Goal: Task Accomplishment & Management: Use online tool/utility

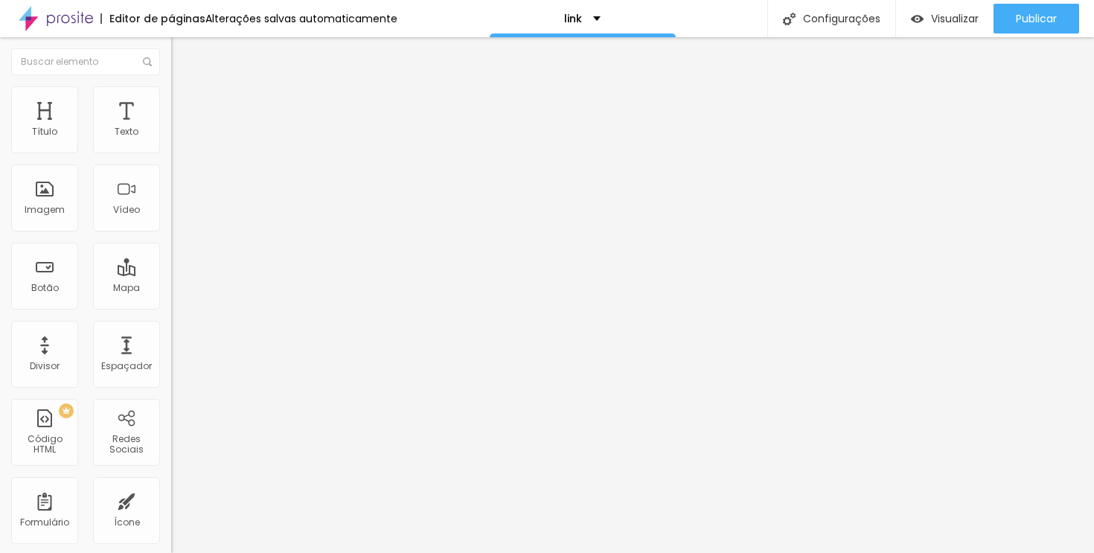
click at [171, 140] on input "Contato" at bounding box center [260, 132] width 179 height 15
type input "WhatsApp"
click at [171, 140] on input "Canal no Youtube" at bounding box center [260, 132] width 179 height 15
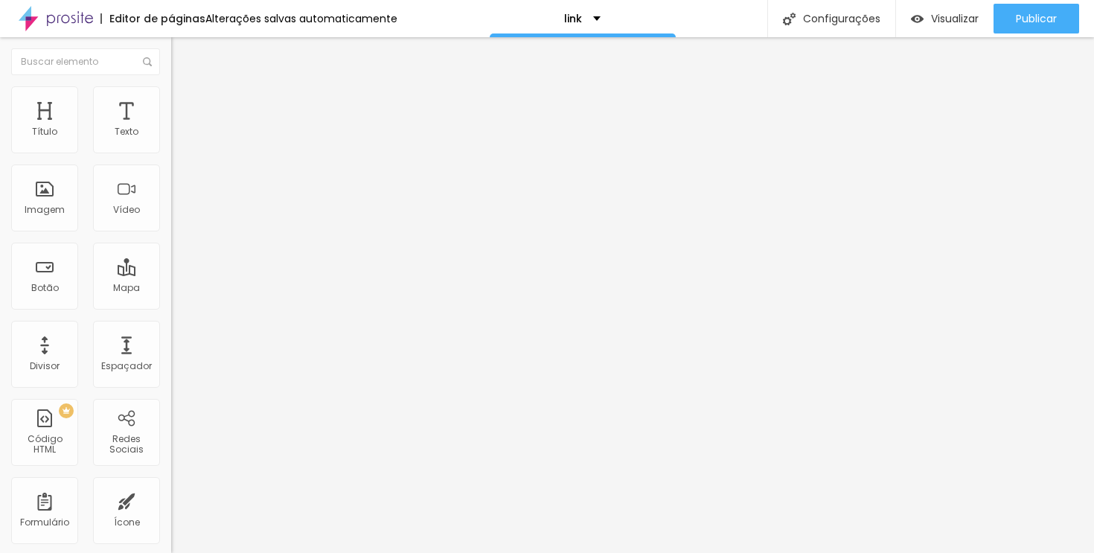
click at [171, 140] on input "Canal no Youtube" at bounding box center [260, 132] width 179 height 15
type input "Casamentos"
click at [171, 97] on li "Estilo" at bounding box center [256, 93] width 171 height 15
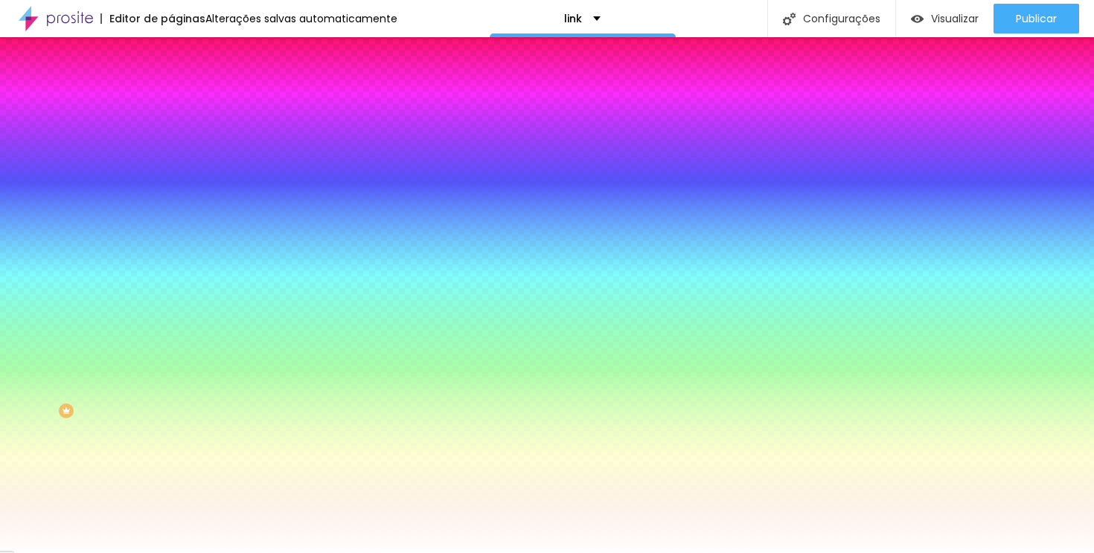
click at [177, 185] on icon "button" at bounding box center [181, 189] width 9 height 9
select select "MontserratLight"
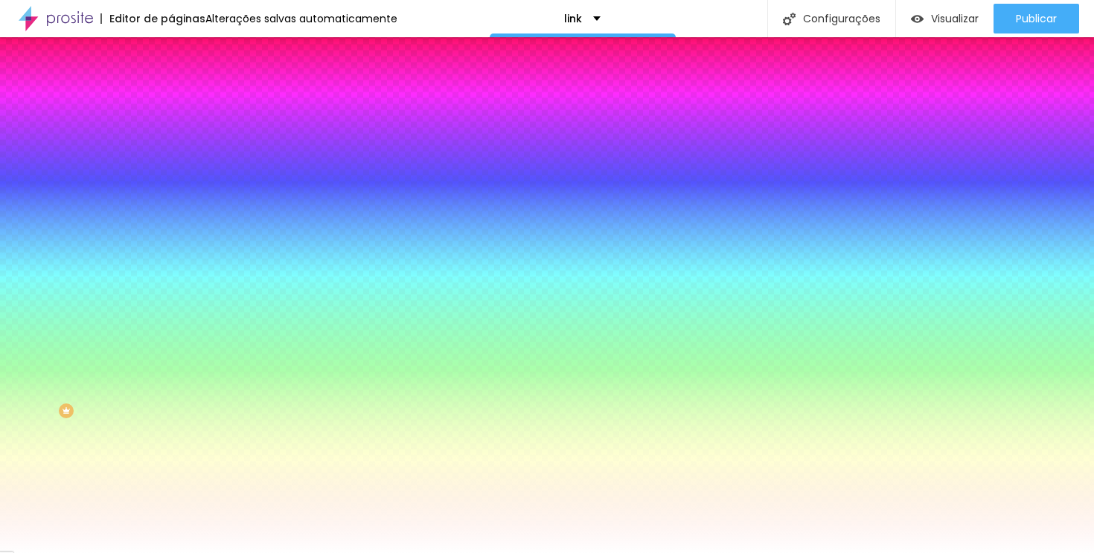
click at [89, 552] on div at bounding box center [547, 553] width 1094 height 0
click at [177, 226] on icon "button" at bounding box center [181, 230] width 9 height 9
type input "1"
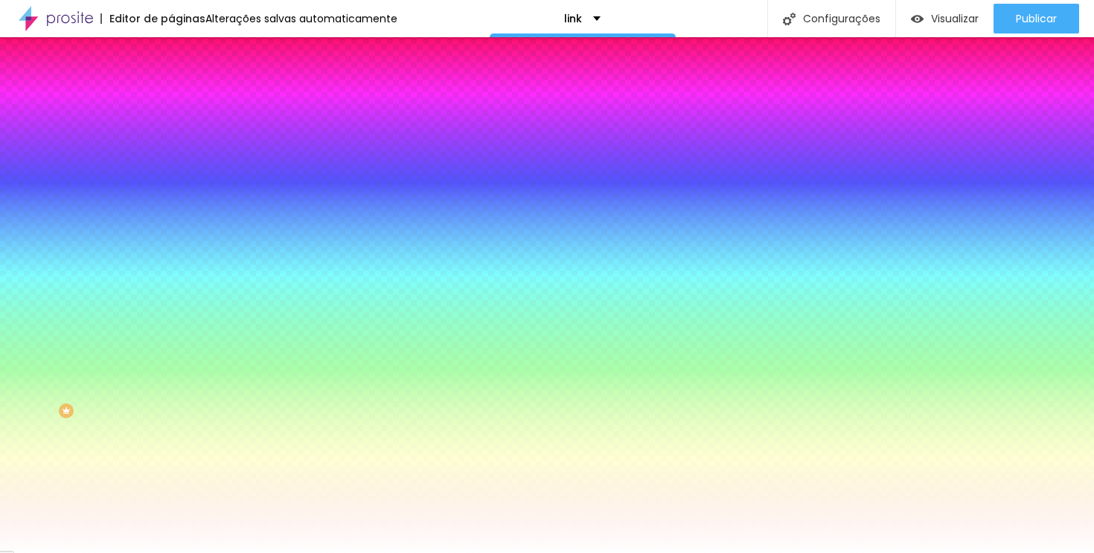
type input "2"
type input "4"
type input "6"
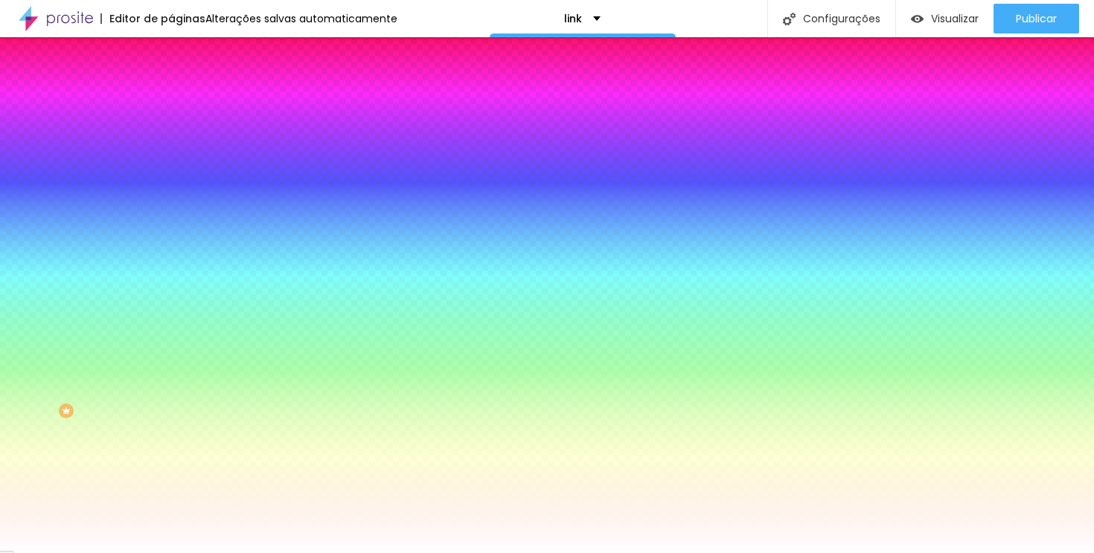
type input "6"
type input "9"
type input "12"
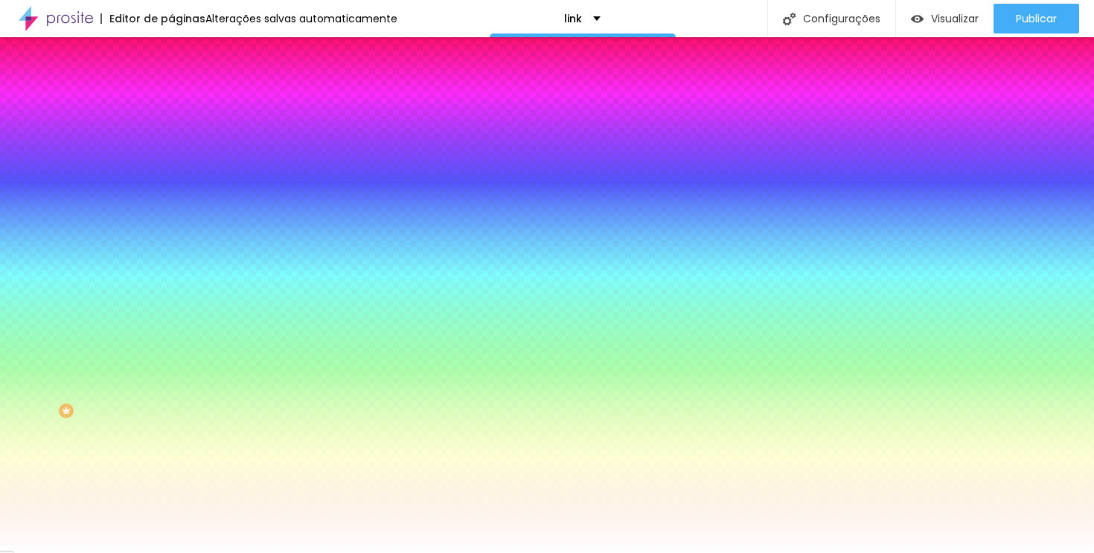
type input "14"
type input "17"
type input "20"
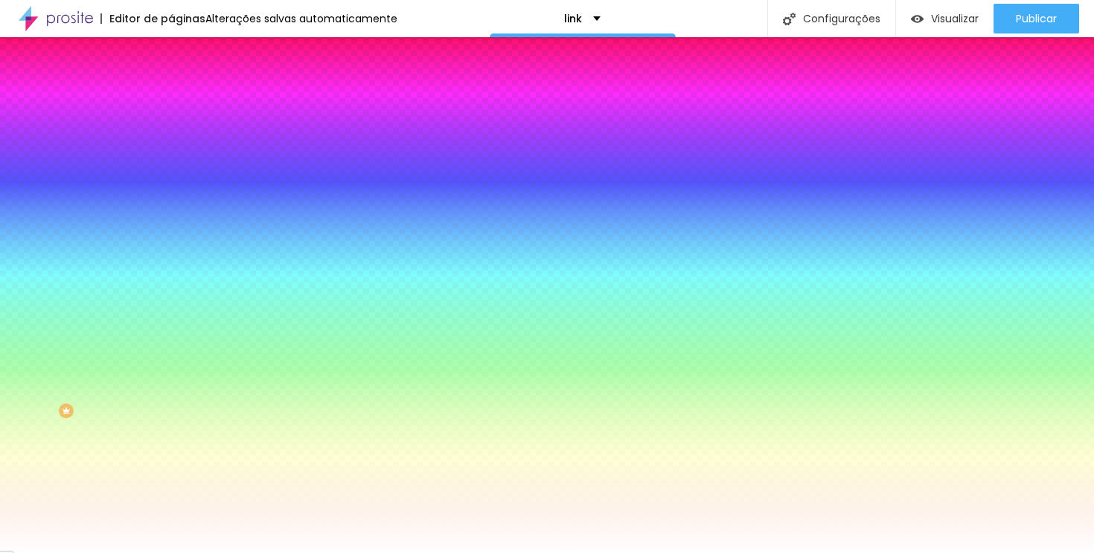
type input "20"
type input "22"
type input "25"
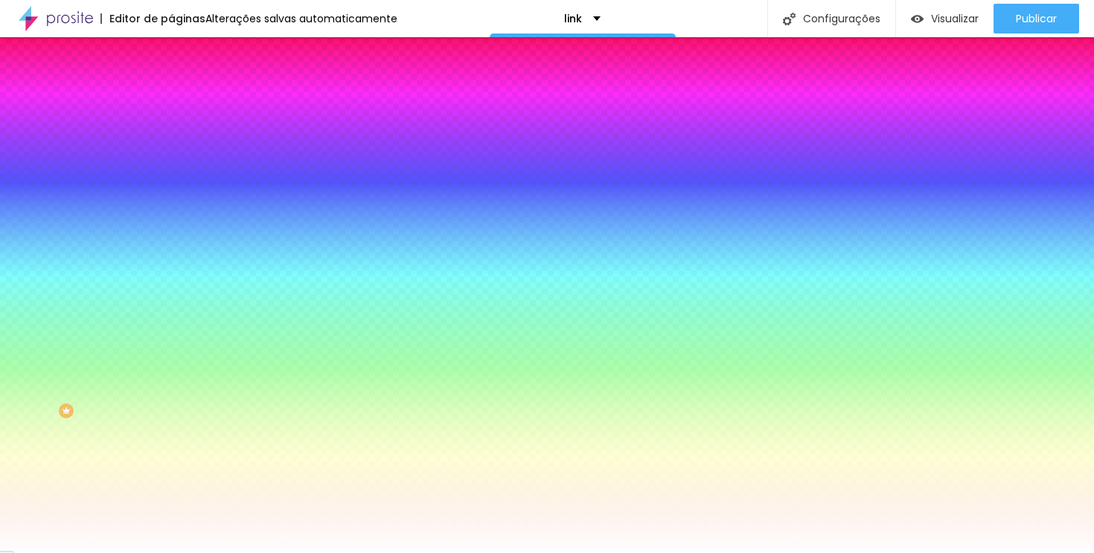
type input "27"
type input "29"
type input "30"
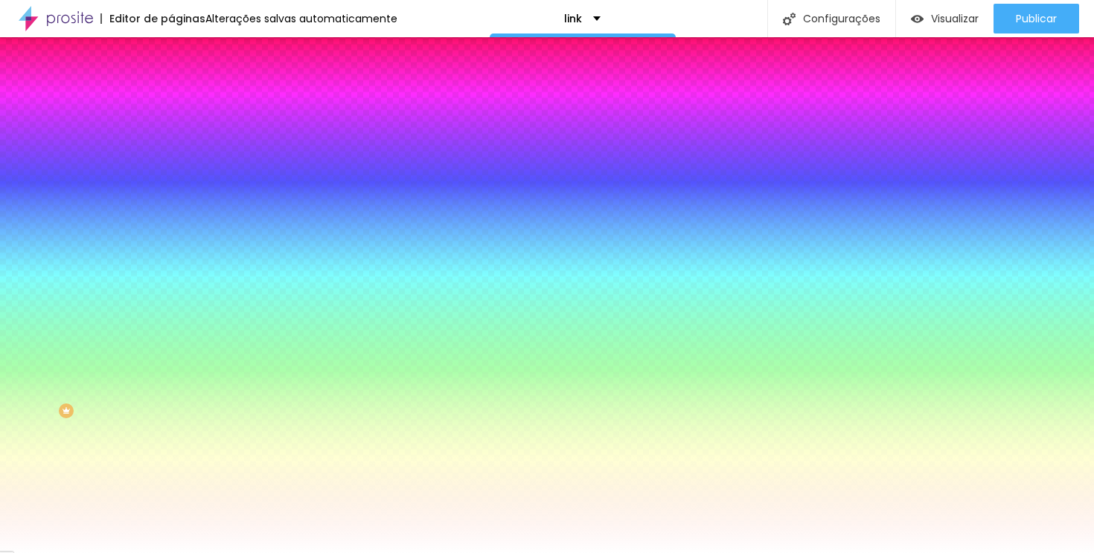
drag, startPoint x: 164, startPoint y: 278, endPoint x: 401, endPoint y: 272, distance: 237.5
type input "30"
click at [588, 552] on div at bounding box center [547, 553] width 1094 height 0
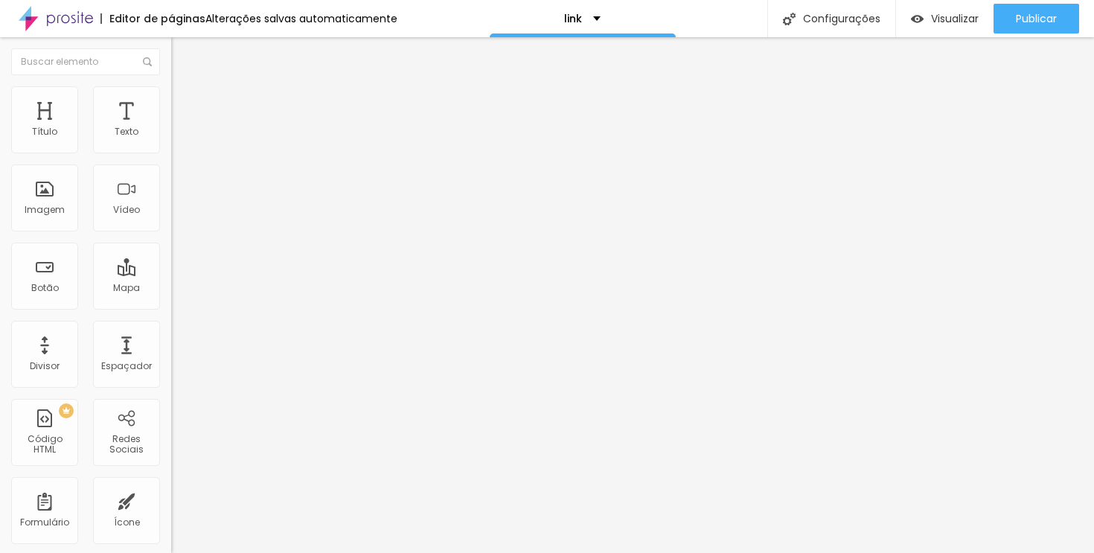
click at [171, 95] on img at bounding box center [177, 92] width 13 height 13
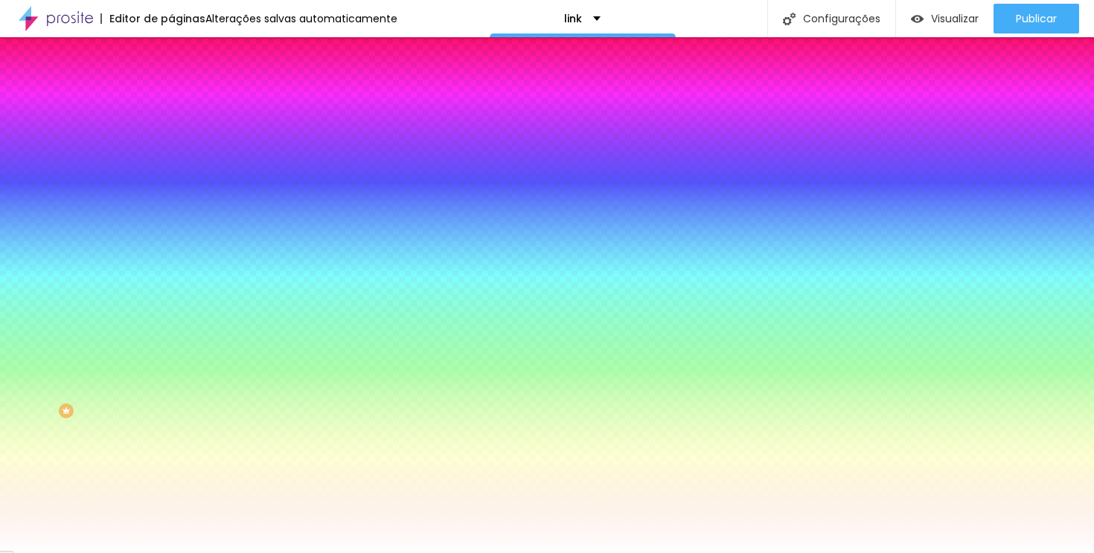
click at [171, 224] on button "button" at bounding box center [181, 232] width 21 height 16
type input "2"
type input "5"
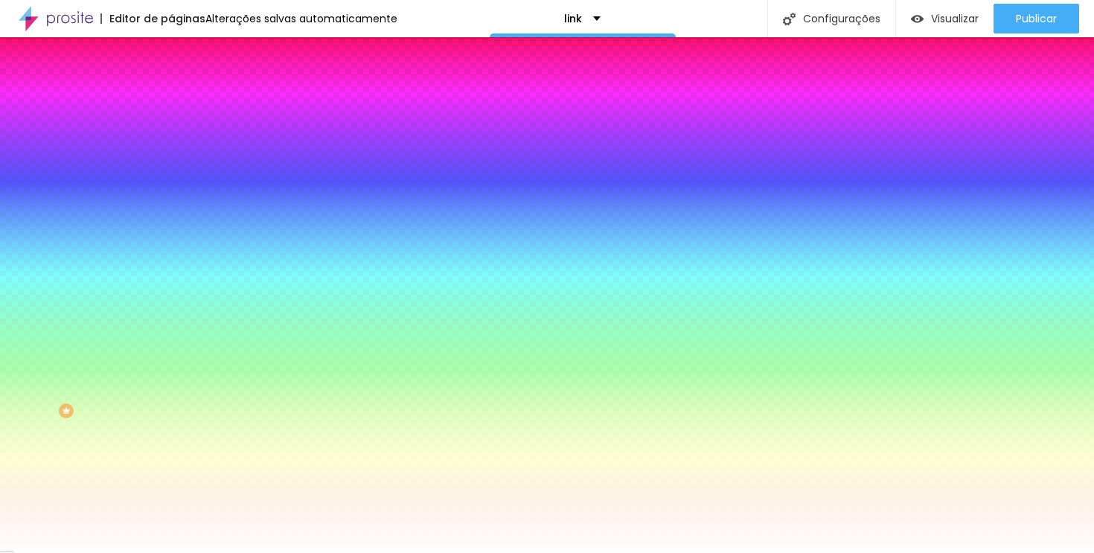
type input "10"
type input "15"
type input "20"
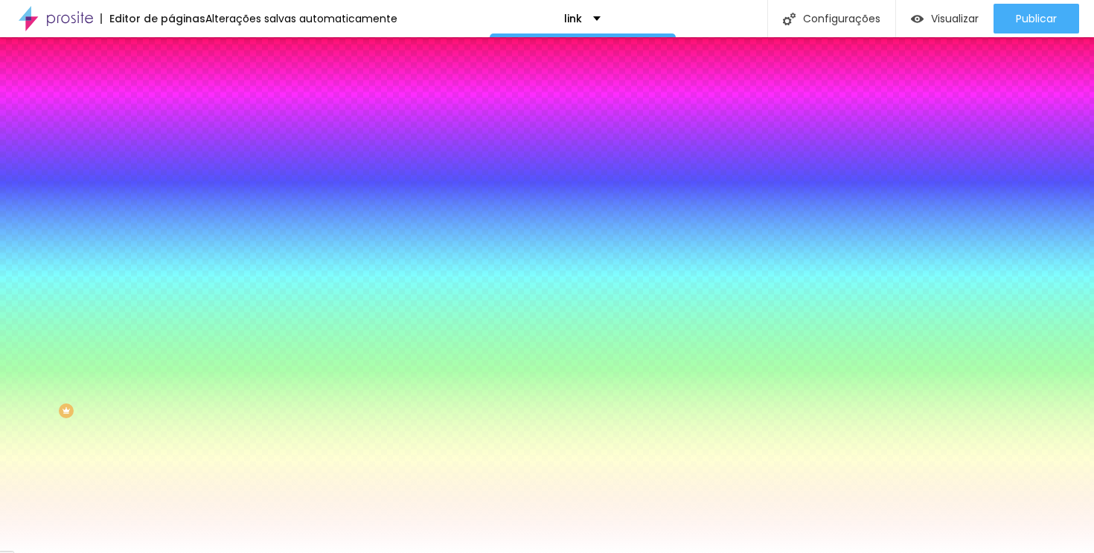
type input "20"
type input "25"
type input "30"
drag, startPoint x: 164, startPoint y: 277, endPoint x: 415, endPoint y: 287, distance: 251.0
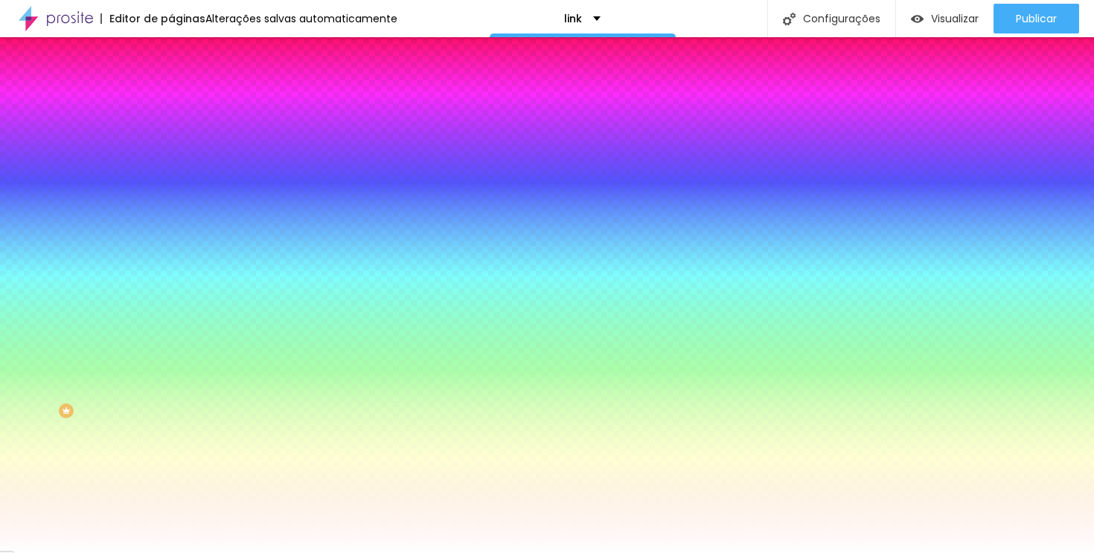
type input "30"
click at [520, 552] on div at bounding box center [547, 553] width 1094 height 0
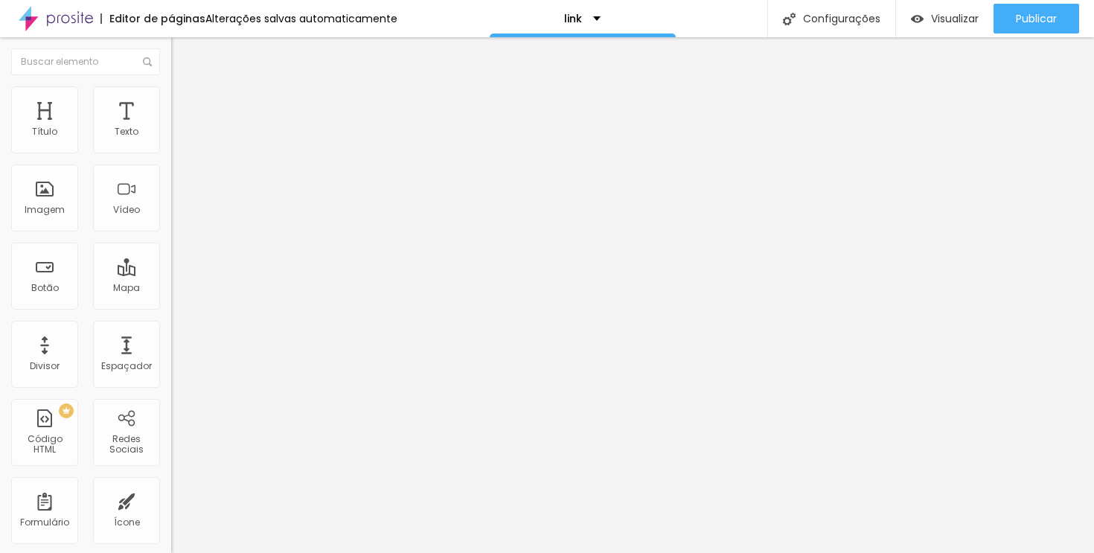
click at [171, 97] on li "Estilo" at bounding box center [256, 93] width 171 height 15
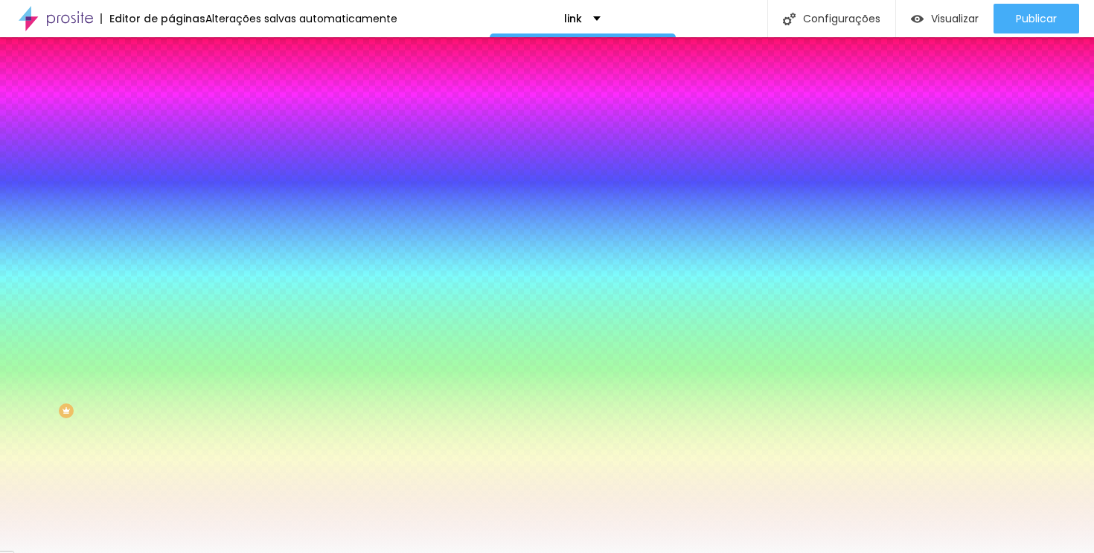
click at [171, 137] on span "Adicionar imagem" at bounding box center [219, 130] width 96 height 13
click at [171, 217] on input "#F9F9F9" at bounding box center [260, 209] width 179 height 15
click at [171, 202] on div at bounding box center [256, 202] width 171 height 0
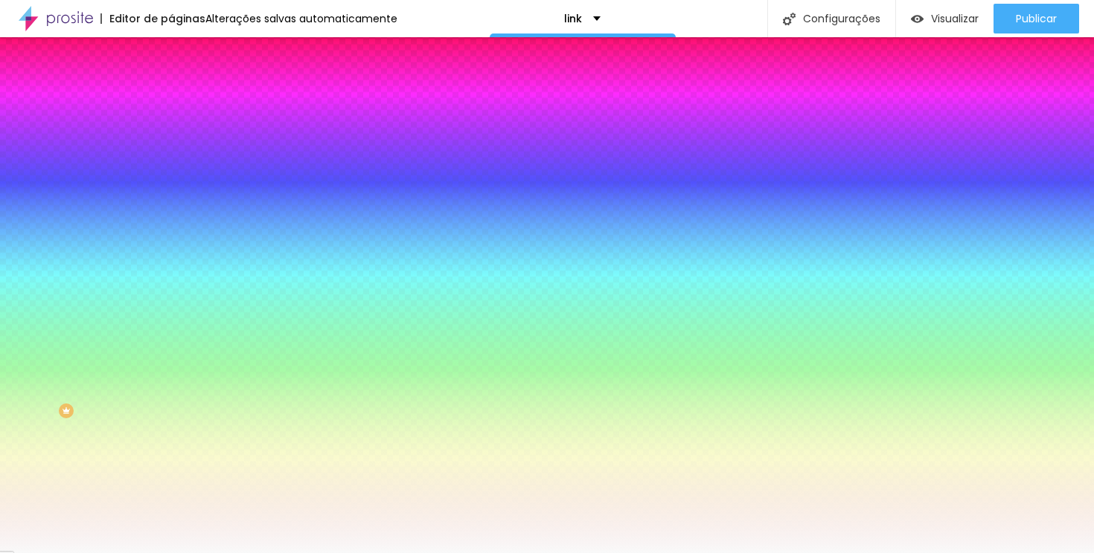
click at [177, 198] on icon "button" at bounding box center [182, 193] width 10 height 10
click at [171, 85] on img at bounding box center [177, 77] width 13 height 13
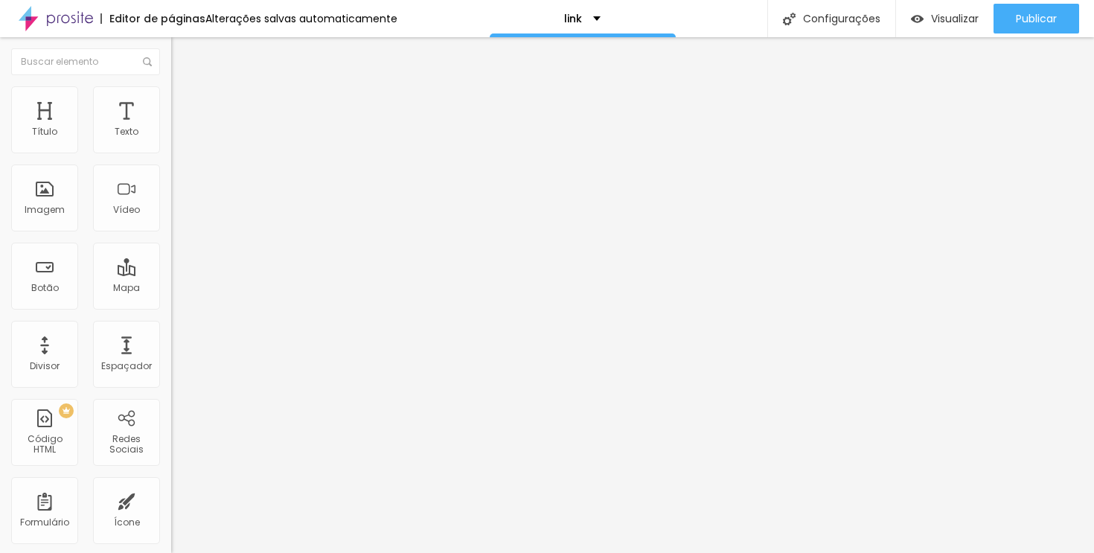
click at [182, 56] on img "button" at bounding box center [188, 54] width 12 height 12
type input "10"
type input "20"
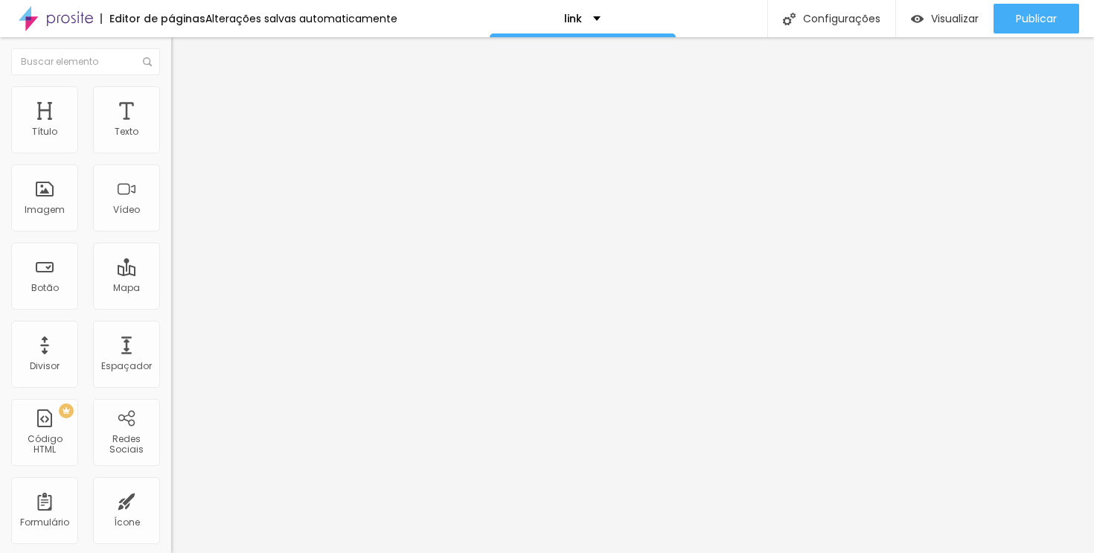
type input "64"
type input "133"
type input "215"
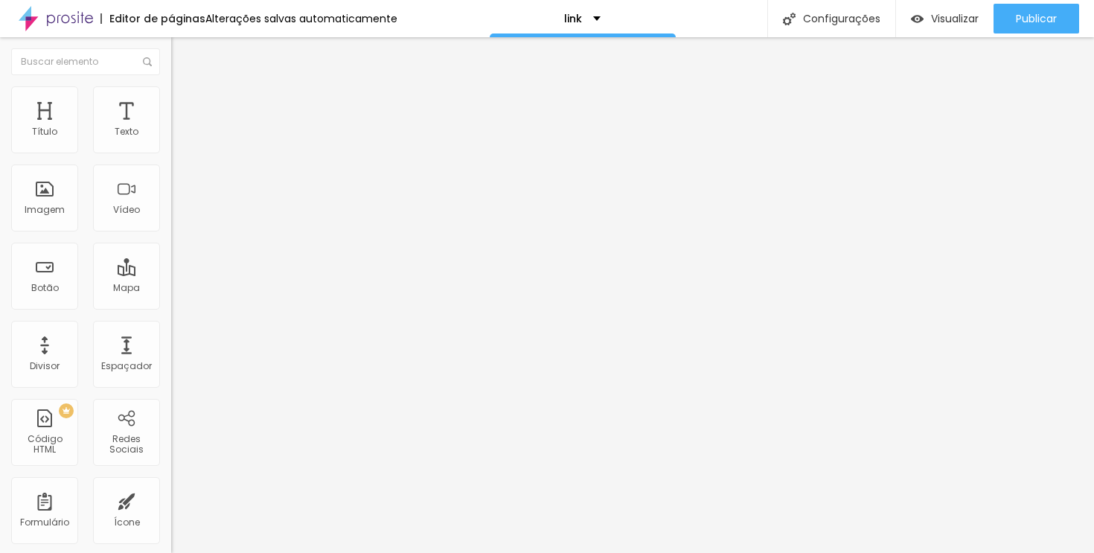
type input "215"
type input "309"
type input "402"
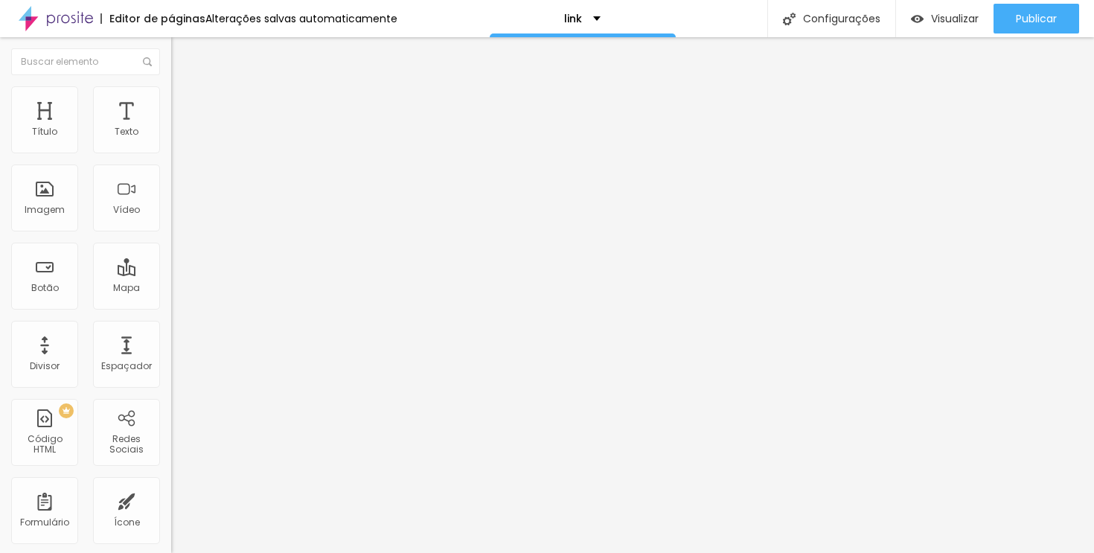
type input "479"
type input "500"
type input "476"
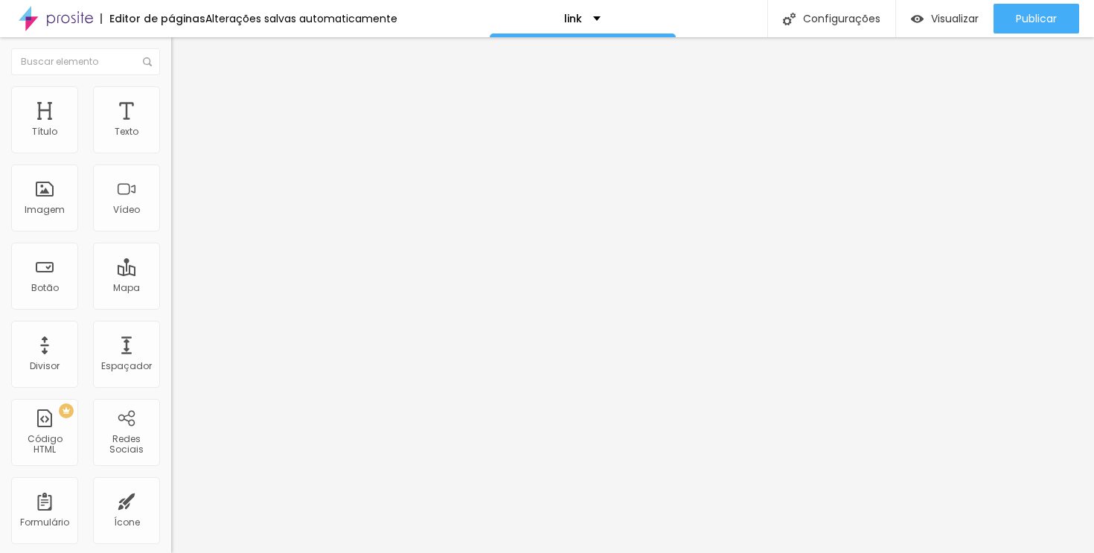
type input "476"
type input "462"
type input "454"
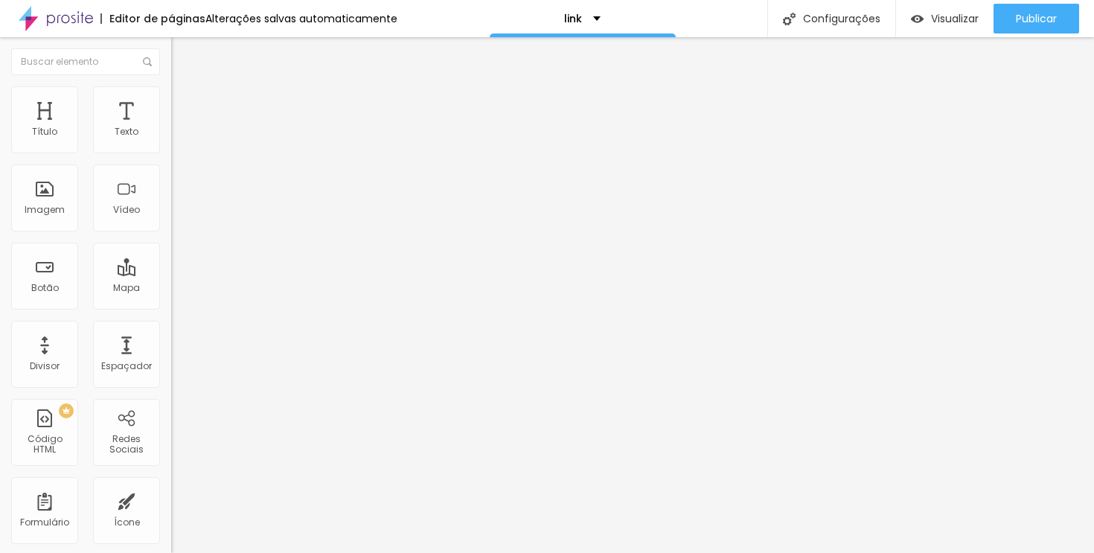
type input "445"
type input "441"
type input "435"
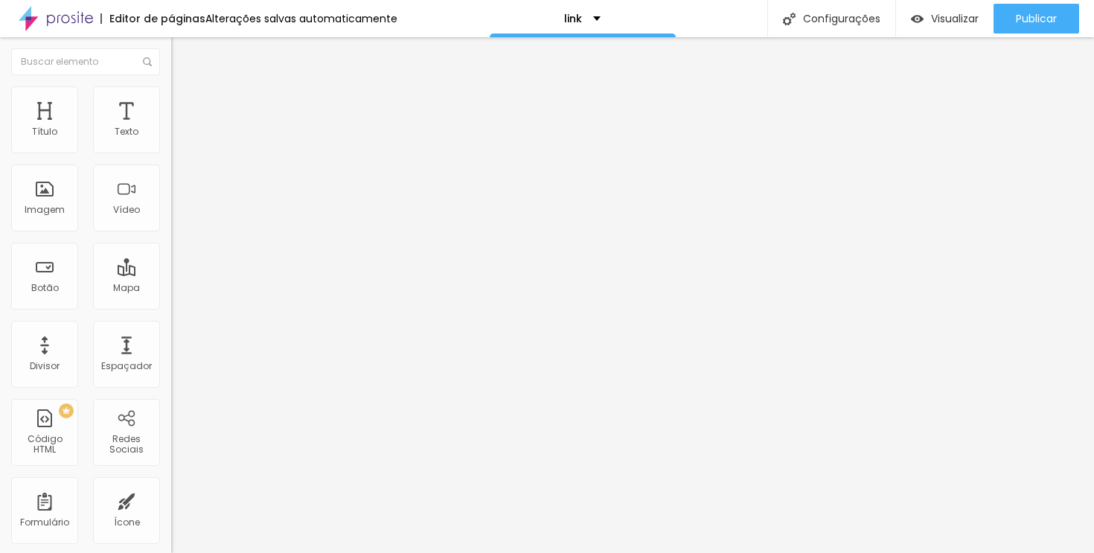
type input "435"
type input "429"
type input "419"
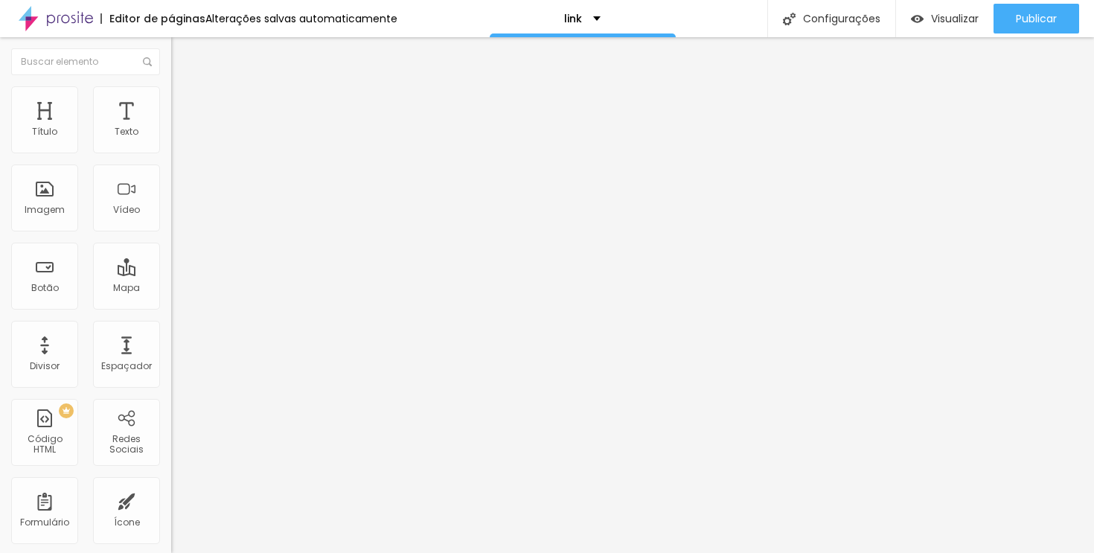
type input "403"
type input "381"
type input "359"
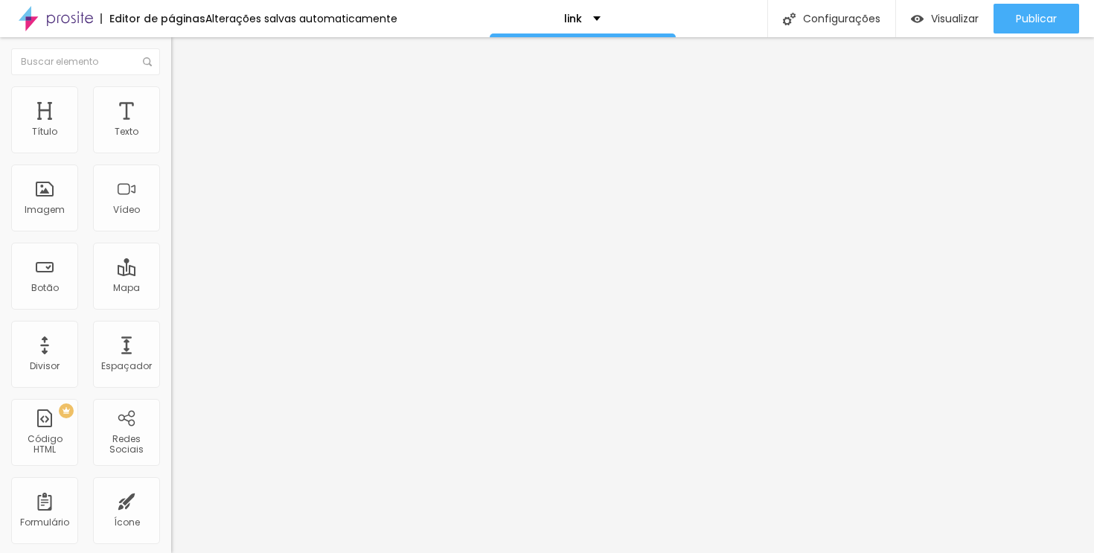
type input "359"
type input "337"
type input "313"
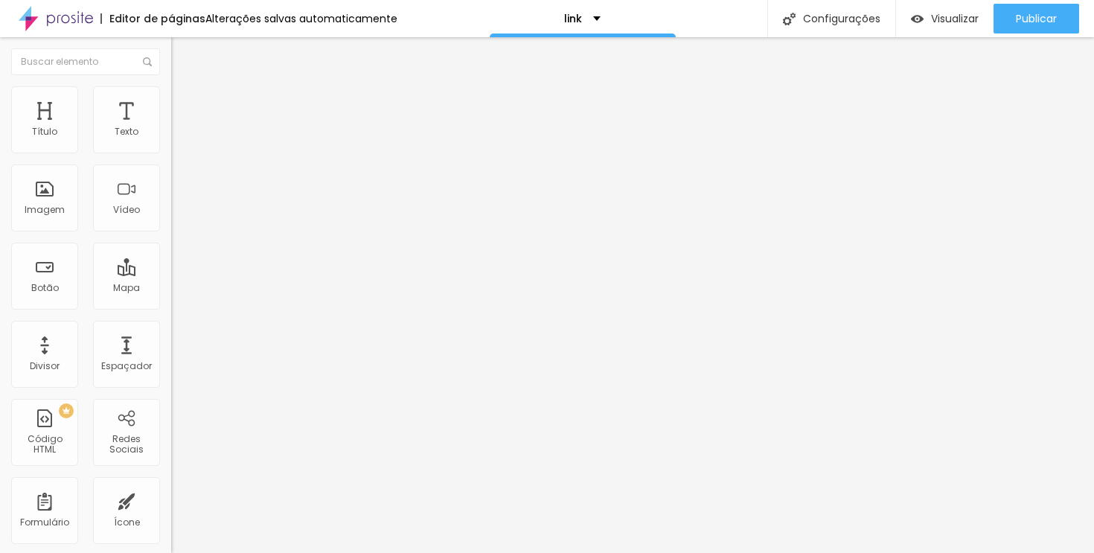
type input "294"
type input "279"
type input "270"
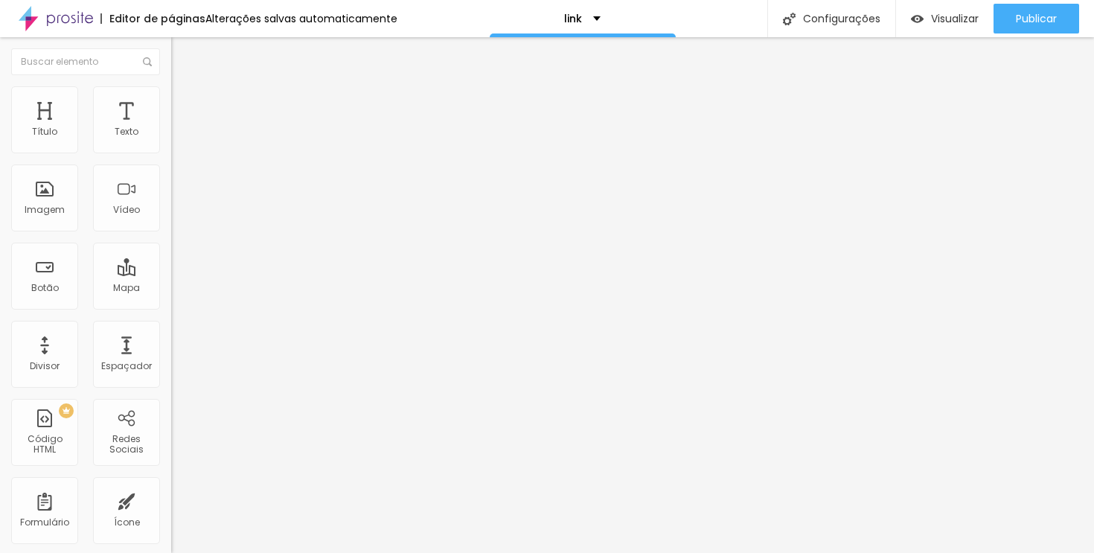
type input "270"
type input "264"
type input "260"
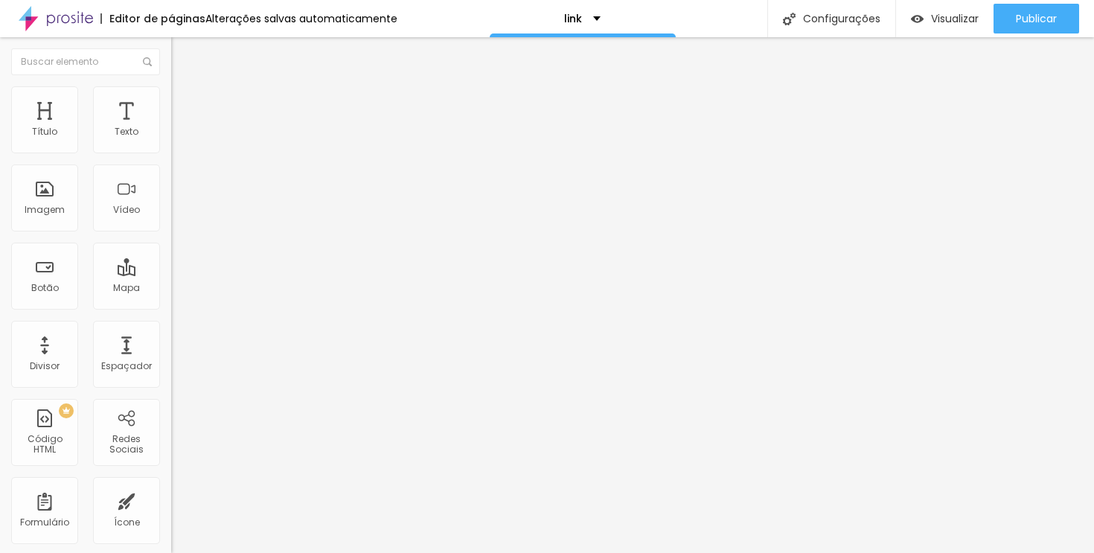
type input "258"
type input "255"
type input "252"
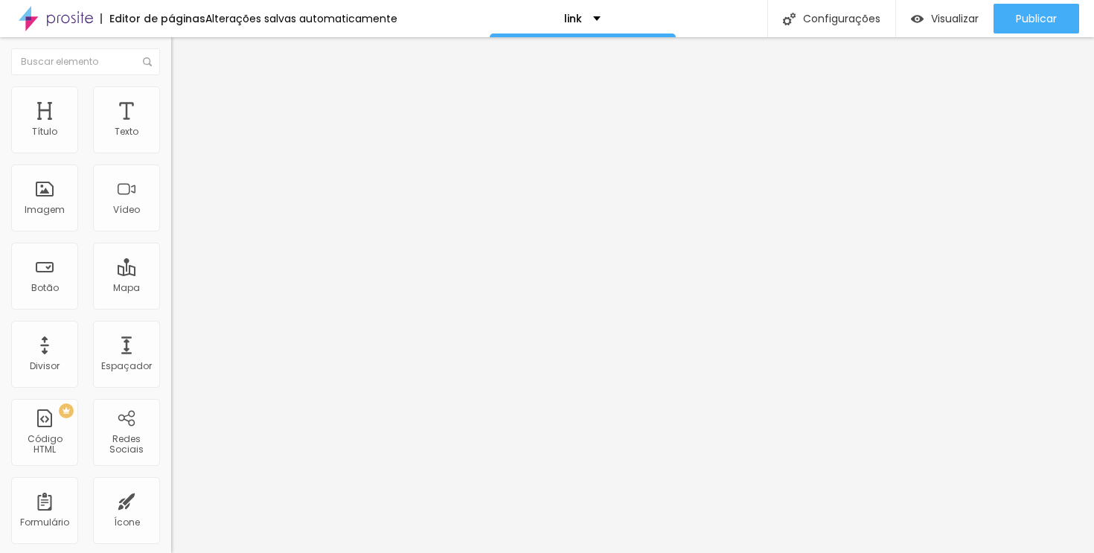
type input "252"
type input "250"
type input "249"
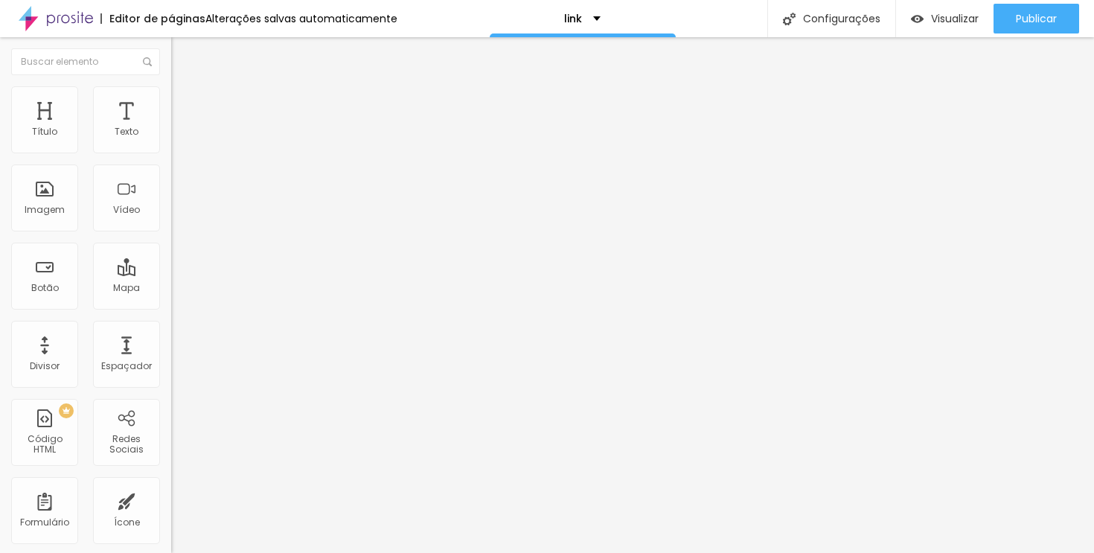
type input "248"
type input "249"
type input "250"
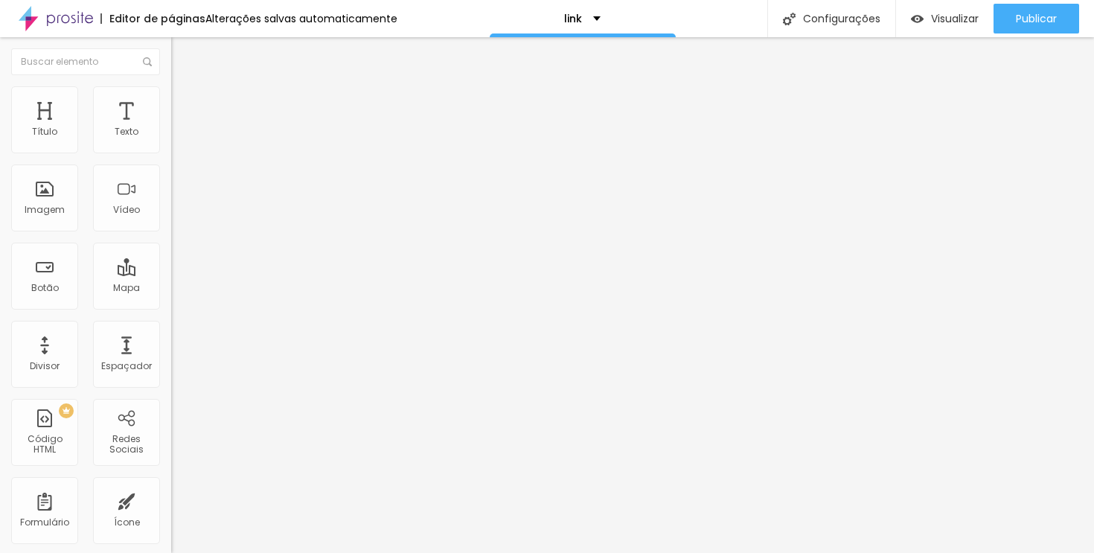
type input "250"
type input "251"
type input "252"
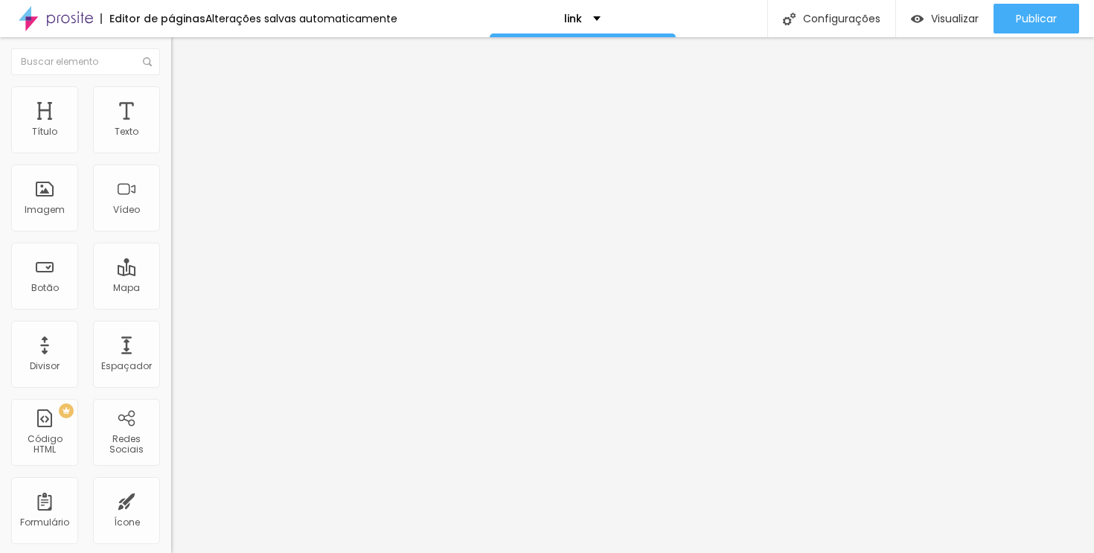
type input "254"
type input "256"
type input "258"
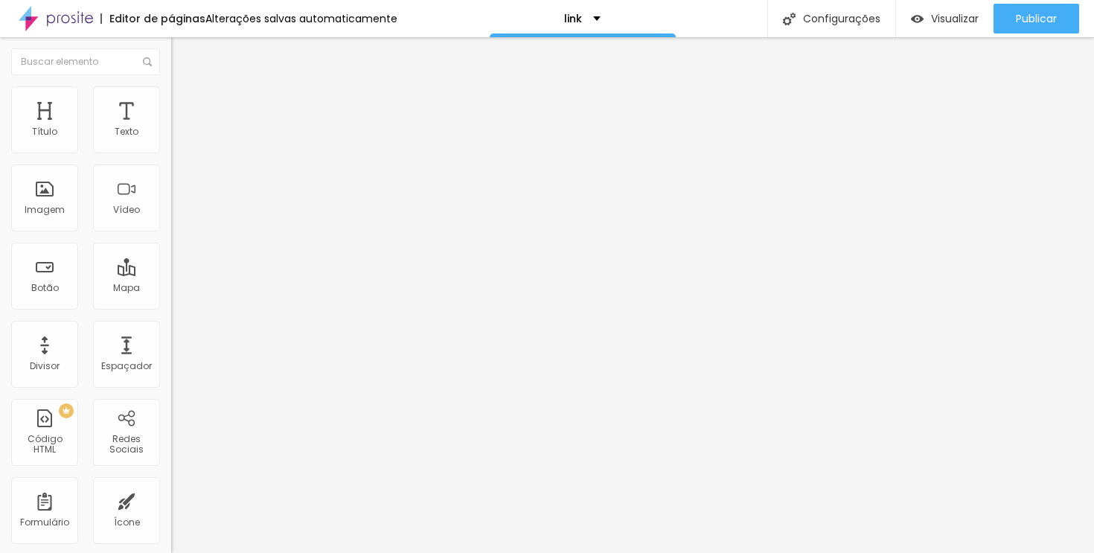
type input "258"
type input "259"
type input "261"
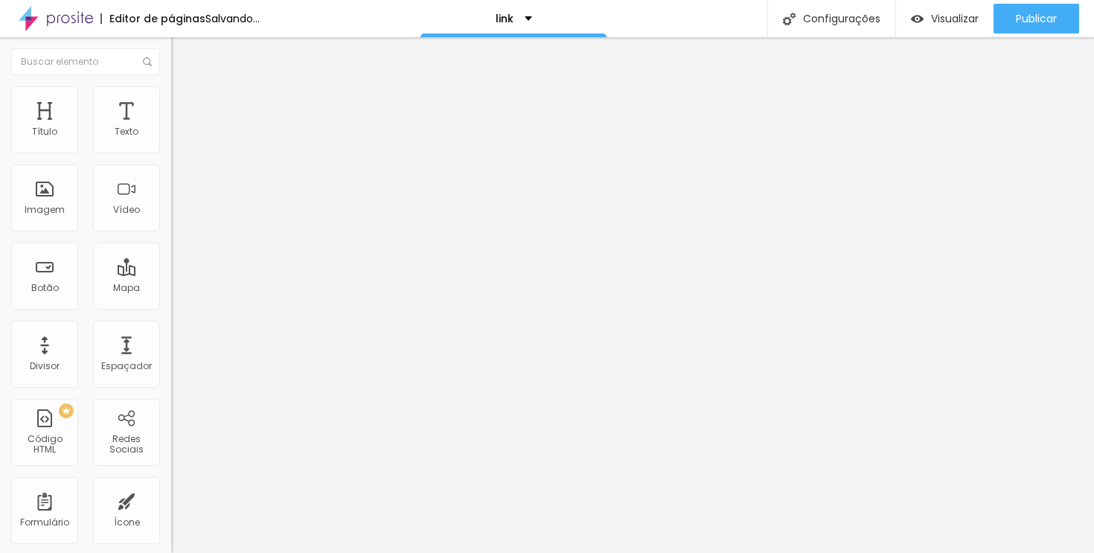
type input "263"
type input "265"
type input "266"
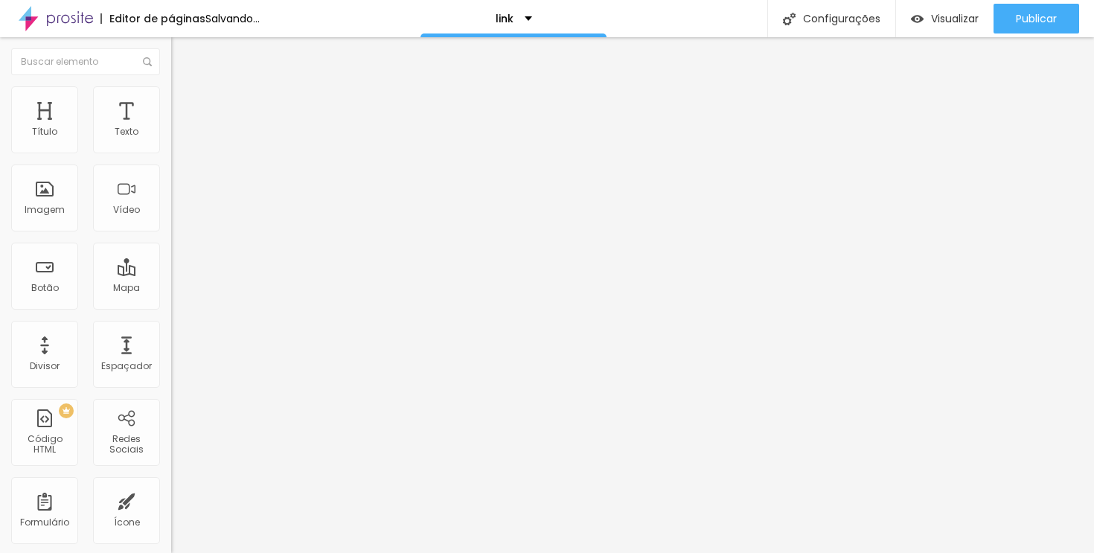
type input "266"
type input "267"
type input "268"
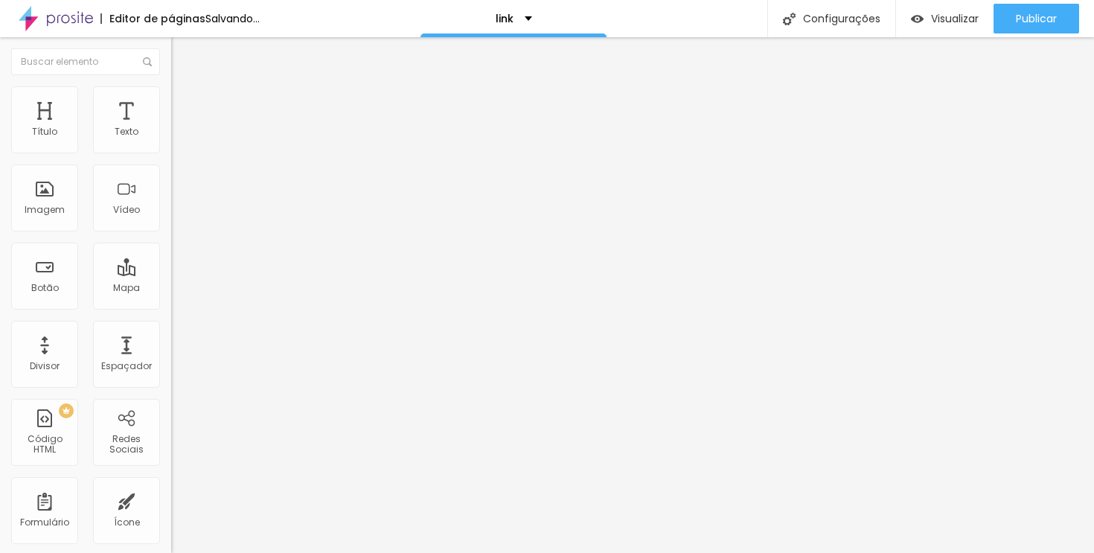
type input "269"
type input "270"
type input "271"
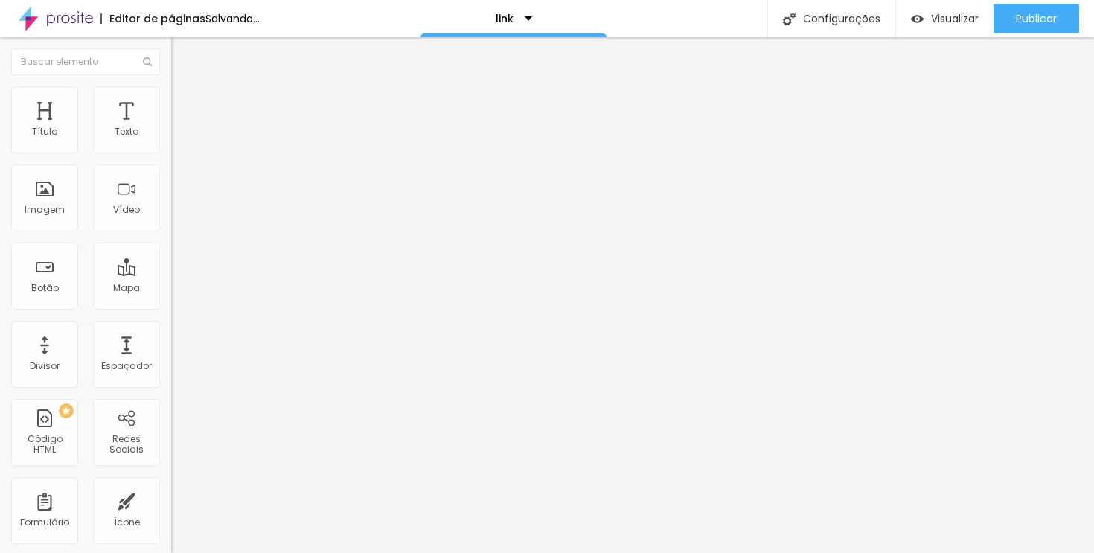
type input "271"
type input "272"
type input "270"
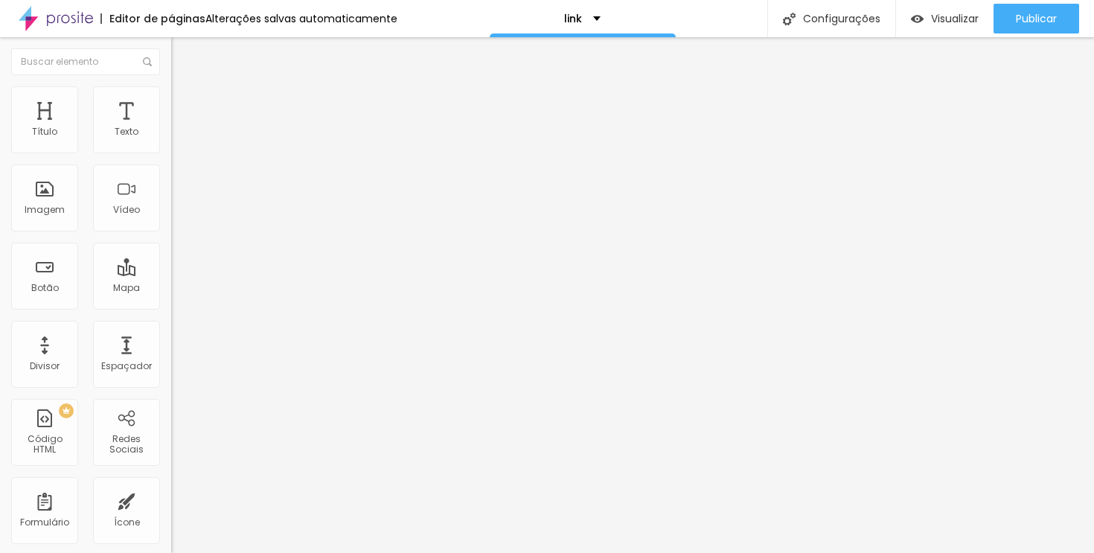
drag, startPoint x: 31, startPoint y: 144, endPoint x: 71, endPoint y: 159, distance: 42.9
type input "270"
click at [171, 274] on input "range" at bounding box center [219, 280] width 96 height 12
click at [171, 97] on li "Estilo" at bounding box center [256, 93] width 171 height 15
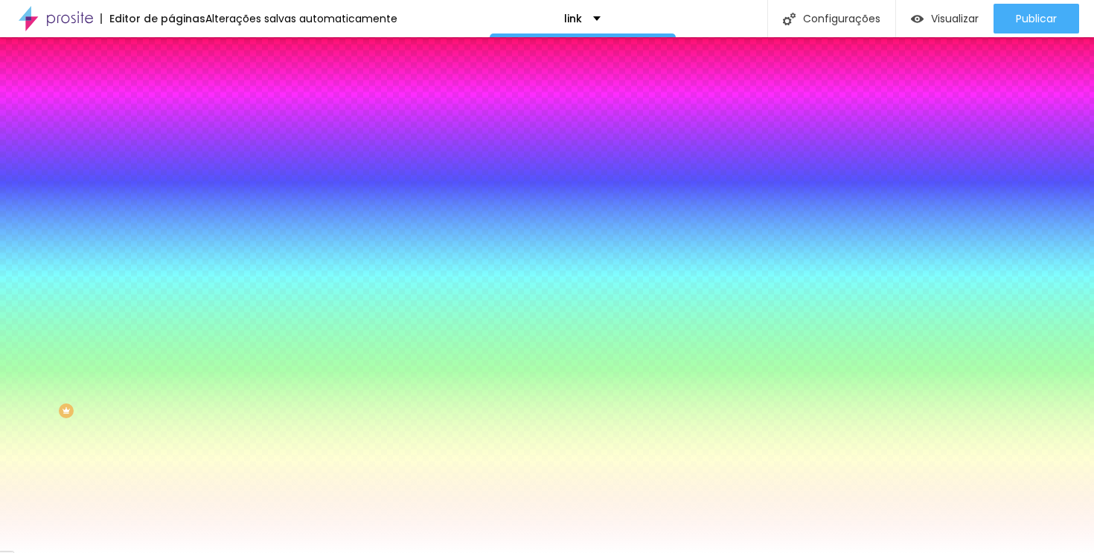
click at [171, 155] on font "Paralaxe" at bounding box center [190, 148] width 39 height 13
click at [171, 162] on div "Nenhum" at bounding box center [256, 157] width 171 height 9
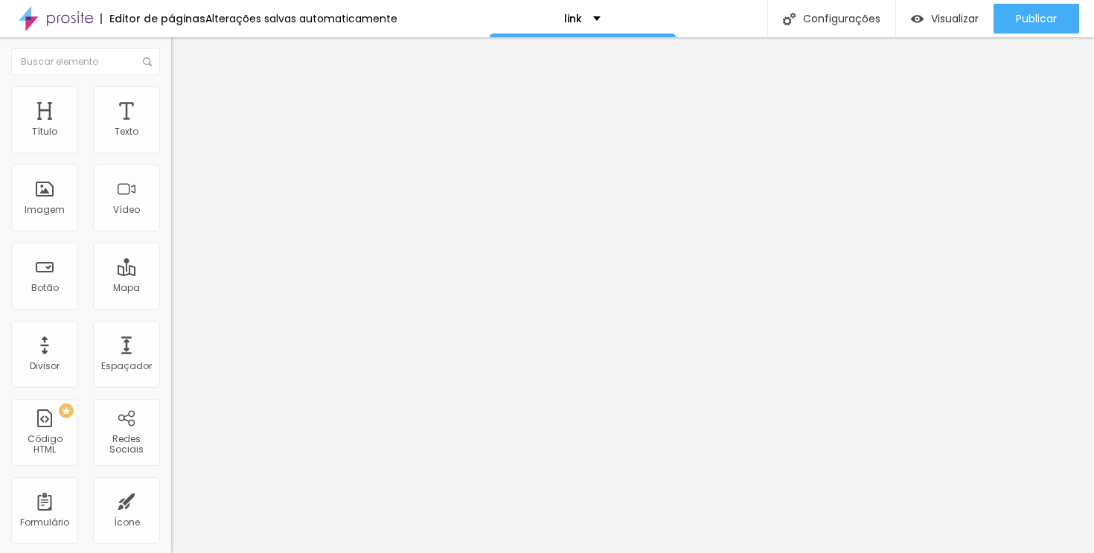
click at [171, 86] on li "Estilo" at bounding box center [256, 93] width 171 height 15
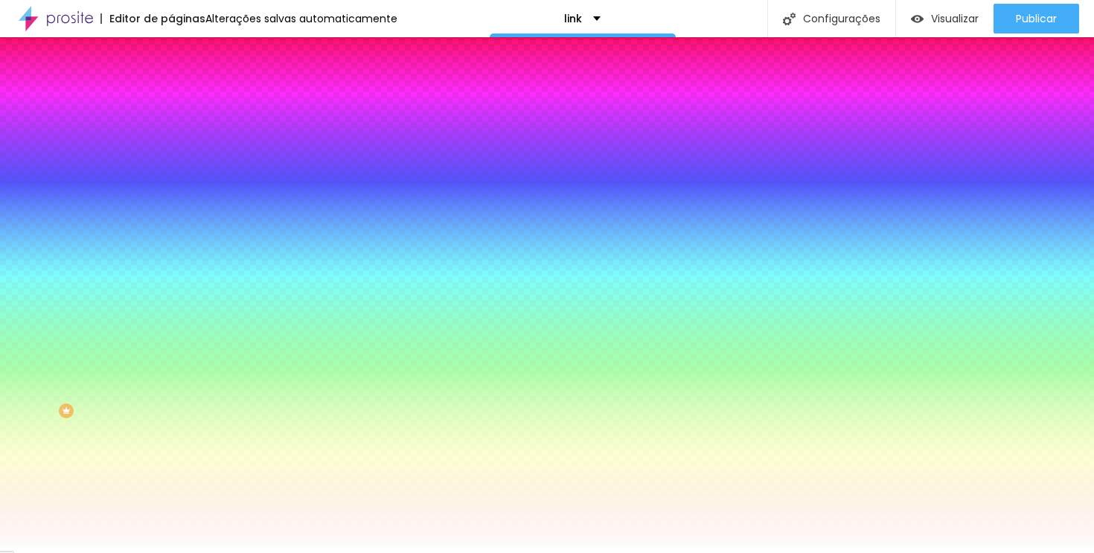
click at [177, 491] on icon "button" at bounding box center [182, 496] width 10 height 10
click at [177, 138] on icon "button" at bounding box center [182, 132] width 10 height 10
click at [171, 142] on div at bounding box center [256, 142] width 171 height 0
drag, startPoint x: 150, startPoint y: 205, endPoint x: 134, endPoint y: 128, distance: 78.2
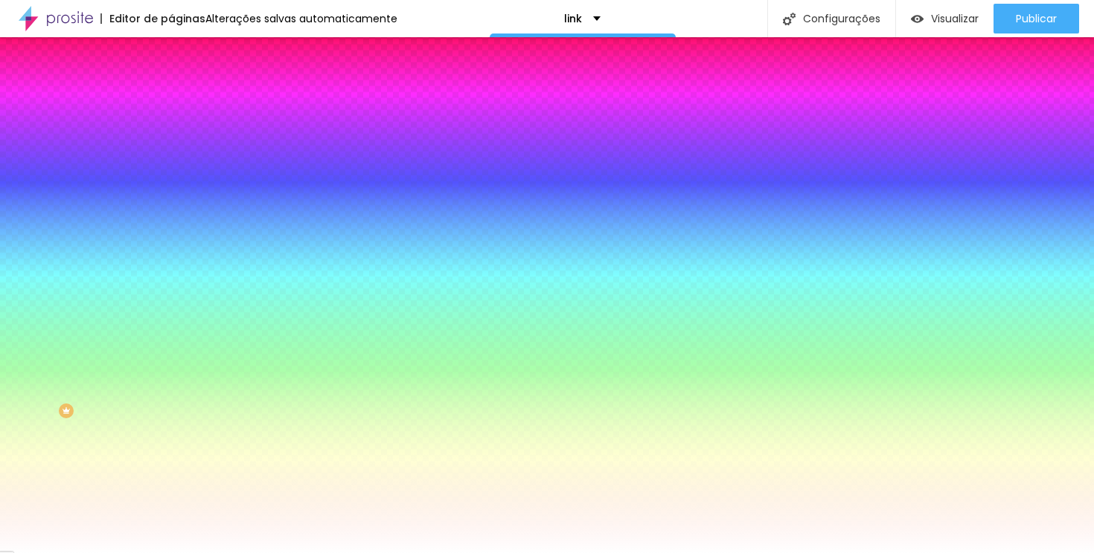
click at [171, 128] on div "Cor de fundo Voltar ao padrão #FFFFFF Tipografia Voltar ao padrão Borda Voltar …" at bounding box center [256, 359] width 171 height 487
click at [177, 226] on icon "button" at bounding box center [181, 230] width 9 height 9
type input "#FFFFFF"
drag, startPoint x: 260, startPoint y: 380, endPoint x: 116, endPoint y: 316, distance: 156.9
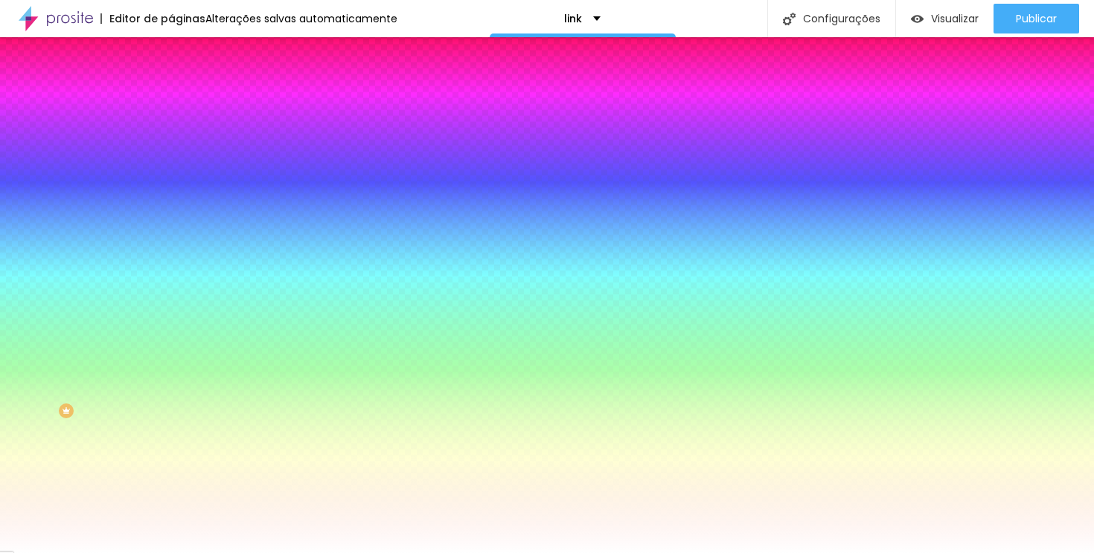
click at [116, 316] on body "Editor de páginas Alterações salvas automaticamente link Configurações Configur…" at bounding box center [547, 276] width 1094 height 553
type input "1"
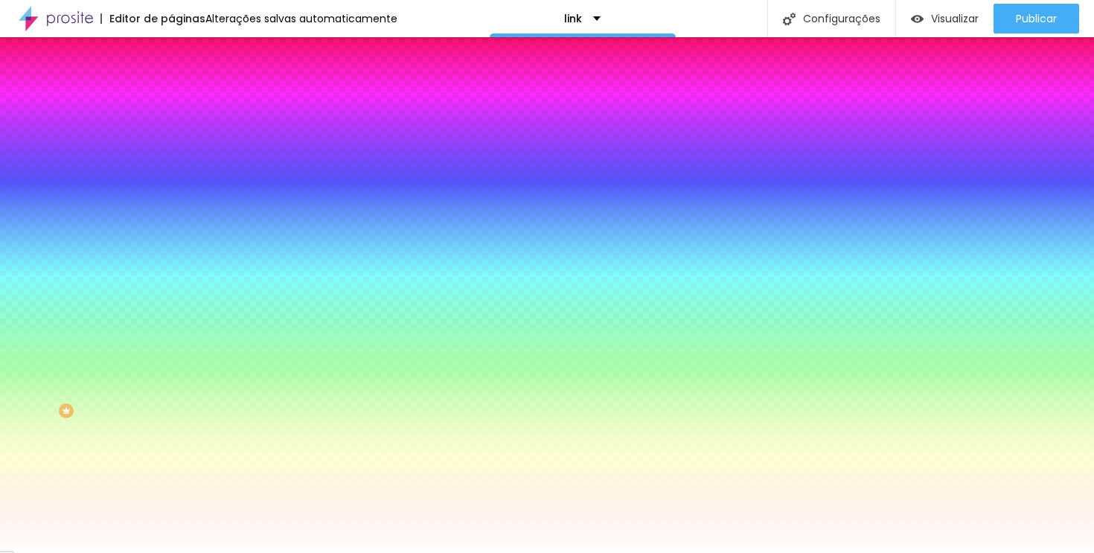
type input "0"
type input "1"
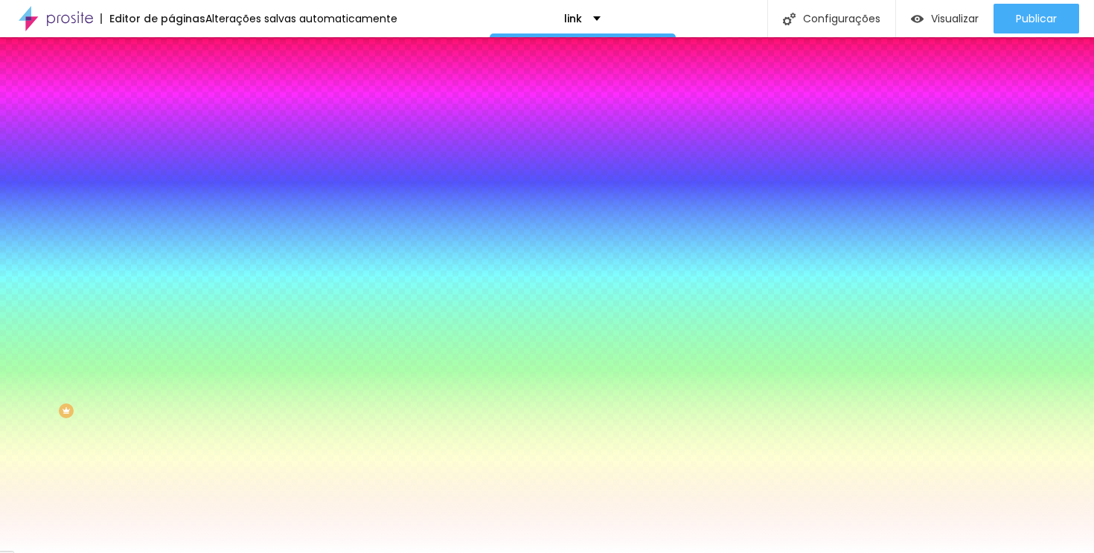
click at [997, 552] on div at bounding box center [547, 553] width 1094 height 0
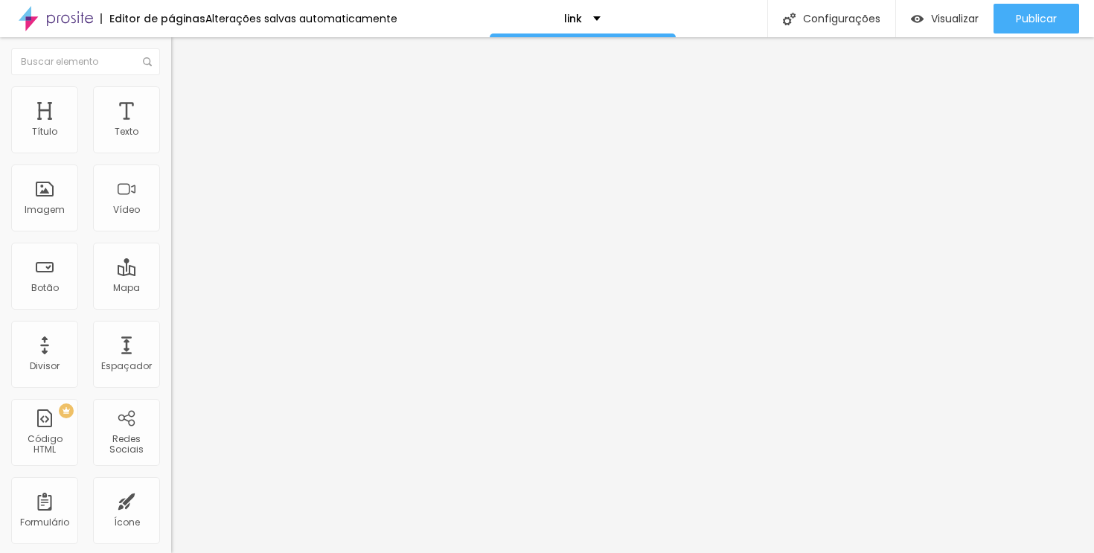
click at [185, 100] on font "Estilo" at bounding box center [196, 96] width 23 height 13
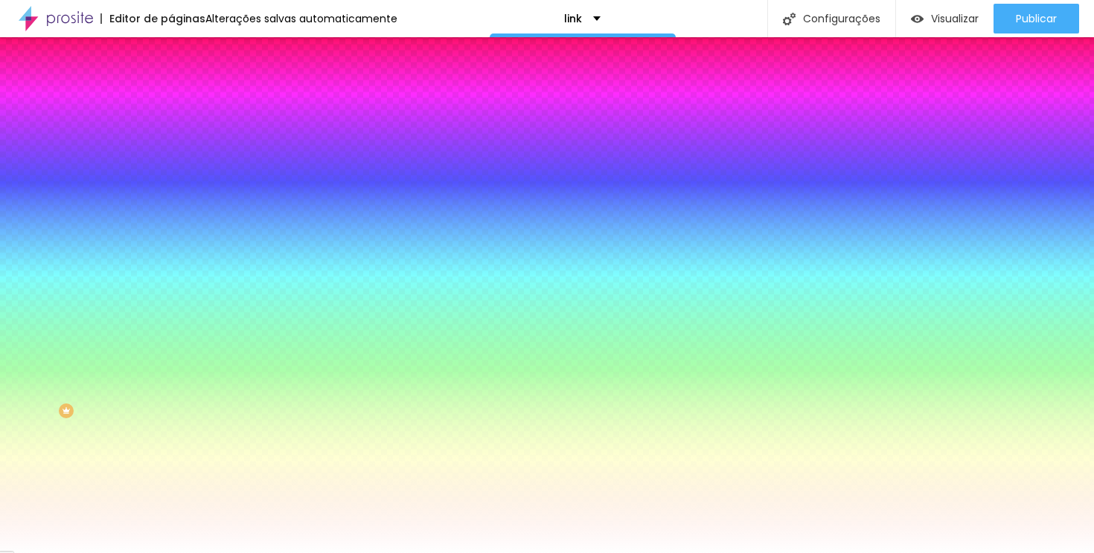
click at [171, 64] on button "Editar nulo" at bounding box center [256, 54] width 171 height 34
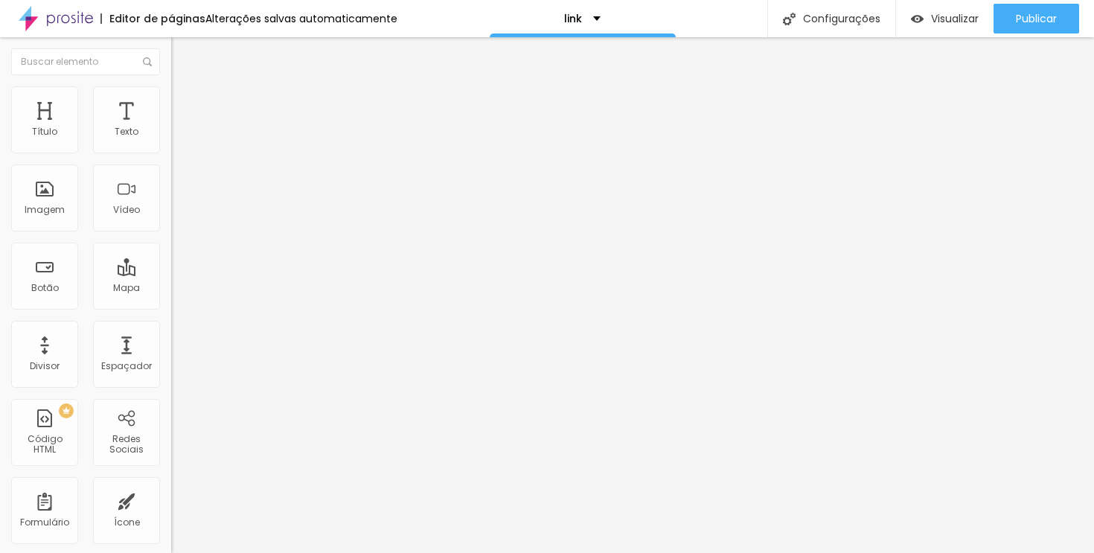
click at [171, 140] on input "WhatsApp" at bounding box center [260, 132] width 179 height 15
type input "casamentos"
click at [66, 214] on div "Imagem" at bounding box center [44, 197] width 67 height 67
click at [180, 128] on font "Adicionar imagem" at bounding box center [223, 121] width 87 height 13
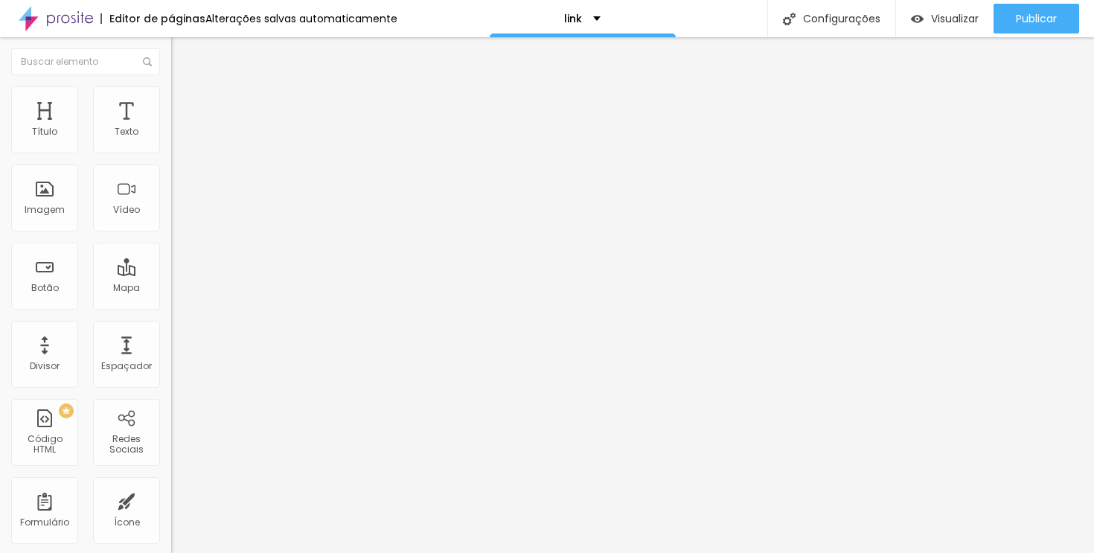
click at [185, 103] on font "Estilo" at bounding box center [196, 96] width 23 height 13
type input "90"
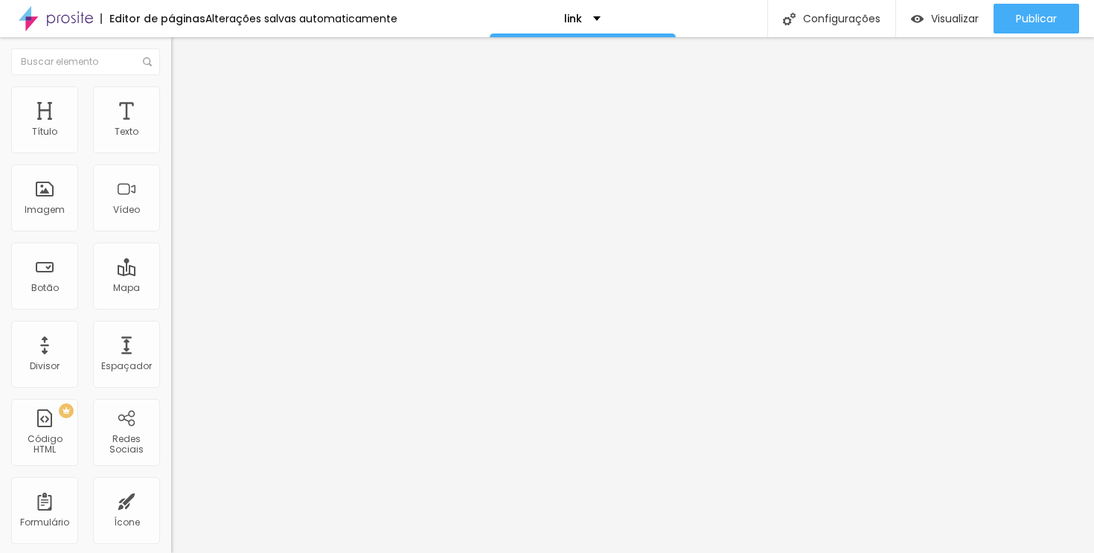
type input "85"
type input "80"
type input "75"
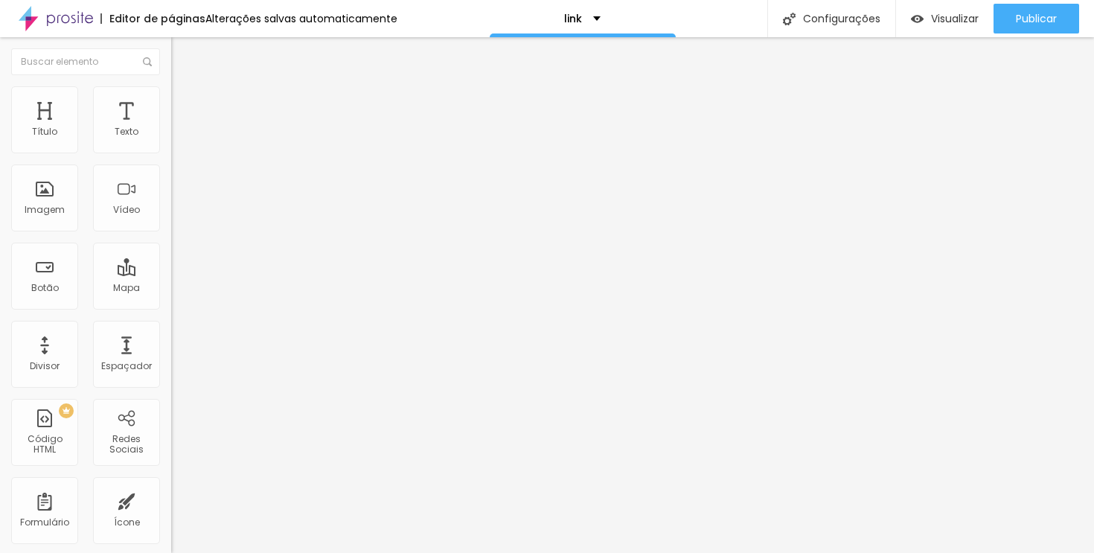
type input "75"
type input "65"
type input "50"
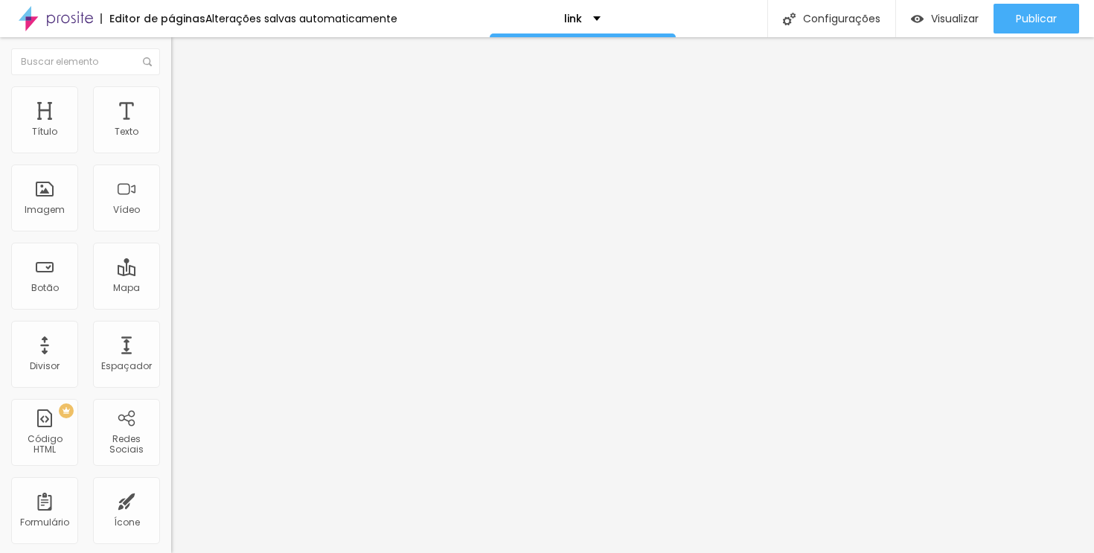
type input "40"
type input "25"
type input "10"
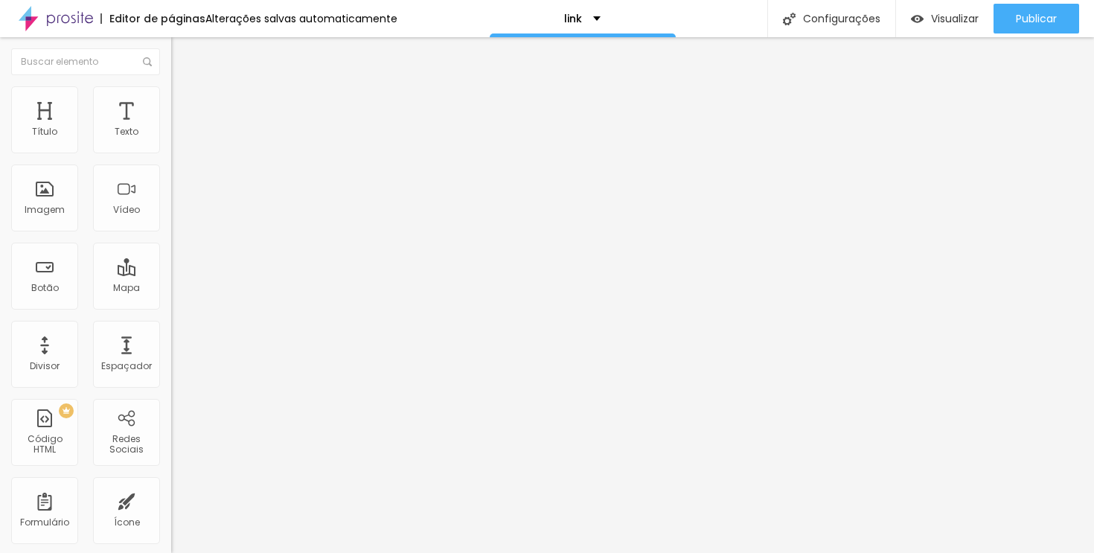
drag, startPoint x: 140, startPoint y: 161, endPoint x: 0, endPoint y: 162, distance: 139.9
type input "10"
click at [171, 153] on input "range" at bounding box center [219, 147] width 96 height 12
click at [171, 83] on ul "Conteúdo Estilo Avançado" at bounding box center [256, 93] width 171 height 45
click at [171, 86] on li "Estilo" at bounding box center [256, 93] width 171 height 15
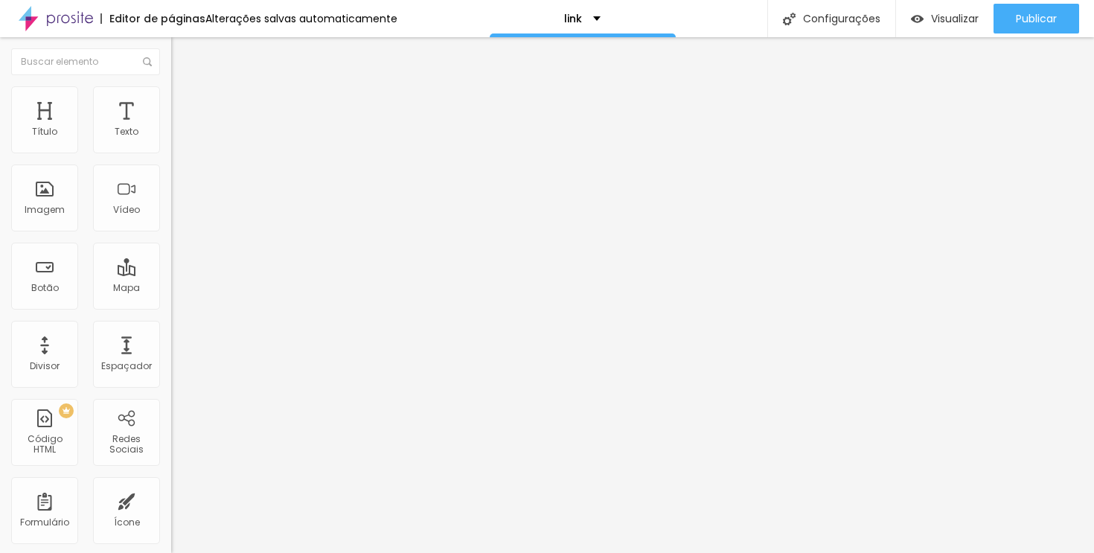
click at [171, 101] on li "Avançado" at bounding box center [256, 108] width 171 height 15
click at [171, 92] on li "Estilo" at bounding box center [256, 93] width 171 height 15
click at [171, 141] on input "10" at bounding box center [203, 133] width 64 height 16
type input "5"
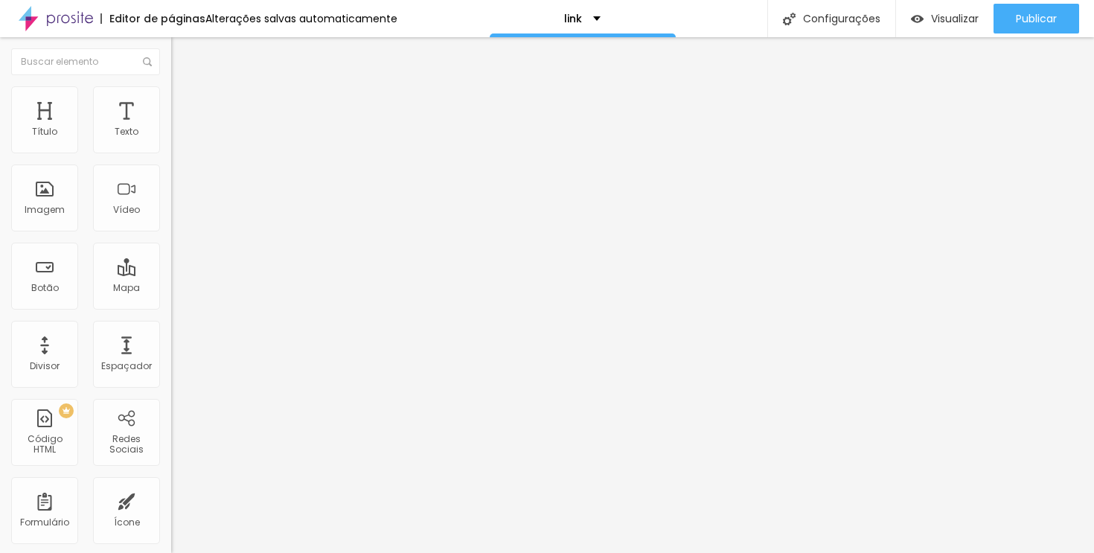
type input "10"
type input "5"
type input "10"
click at [171, 89] on li "Estilo" at bounding box center [256, 93] width 171 height 15
click at [171, 141] on input "5" at bounding box center [203, 133] width 64 height 16
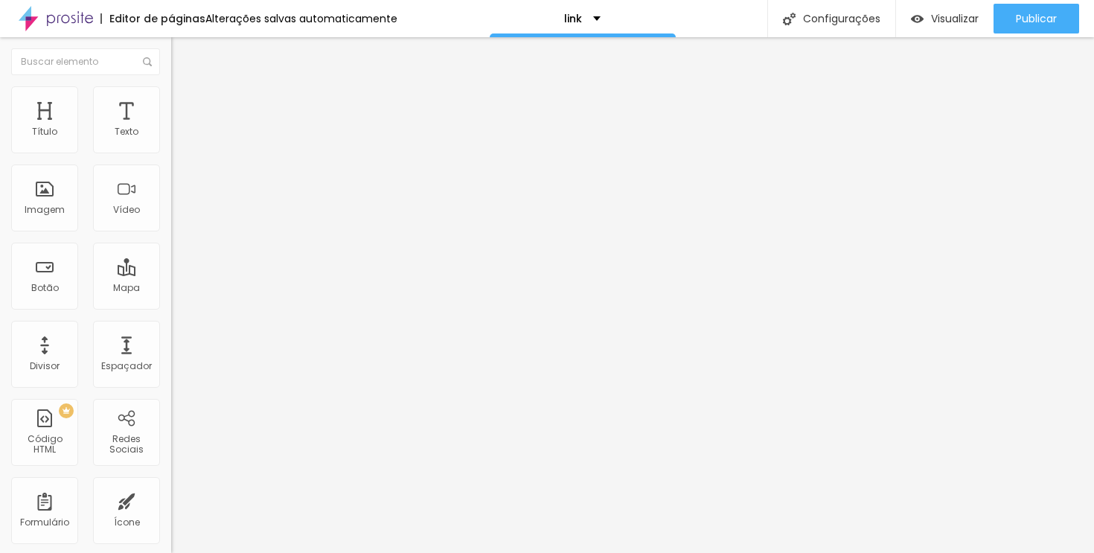
click at [171, 141] on input "5" at bounding box center [203, 133] width 64 height 16
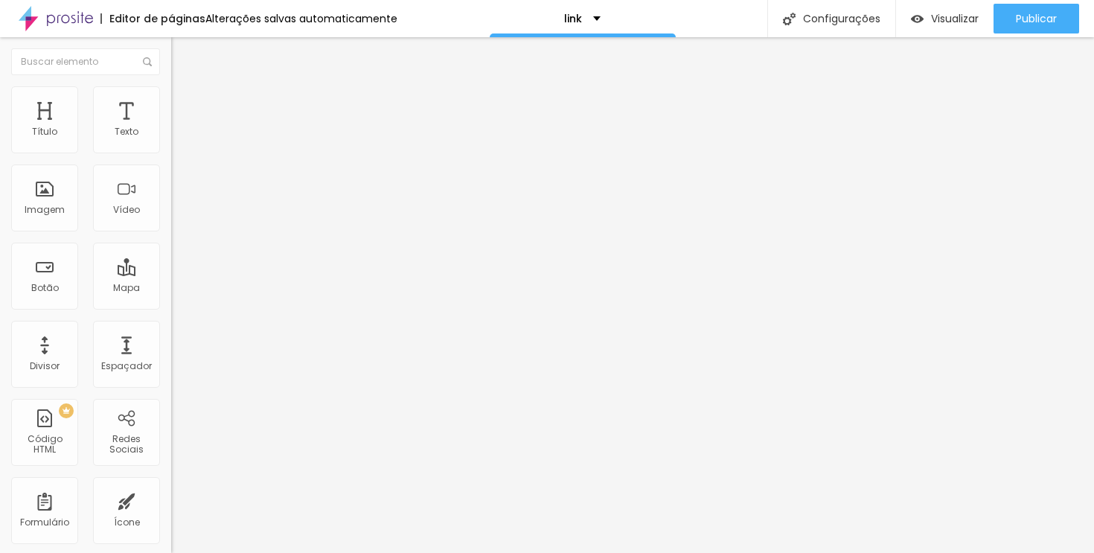
type input "7"
type input "10"
type input "7"
type input "10"
click at [171, 86] on img at bounding box center [177, 92] width 13 height 13
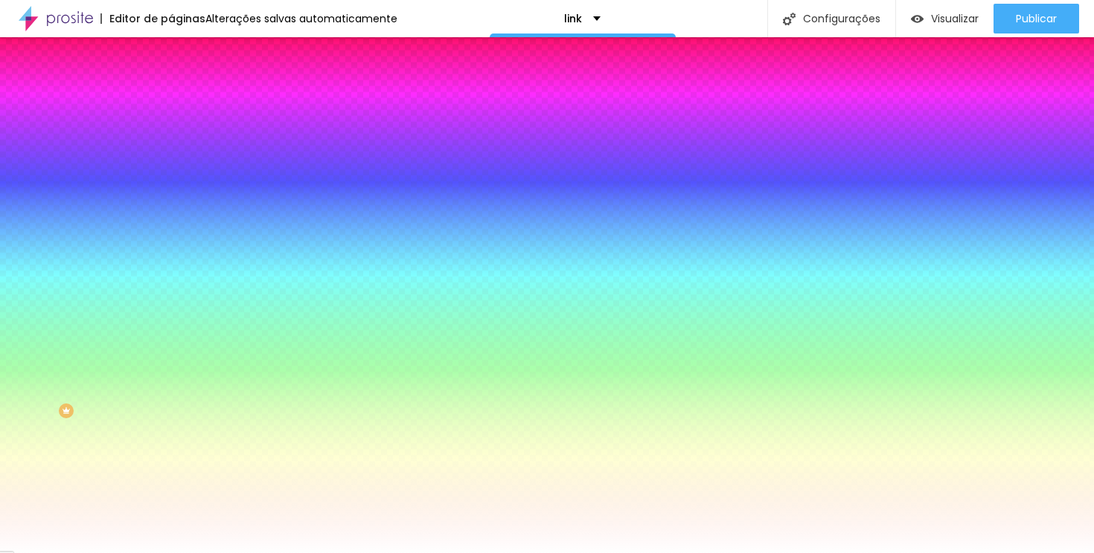
click at [171, 185] on button "button" at bounding box center [181, 190] width 21 height 16
click at [640, 552] on div at bounding box center [547, 553] width 1094 height 0
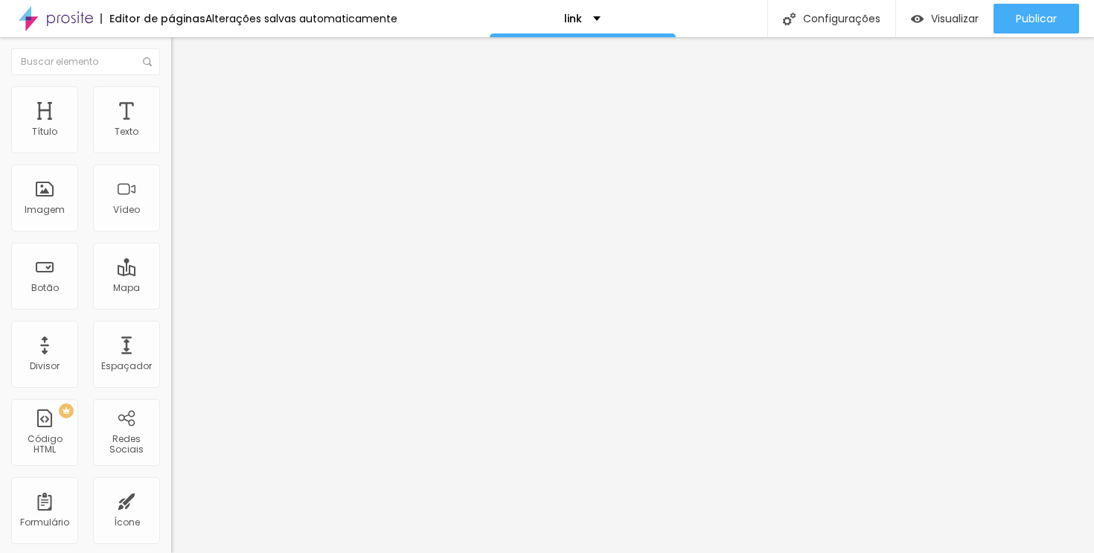
click at [185, 103] on font "Estilo" at bounding box center [196, 96] width 23 height 13
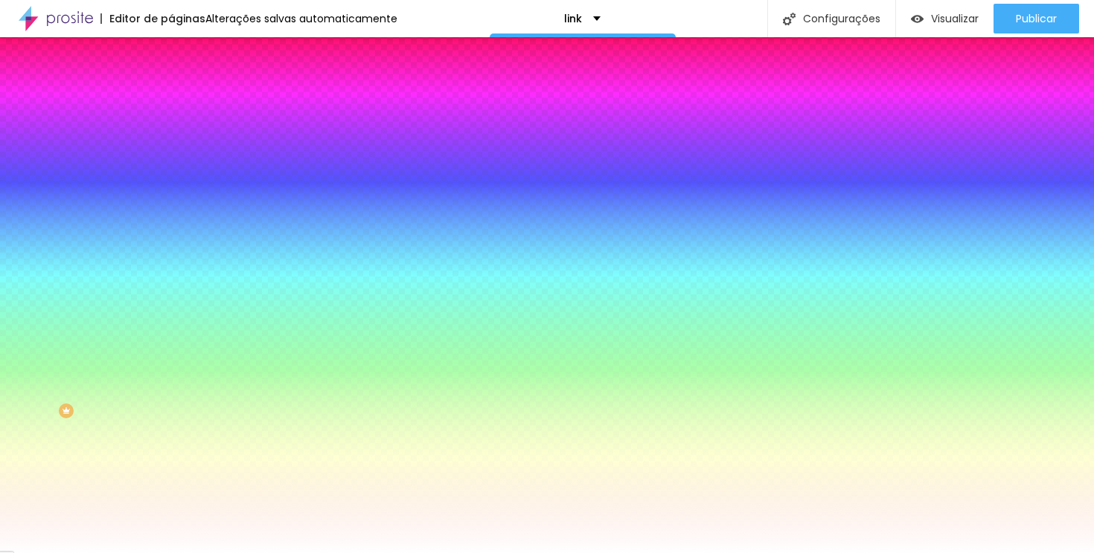
click at [171, 506] on div at bounding box center [256, 506] width 171 height 0
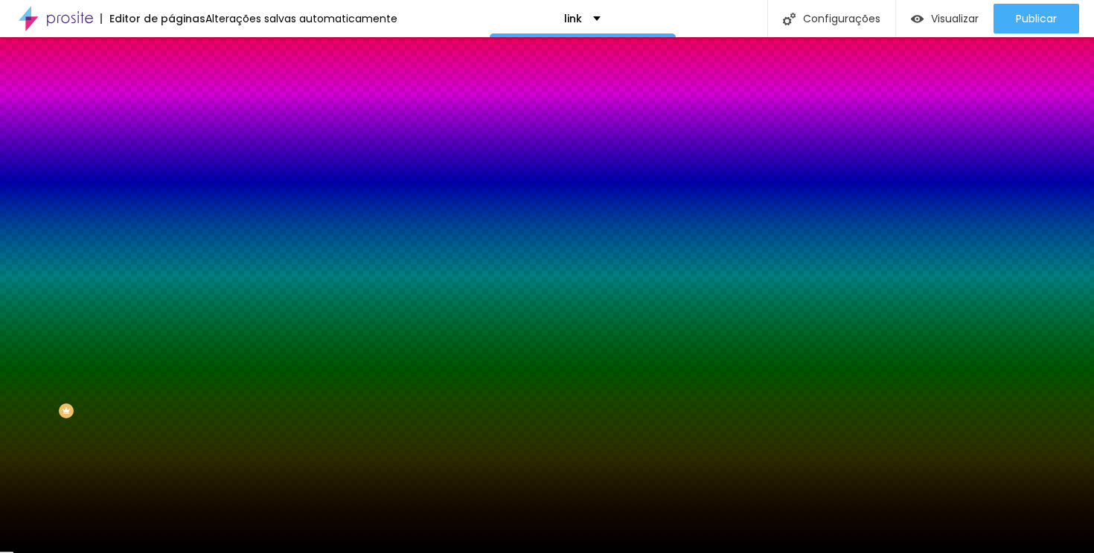
type input "#000000"
drag, startPoint x: 99, startPoint y: 393, endPoint x: 0, endPoint y: 531, distance: 170.2
click at [171, 531] on div "Editar nulo Conteúdo Estilo Avançado Cor de fundo Voltar ao padrão #FFFFFF Tipo…" at bounding box center [256, 295] width 171 height 516
click at [171, 506] on div at bounding box center [256, 506] width 171 height 0
type input "#FFFFFF"
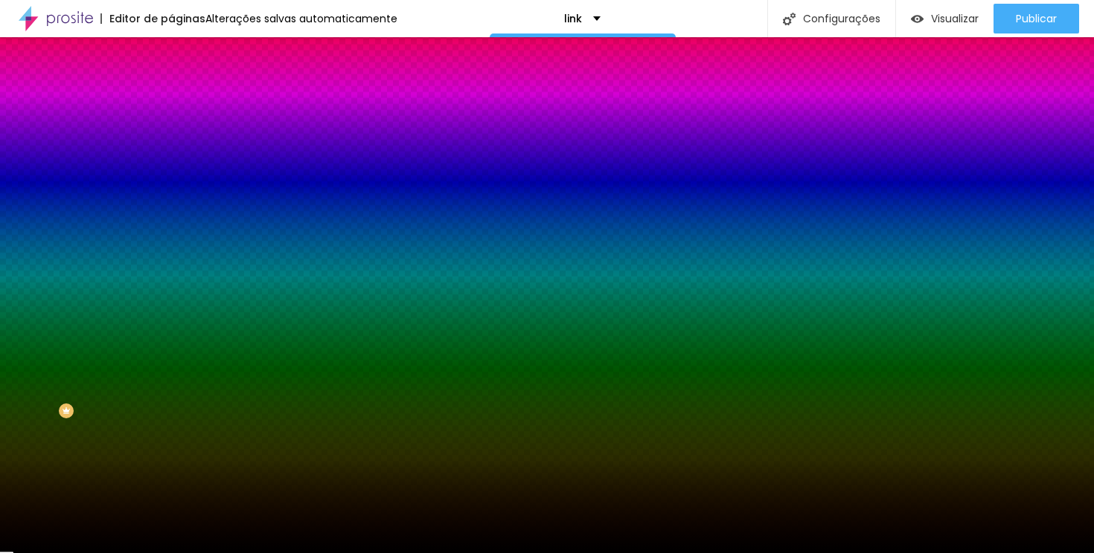
drag, startPoint x: 85, startPoint y: 365, endPoint x: 0, endPoint y: 299, distance: 107.6
click at [171, 299] on div "Cor de fundo Voltar ao padrão #FFFFFF Tipografia Voltar ao padrão Borda Voltar …" at bounding box center [256, 359] width 171 height 487
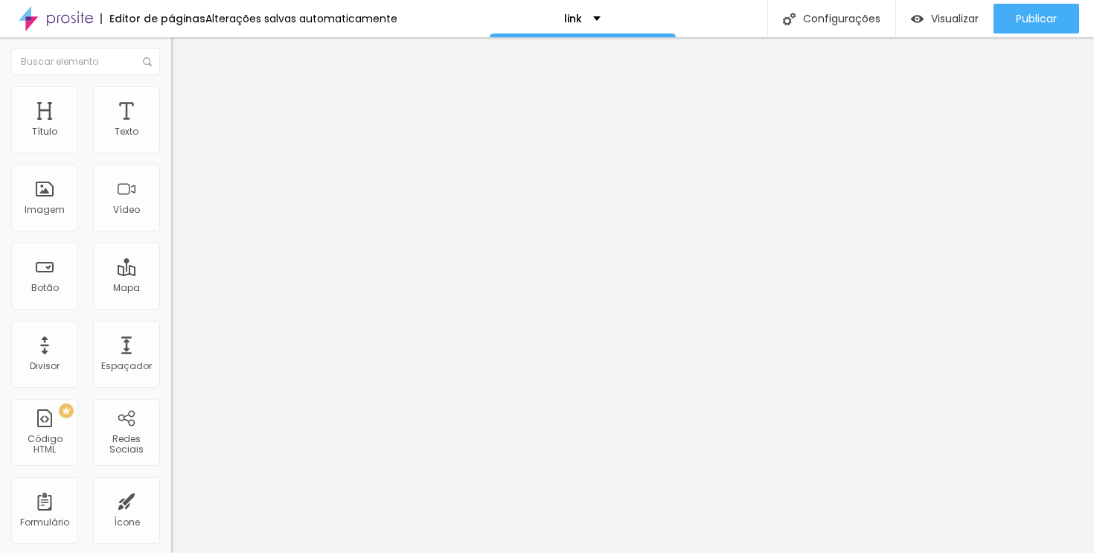
type input "16"
type input "12"
type input "10"
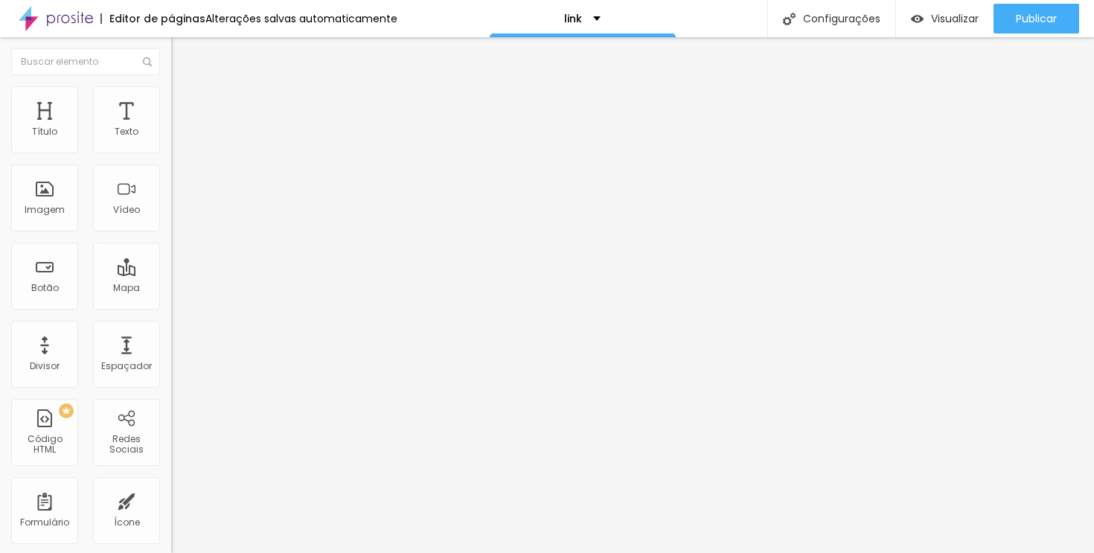
type input "10"
drag, startPoint x: 34, startPoint y: 148, endPoint x: 24, endPoint y: 150, distance: 10.7
type input "10"
click at [171, 274] on input "range" at bounding box center [219, 280] width 96 height 12
type input "11"
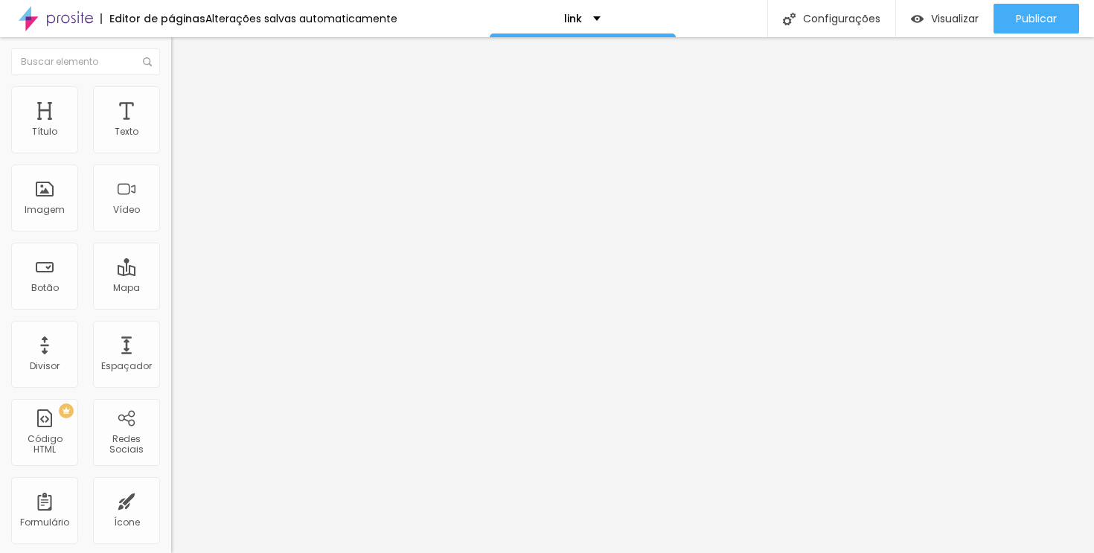
type input "11"
type input "13"
type input "14"
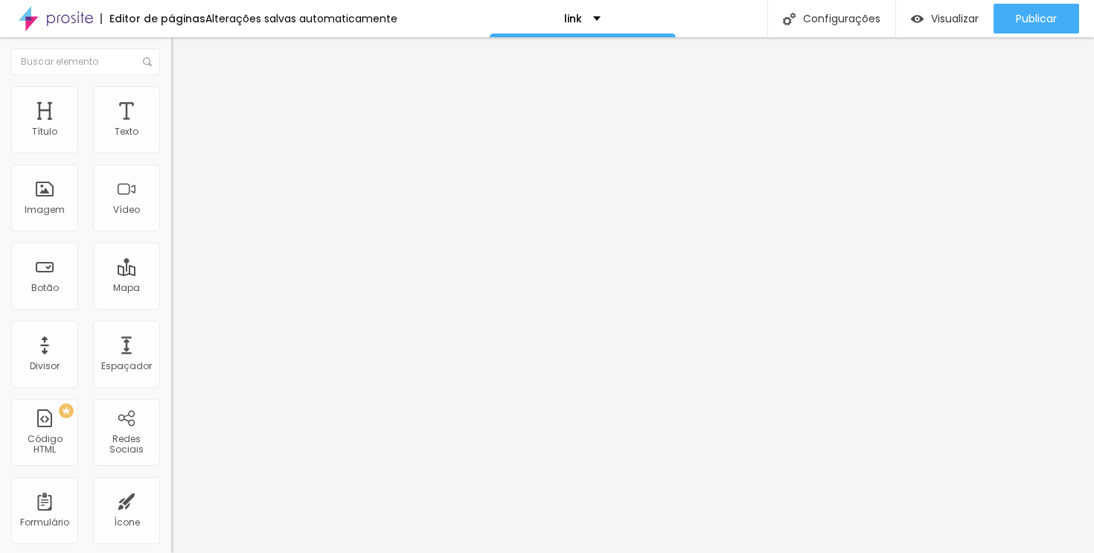
type input "15"
click at [171, 274] on input "range" at bounding box center [219, 280] width 96 height 12
drag, startPoint x: 67, startPoint y: 146, endPoint x: 57, endPoint y: 144, distance: 9.8
click at [171, 274] on input "range" at bounding box center [219, 280] width 96 height 12
click at [311, 35] on div "Editor de páginas Alterações salvas automaticamente" at bounding box center [198, 18] width 397 height 37
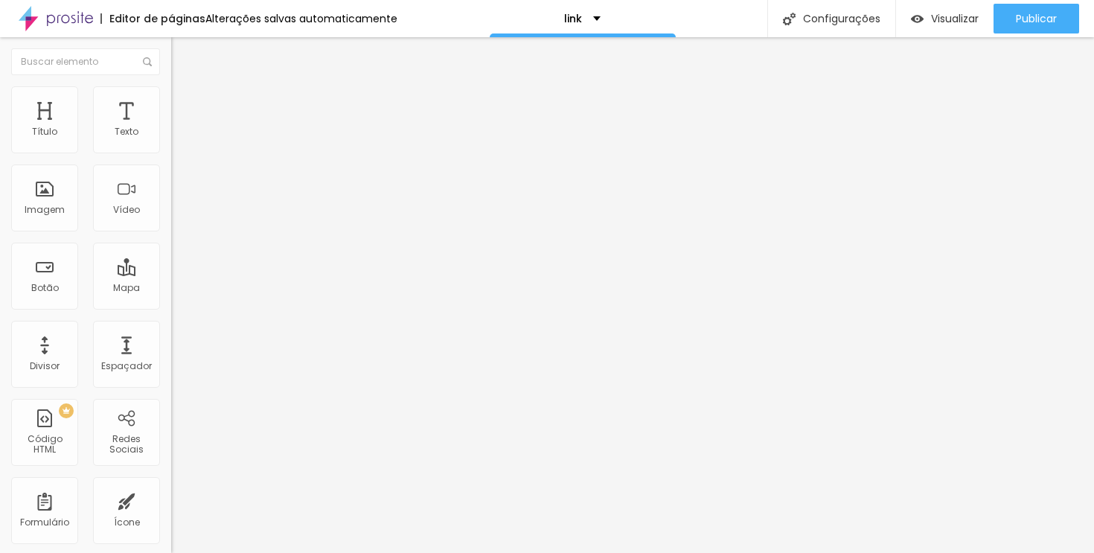
click at [185, 103] on font "Estilo" at bounding box center [196, 96] width 23 height 13
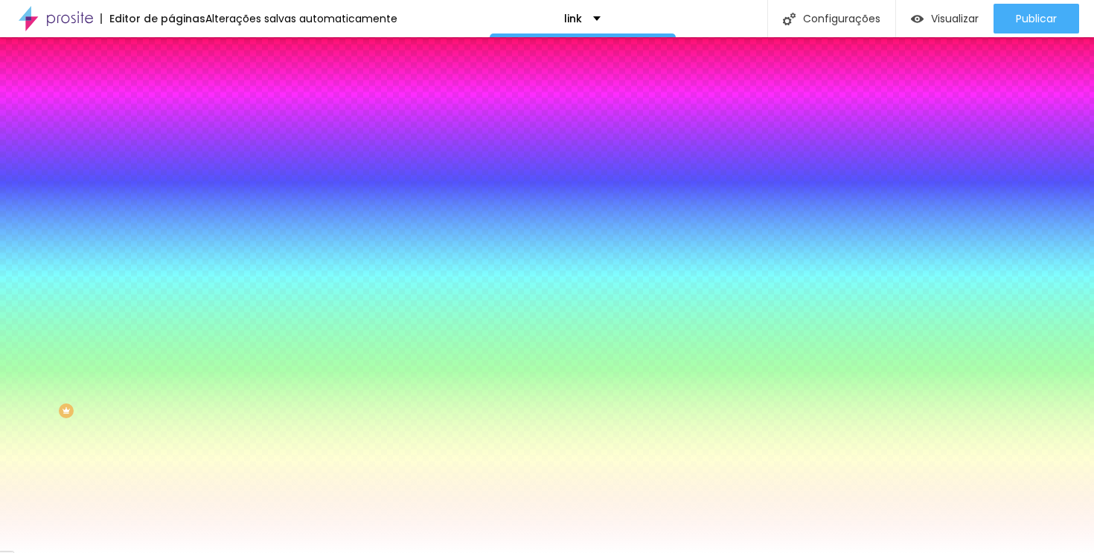
click at [180, 137] on font "Trocar imagem" at bounding box center [216, 130] width 72 height 13
click at [171, 155] on font "Nenhum" at bounding box center [190, 148] width 39 height 13
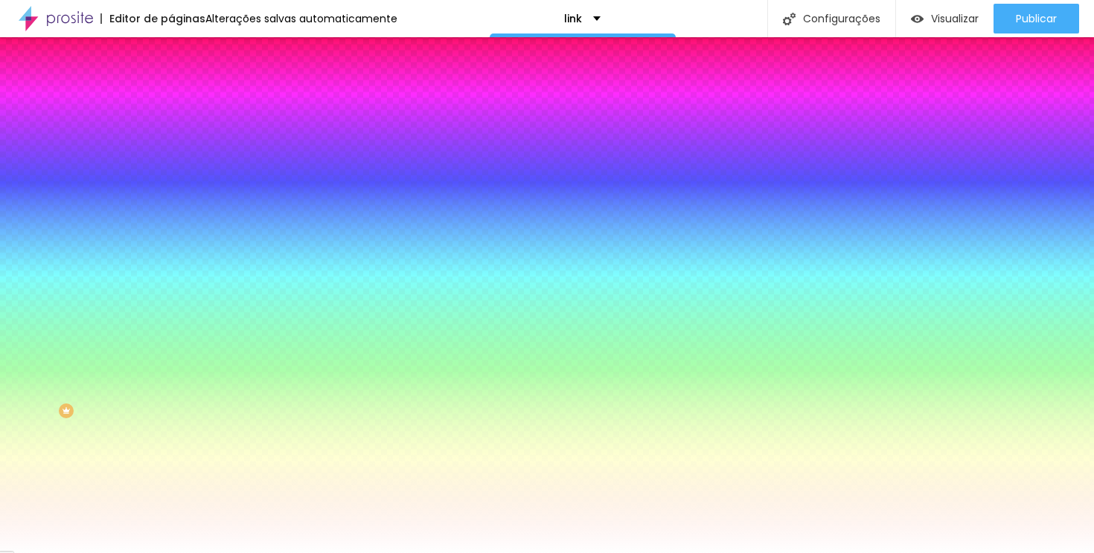
click at [171, 176] on div "Paralaxe" at bounding box center [256, 171] width 171 height 9
click at [171, 135] on div "Trocar imagem" at bounding box center [256, 130] width 171 height 10
click at [171, 155] on font "Nenhum" at bounding box center [190, 148] width 39 height 13
click at [171, 164] on span "Nenhum" at bounding box center [190, 157] width 39 height 13
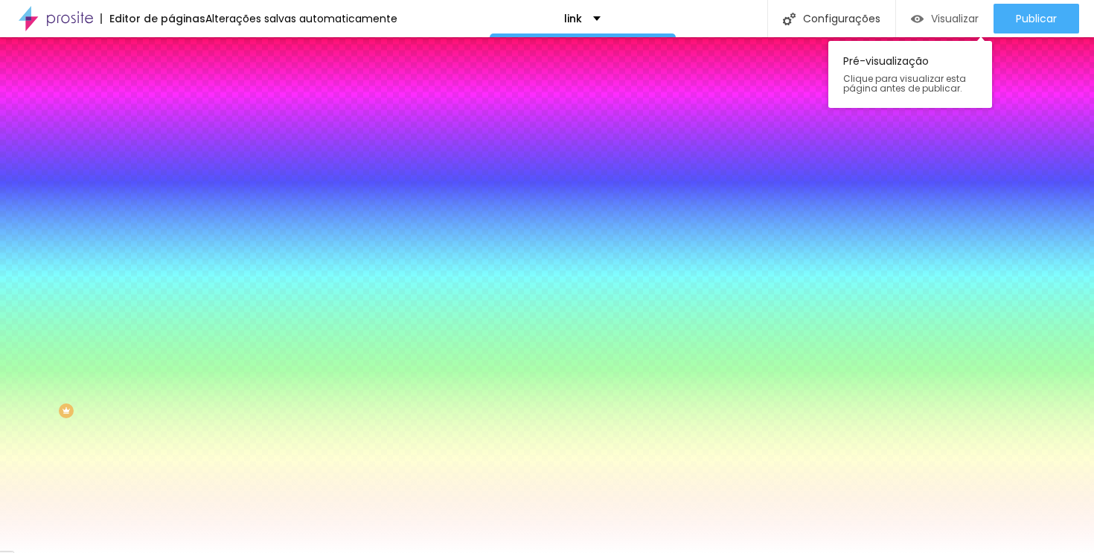
click at [940, 24] on font "Visualizar" at bounding box center [955, 18] width 48 height 15
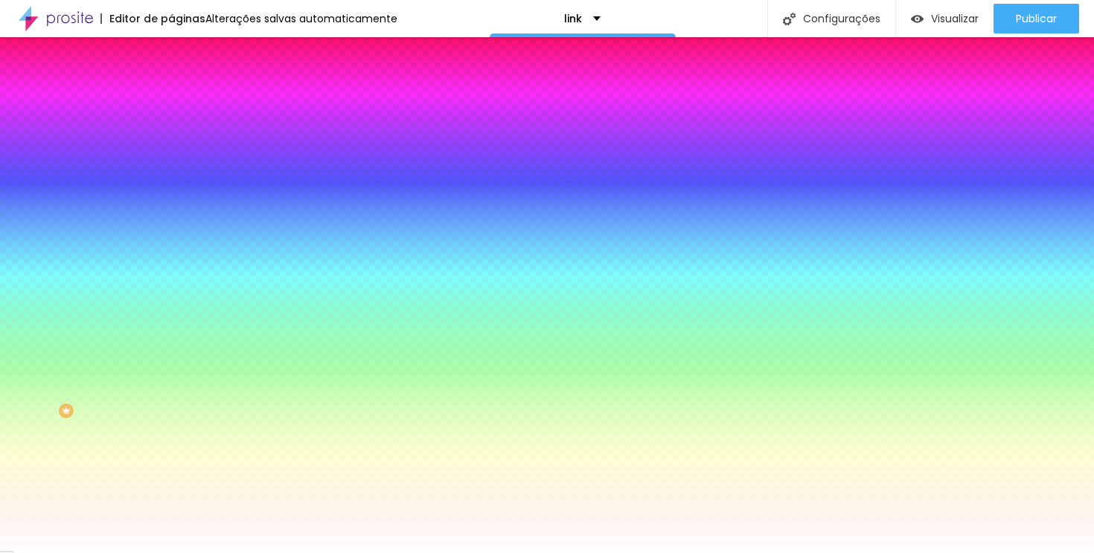
click at [171, 135] on div "Trocar imagem" at bounding box center [256, 130] width 171 height 10
click at [180, 137] on font "Trocar imagem" at bounding box center [216, 130] width 72 height 13
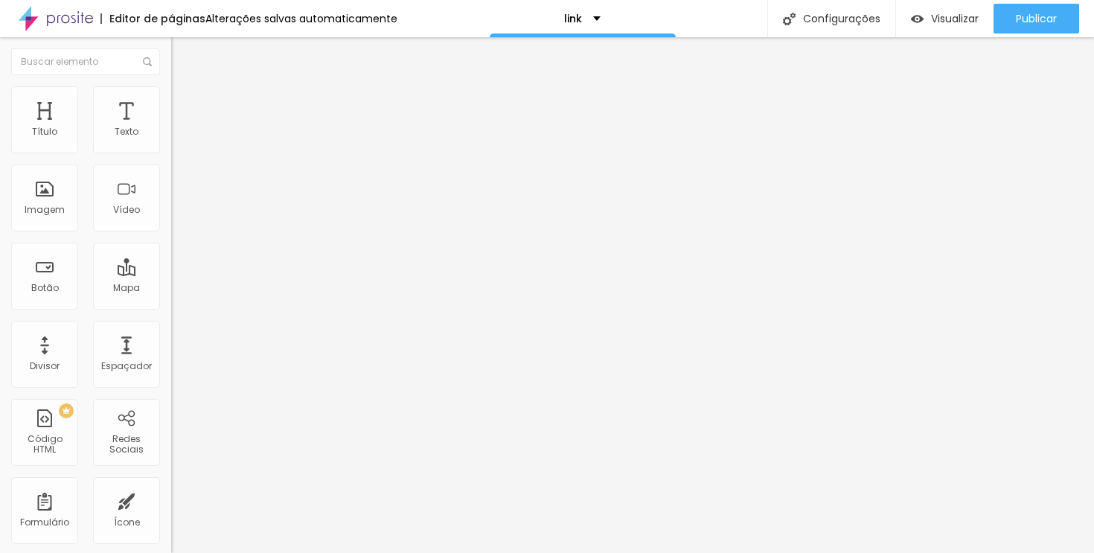
click at [171, 93] on img at bounding box center [177, 92] width 13 height 13
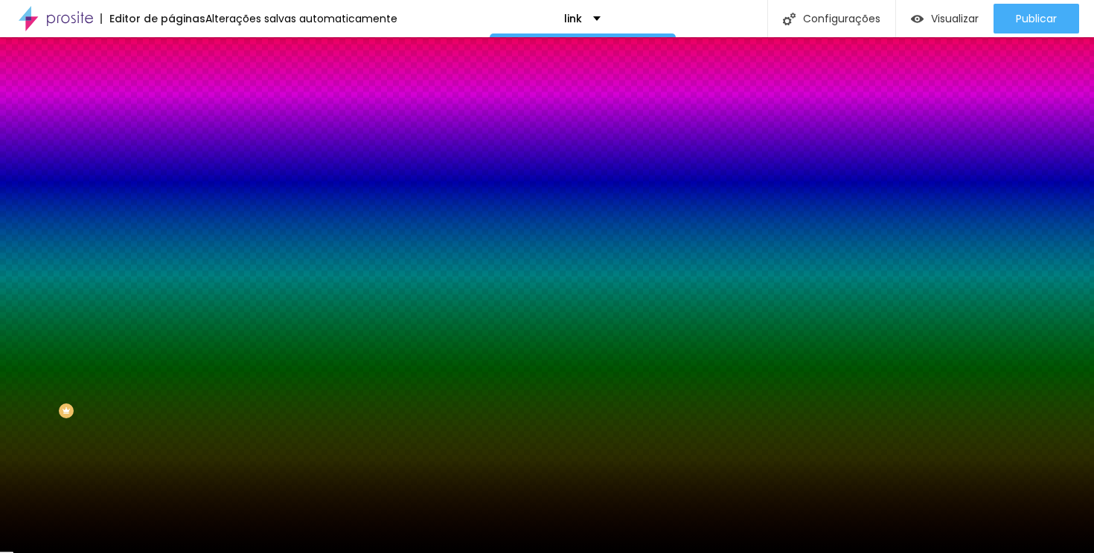
click at [185, 88] on font "Conteúdo" at bounding box center [208, 81] width 46 height 13
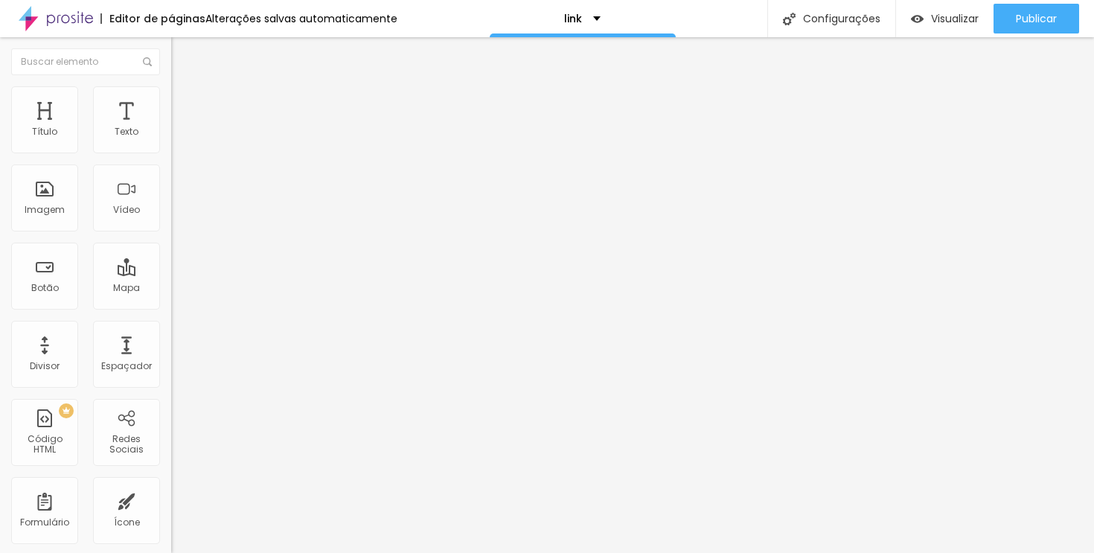
click at [171, 140] on input "WhatsApp" at bounding box center [260, 132] width 179 height 15
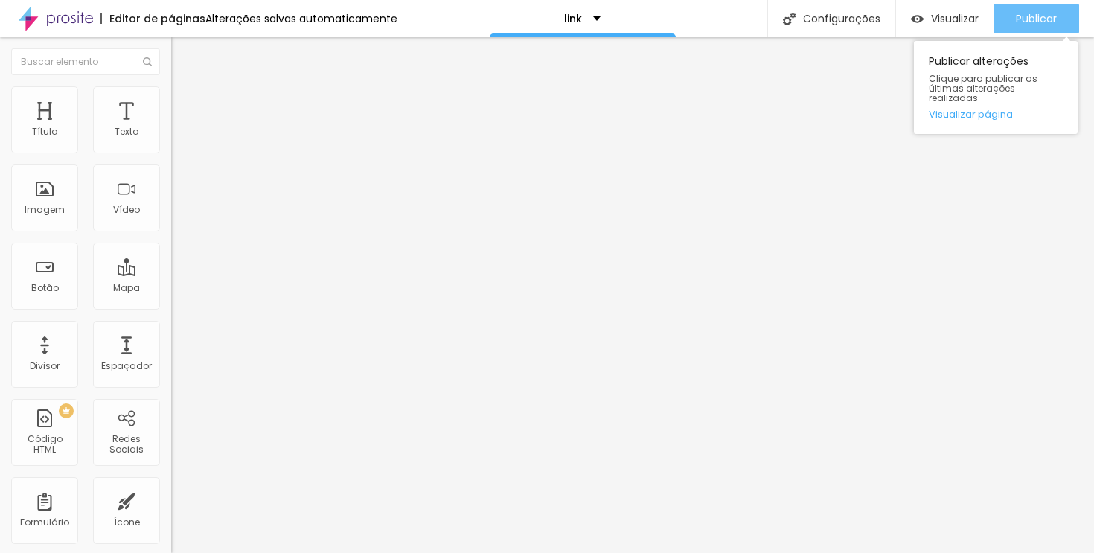
click at [1026, 7] on div "Publicar" at bounding box center [1036, 19] width 41 height 30
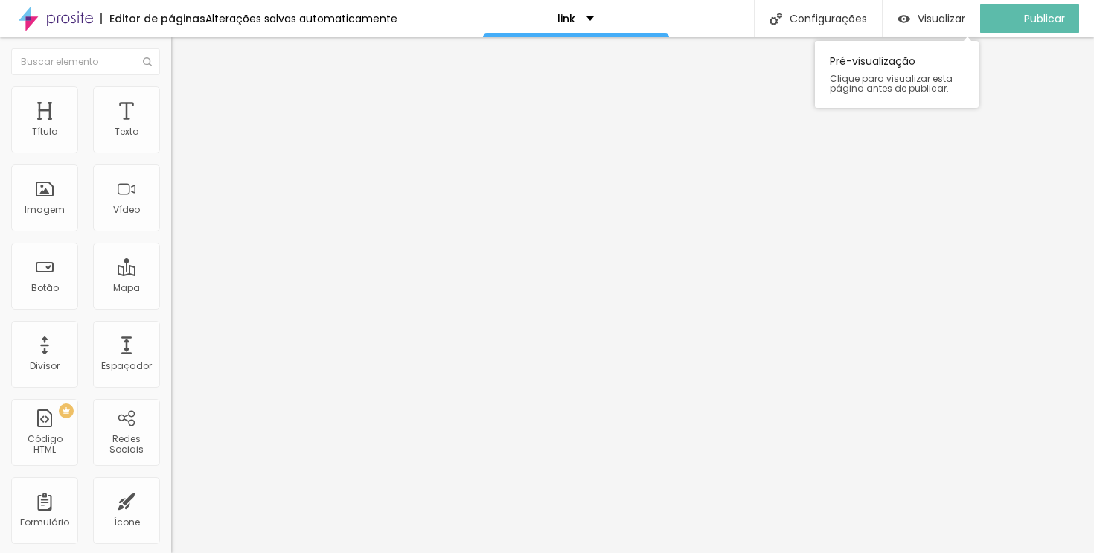
click at [946, 2] on div "Visualizar Pré-visualização Clique para visualizar esta página antes de publica…" at bounding box center [931, 18] width 97 height 37
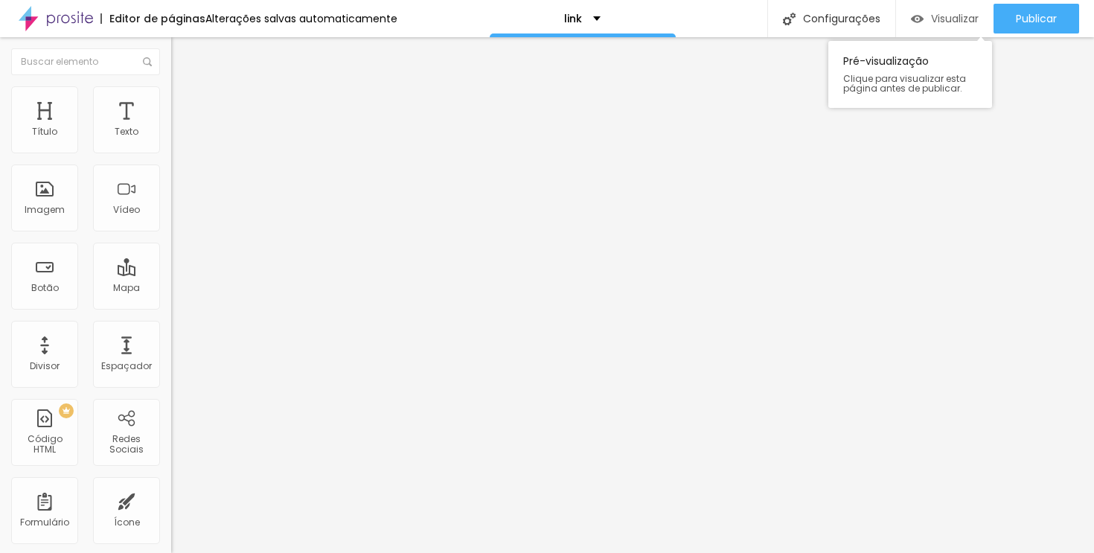
click at [940, 14] on font "Visualizar" at bounding box center [955, 18] width 48 height 15
click at [171, 302] on input "https://" at bounding box center [260, 299] width 179 height 15
paste input "[DOMAIN_NAME][URL]"
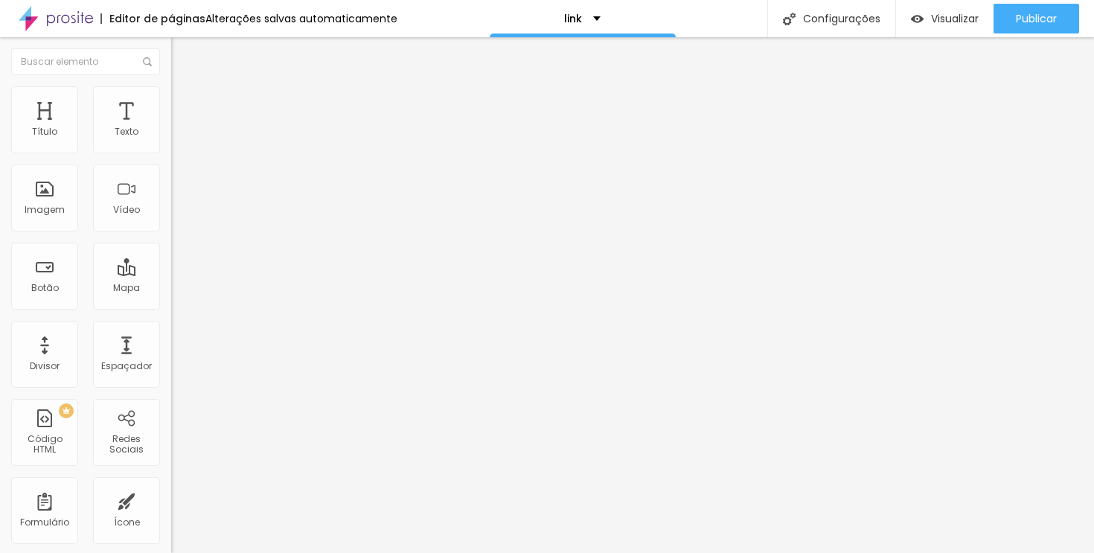
scroll to position [0, 236]
click at [171, 332] on font "Abrir em uma nova aba" at bounding box center [218, 328] width 94 height 11
click at [171, 140] on input "Casamentos" at bounding box center [260, 132] width 179 height 15
click at [171, 304] on input "https://" at bounding box center [260, 299] width 179 height 15
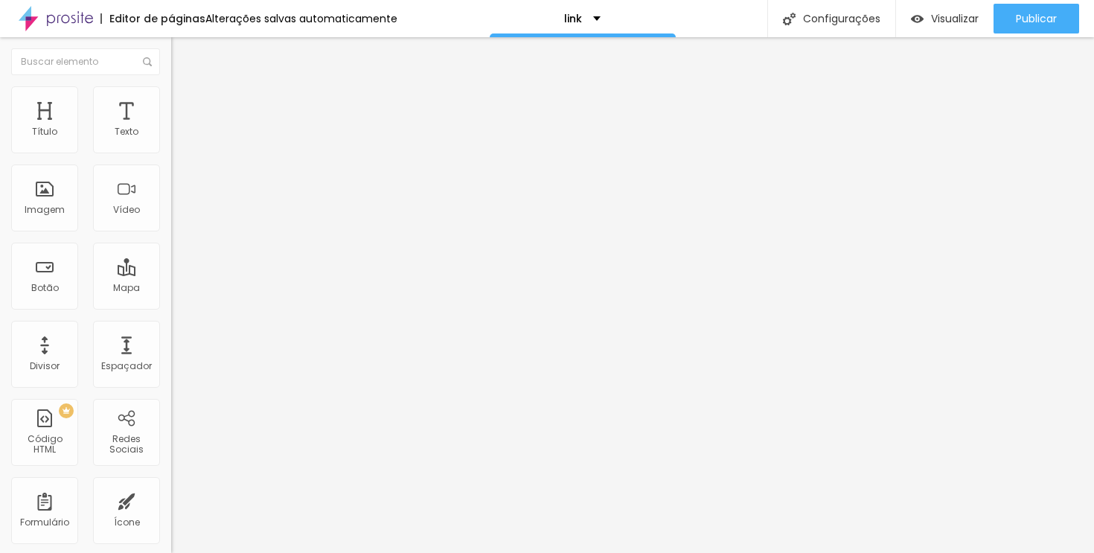
click at [171, 304] on input "https://" at bounding box center [260, 299] width 179 height 15
paste input "[DOMAIN_NAME][URL][DEMOGRAPHIC_DATA]"
click at [171, 330] on font "Abrir em uma nova aba" at bounding box center [218, 328] width 94 height 11
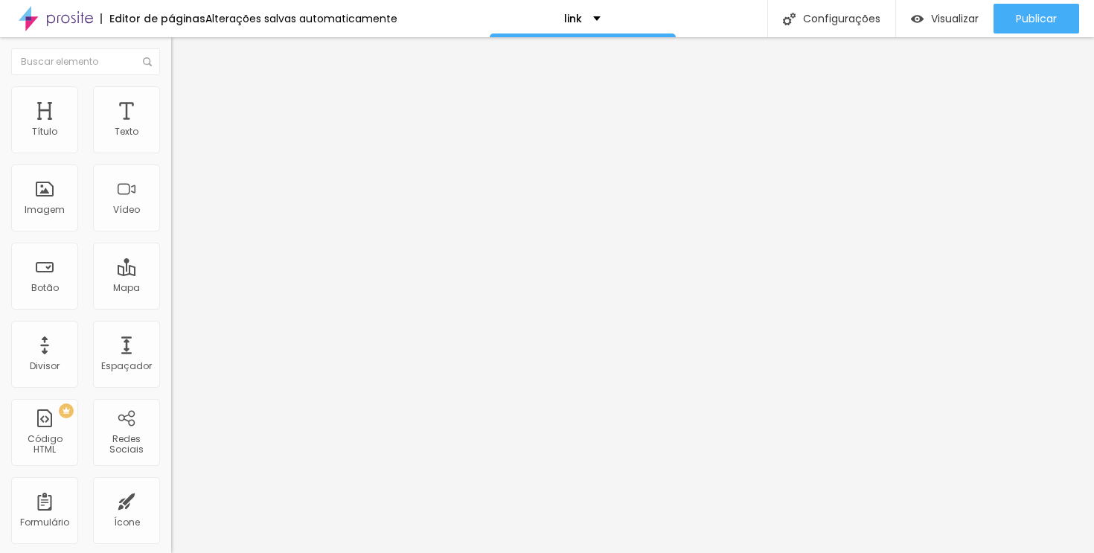
scroll to position [0, 0]
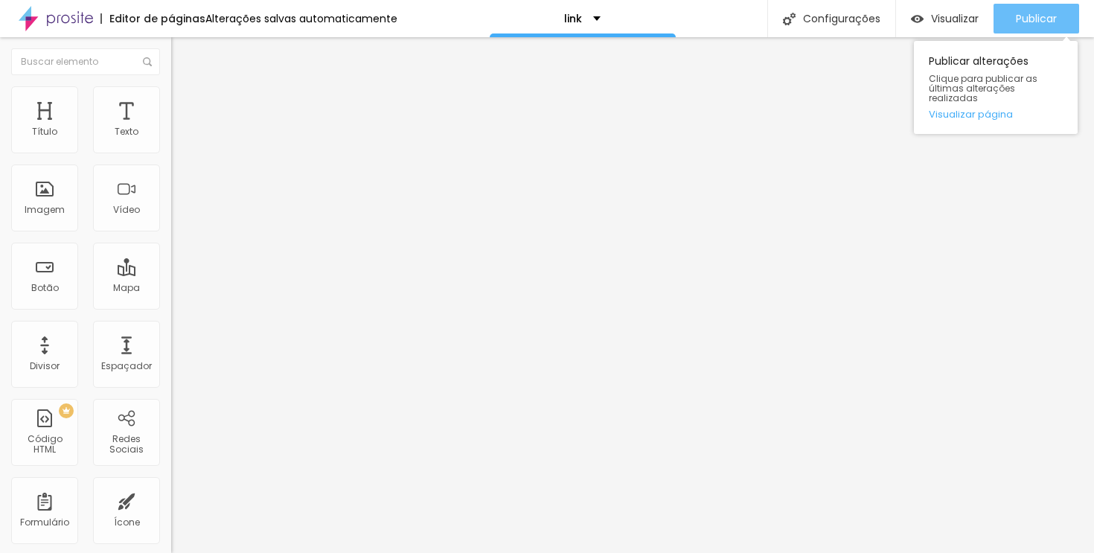
click at [1050, 19] on font "Publicar" at bounding box center [1036, 18] width 41 height 15
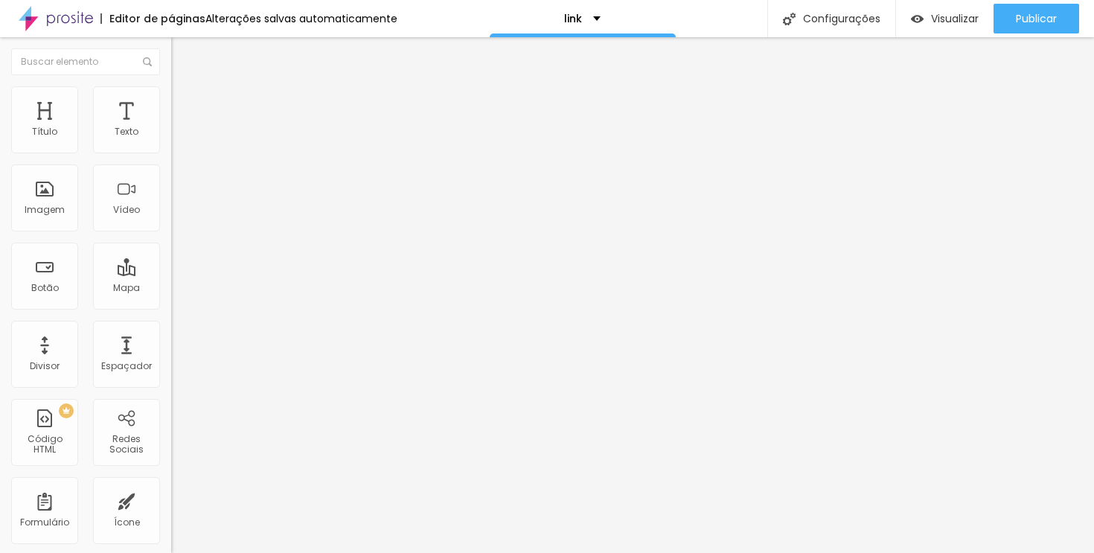
click at [171, 121] on div "Trocar imagem Descrição da imagem (Alt) Alinhamento Proporção Original Cinema 1…" at bounding box center [256, 228] width 171 height 224
click at [171, 98] on li "Estilo" at bounding box center [256, 93] width 171 height 15
click at [171, 153] on input "range" at bounding box center [219, 147] width 96 height 12
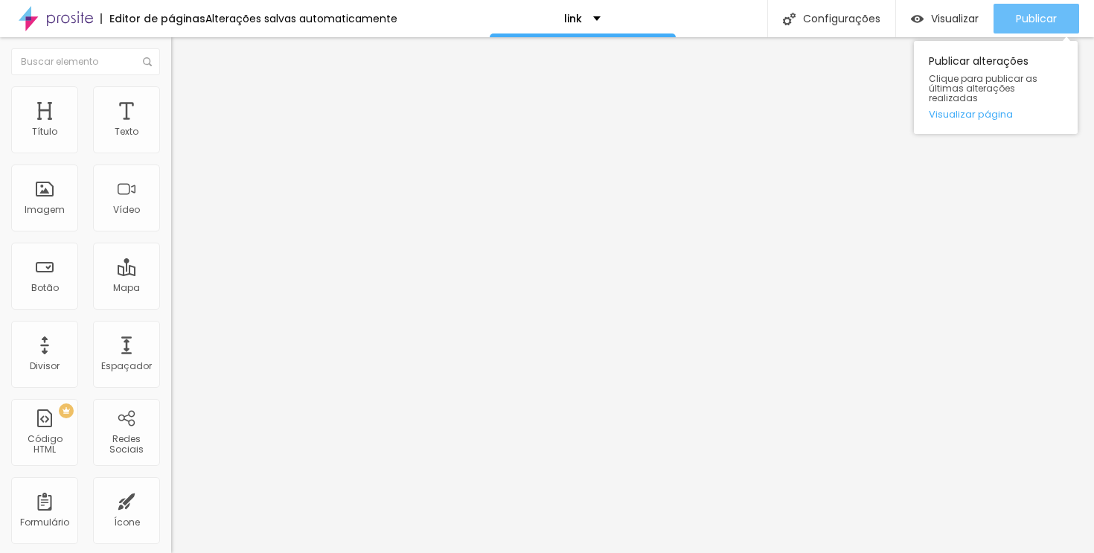
click at [1027, 13] on font "Publicar" at bounding box center [1036, 18] width 41 height 15
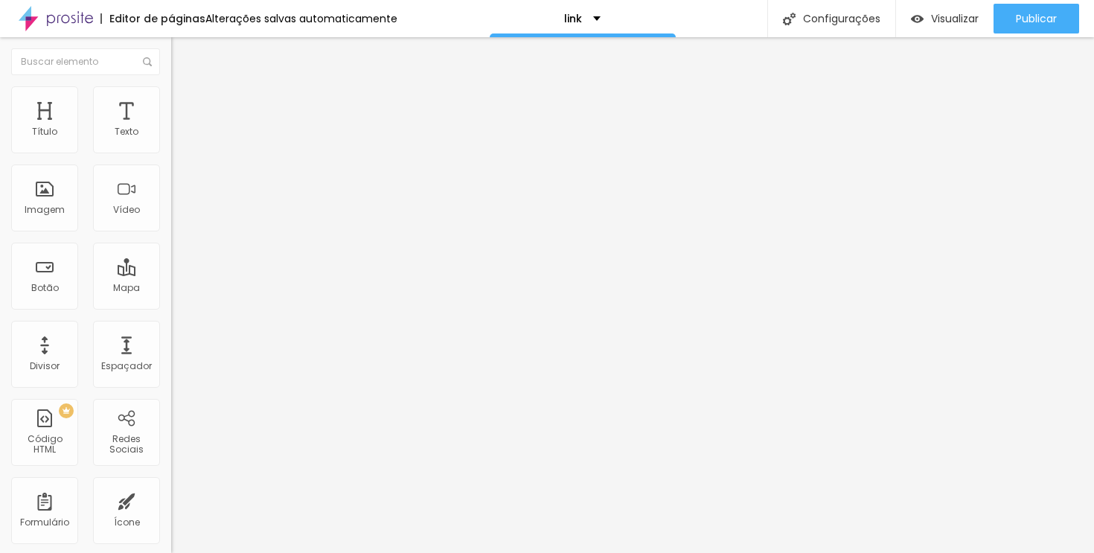
click at [171, 153] on input "range" at bounding box center [219, 147] width 96 height 12
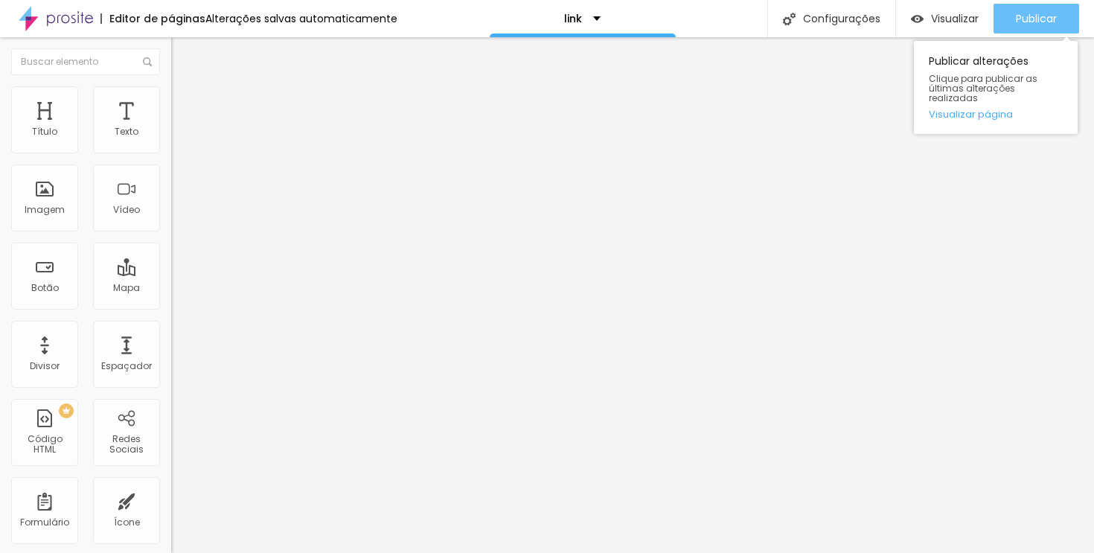
click at [1040, 16] on font "Publicar" at bounding box center [1036, 18] width 41 height 15
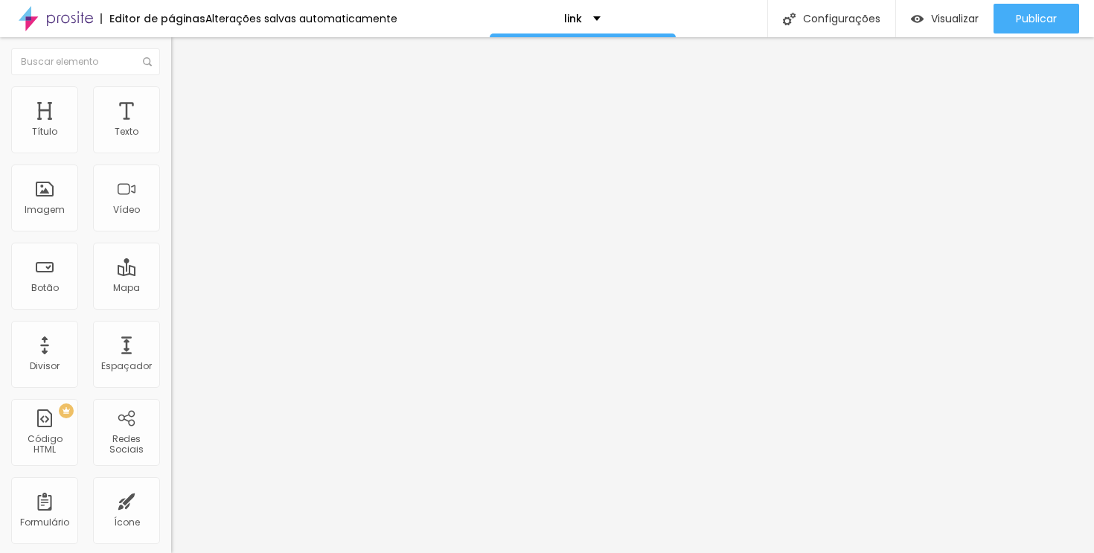
click at [171, 274] on input "range" at bounding box center [219, 280] width 96 height 12
drag, startPoint x: 68, startPoint y: 146, endPoint x: 57, endPoint y: 147, distance: 12.0
click at [171, 274] on input "range" at bounding box center [219, 280] width 96 height 12
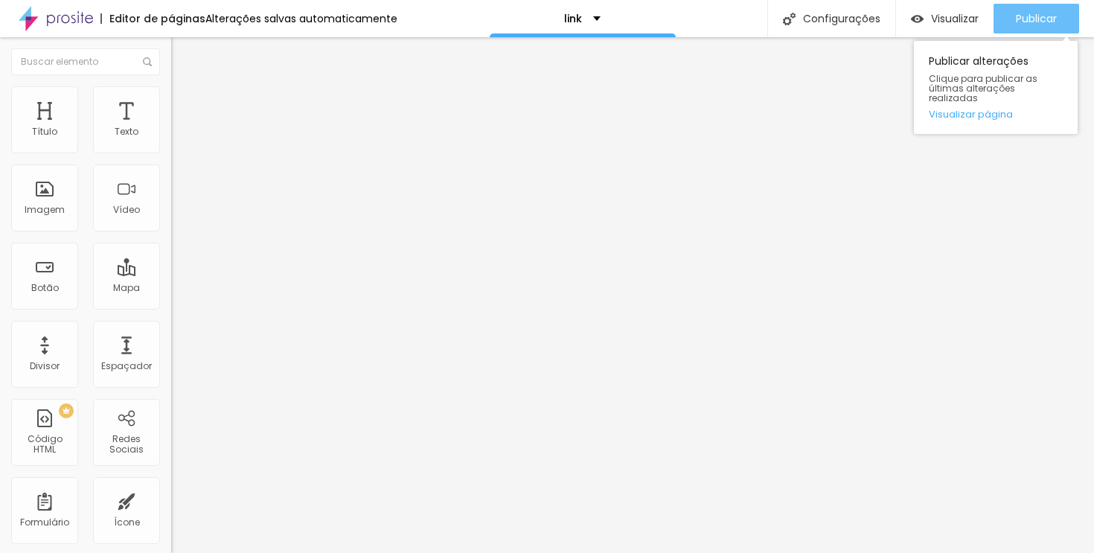
click at [1035, 13] on font "Publicar" at bounding box center [1036, 18] width 41 height 15
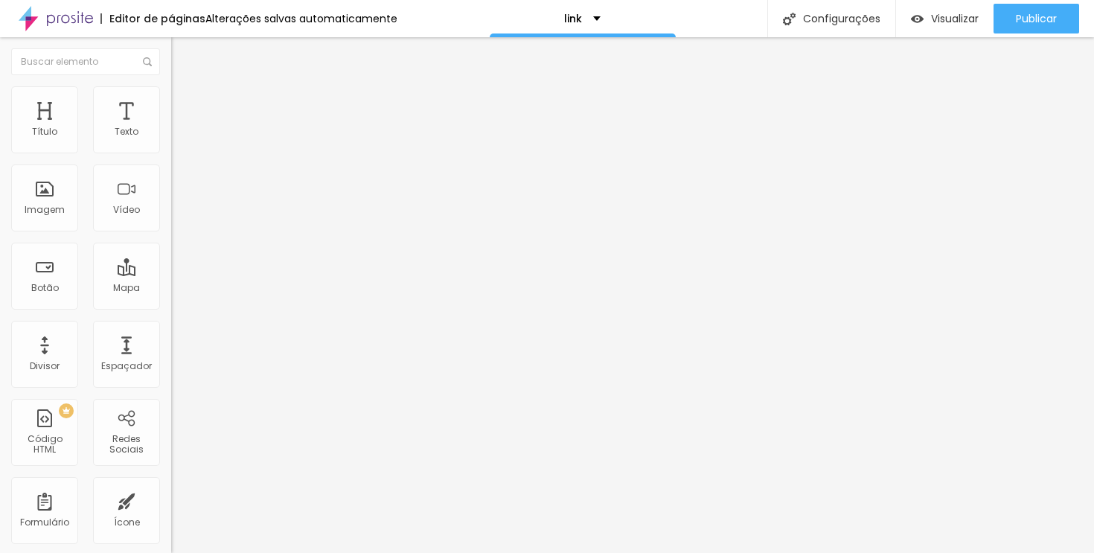
click at [171, 274] on input "range" at bounding box center [219, 280] width 96 height 12
click at [171, 135] on font "Encaixotado" at bounding box center [200, 129] width 58 height 13
click at [171, 159] on font "Completo" at bounding box center [193, 152] width 45 height 13
click at [171, 144] on font "Encaixotado" at bounding box center [200, 138] width 58 height 13
click at [171, 93] on img at bounding box center [177, 92] width 13 height 13
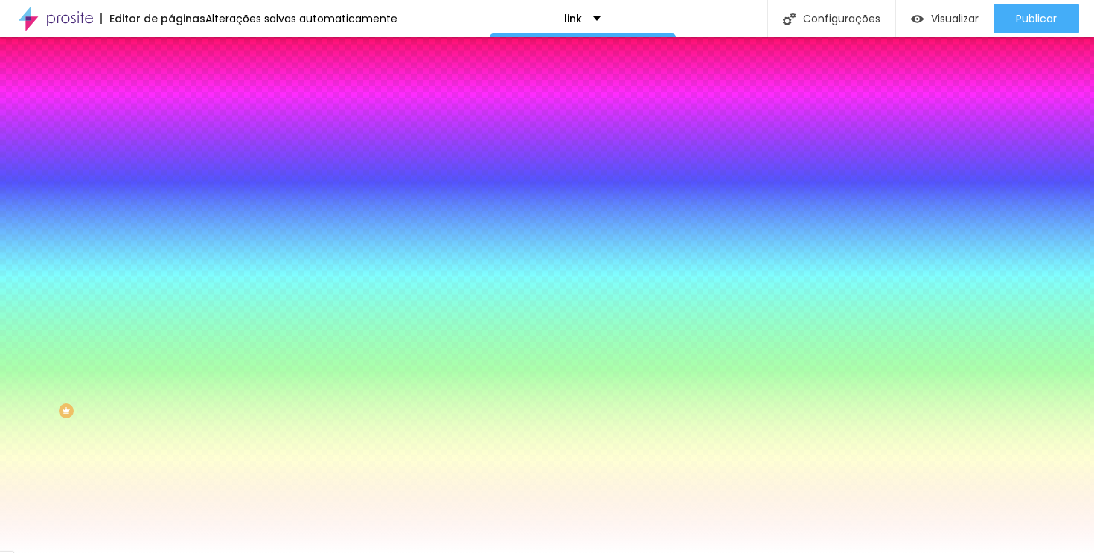
click at [171, 155] on font "Nenhum" at bounding box center [190, 148] width 39 height 13
click at [171, 178] on span "Paralaxe" at bounding box center [190, 171] width 39 height 13
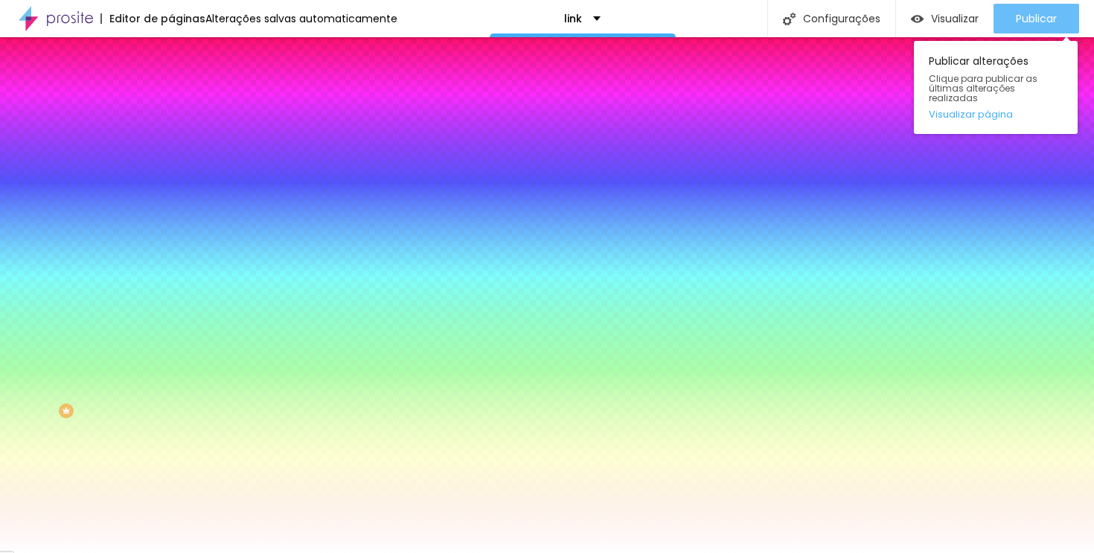
click at [1020, 16] on font "Publicar" at bounding box center [1036, 18] width 41 height 15
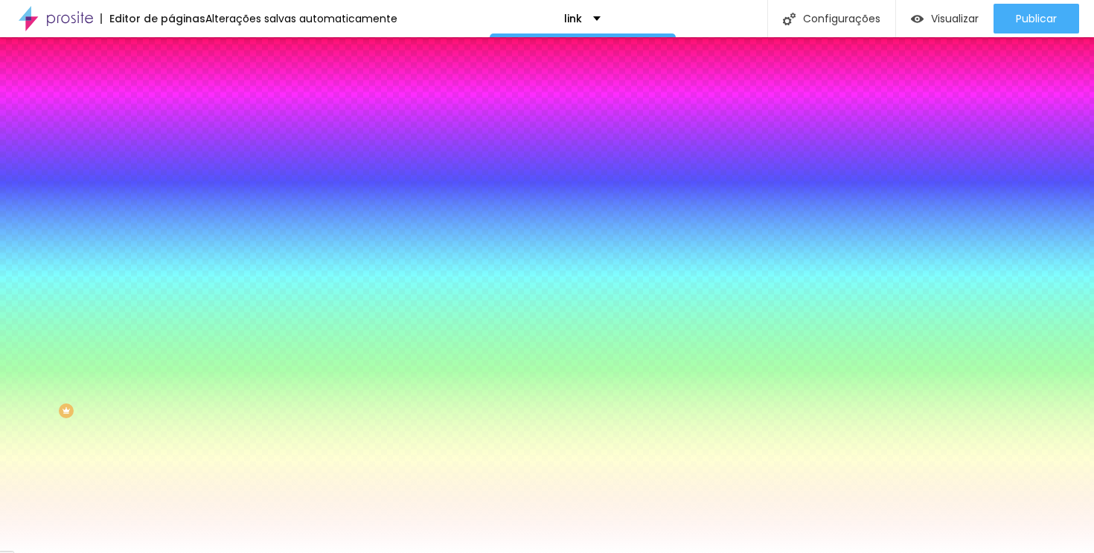
click at [171, 155] on font "Nenhum" at bounding box center [190, 148] width 39 height 13
click at [180, 137] on font "Trocar imagem" at bounding box center [216, 130] width 72 height 13
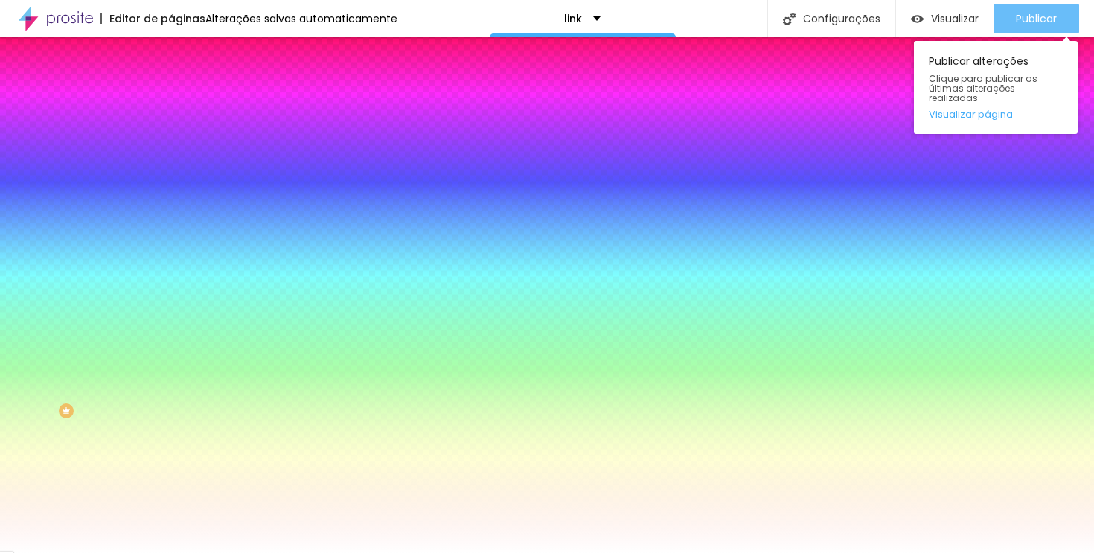
click at [1037, 33] on div "Publicar" at bounding box center [1036, 19] width 41 height 30
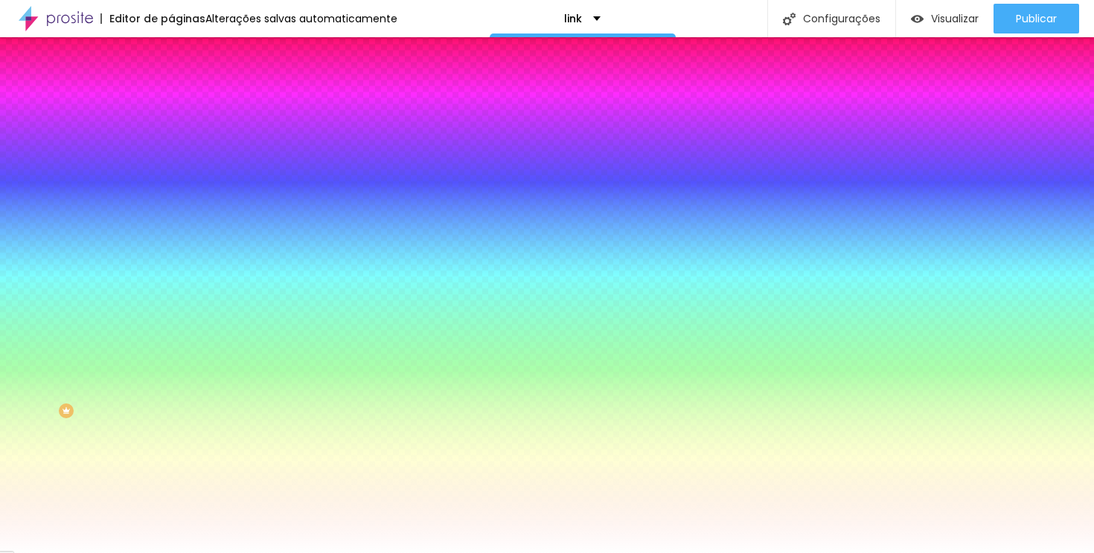
click at [171, 202] on div at bounding box center [256, 202] width 171 height 0
click at [132, 359] on div at bounding box center [547, 276] width 1094 height 553
click at [153, 333] on div at bounding box center [547, 276] width 1094 height 553
click at [88, 335] on div at bounding box center [547, 276] width 1094 height 553
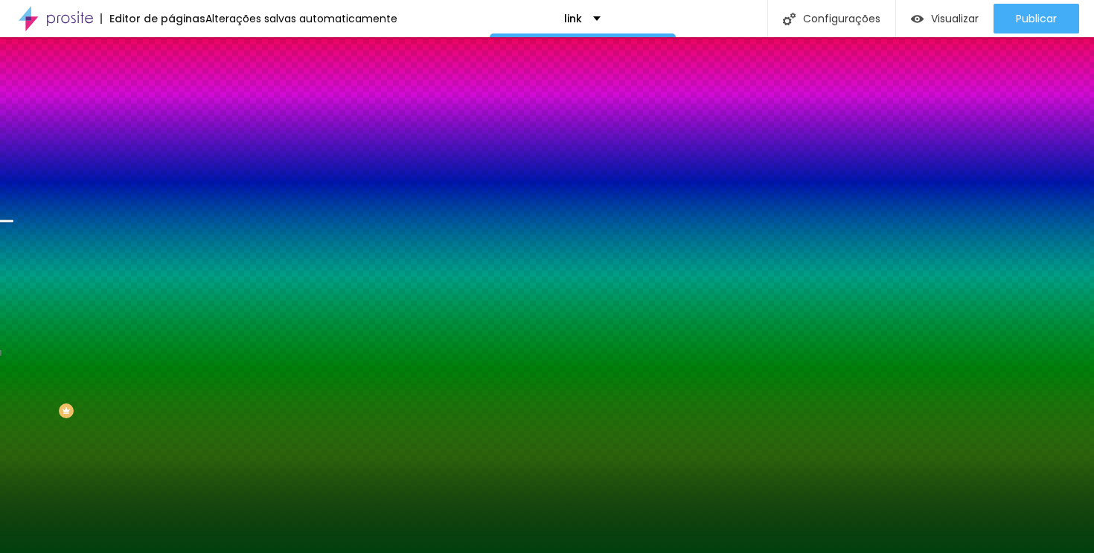
drag, startPoint x: 88, startPoint y: 335, endPoint x: 120, endPoint y: 372, distance: 49.1
click at [171, 217] on div at bounding box center [256, 217] width 171 height 0
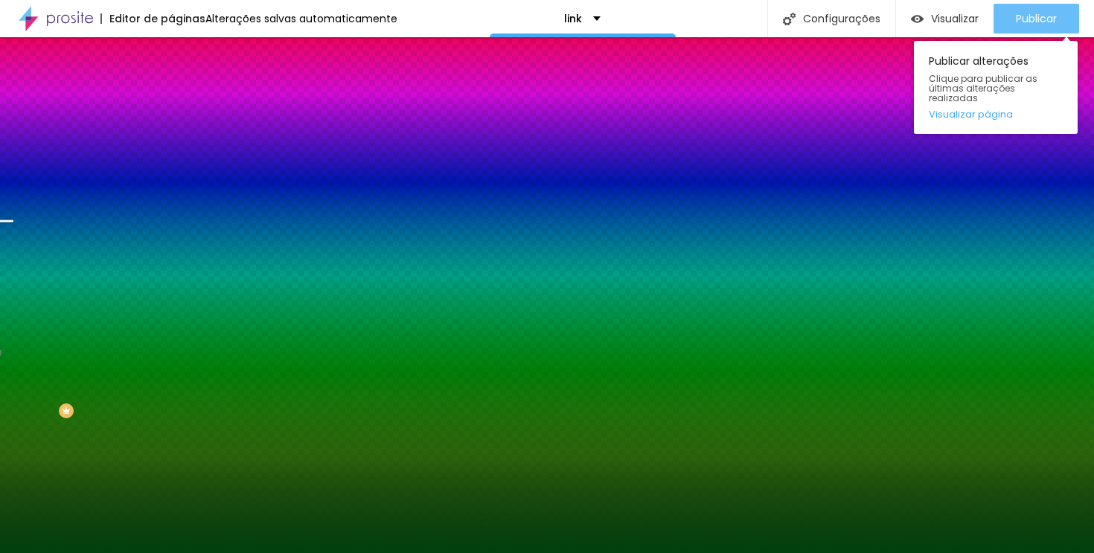
click at [1006, 16] on button "Publicar" at bounding box center [1037, 19] width 86 height 30
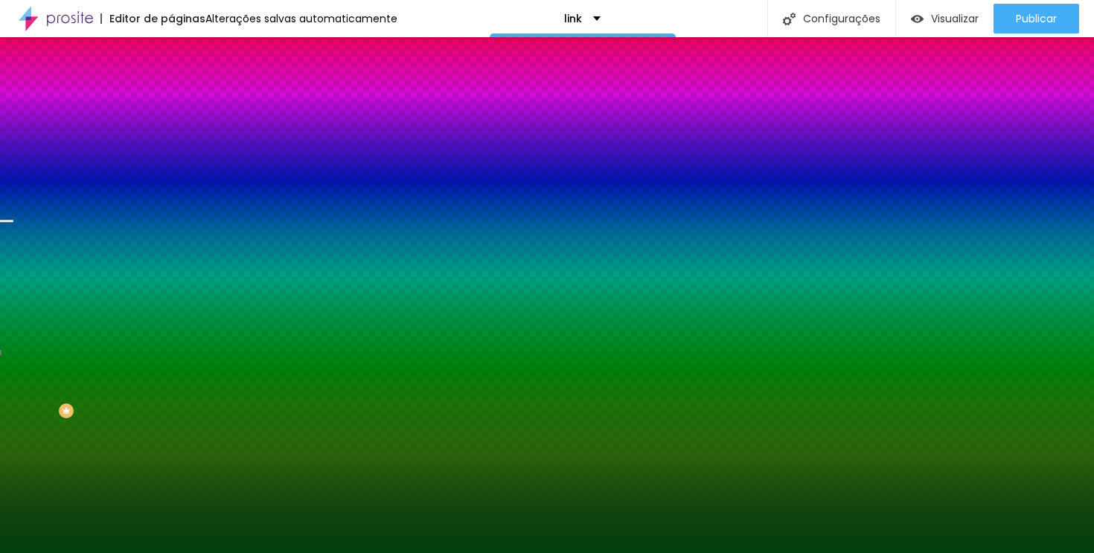
click at [181, 198] on icon "button" at bounding box center [184, 193] width 6 height 10
click at [180, 137] on font "Trocar imagem" at bounding box center [216, 130] width 72 height 13
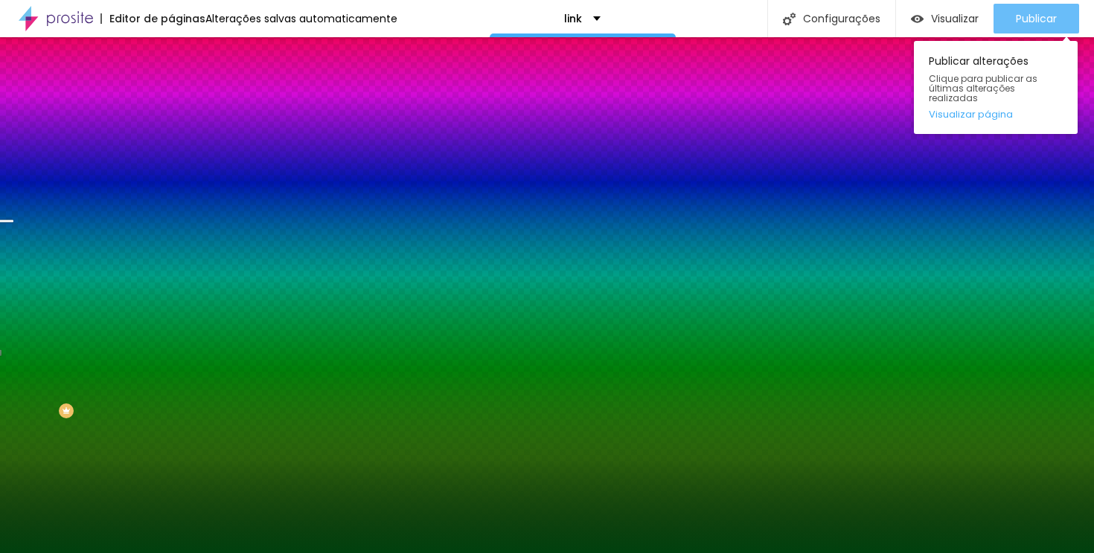
click at [1034, 14] on font "Publicar" at bounding box center [1036, 18] width 41 height 15
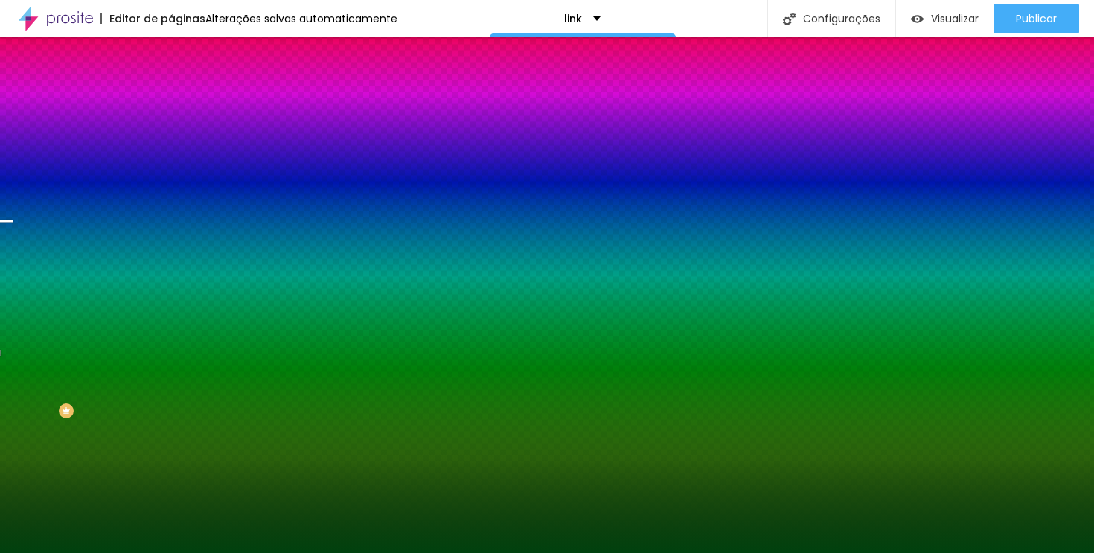
click at [180, 137] on font "Trocar imagem" at bounding box center [216, 130] width 72 height 13
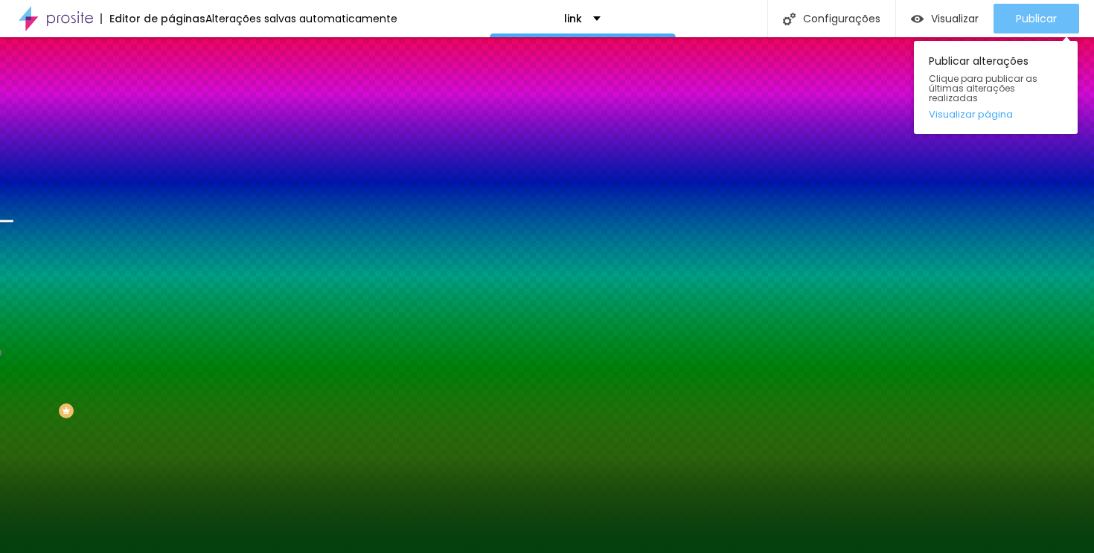
click at [1036, 17] on font "Publicar" at bounding box center [1036, 18] width 41 height 15
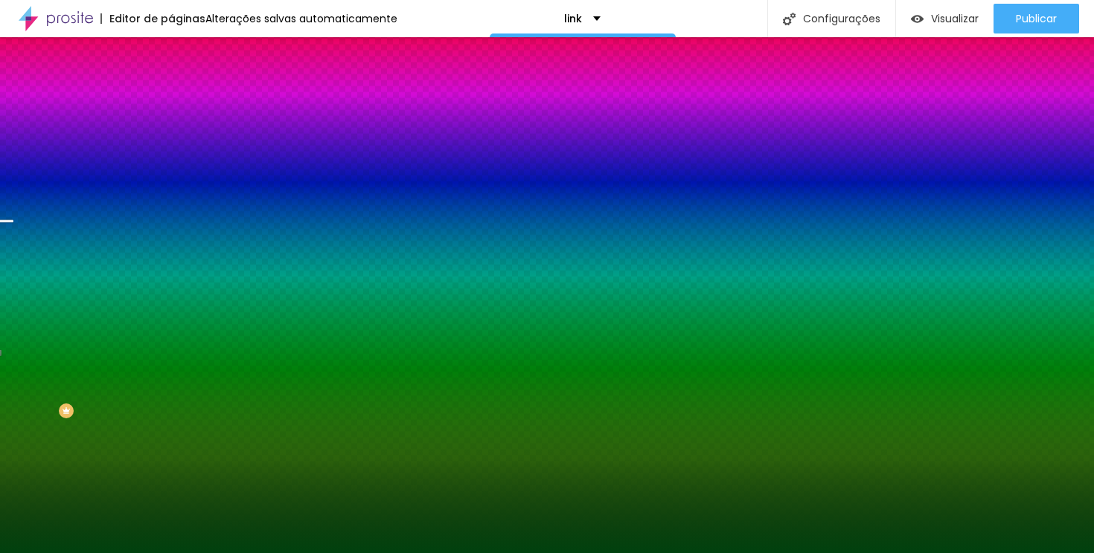
click at [180, 137] on font "Trocar imagem" at bounding box center [216, 130] width 72 height 13
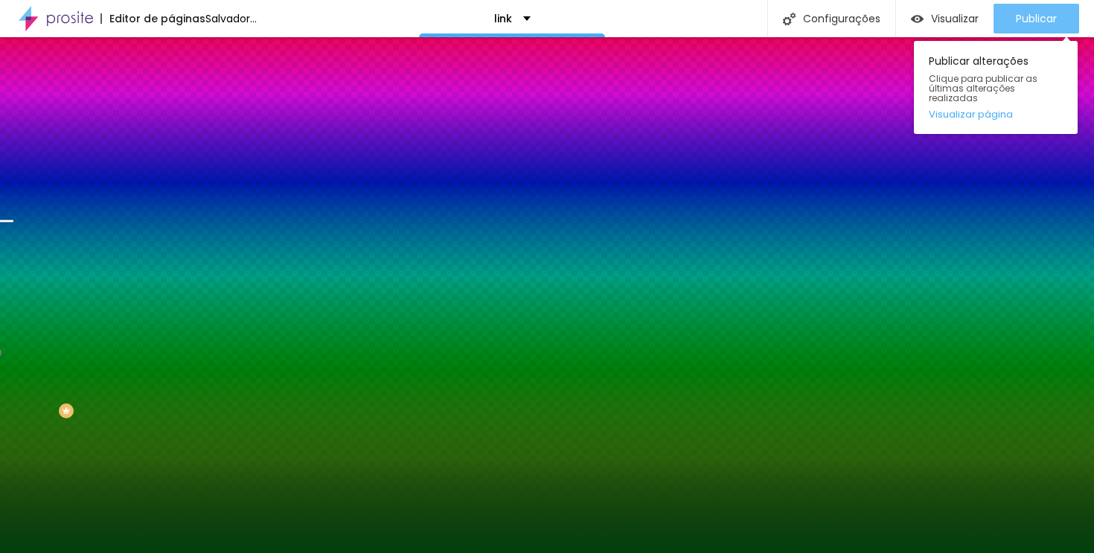
click at [1020, 5] on div "Publicar" at bounding box center [1036, 19] width 41 height 30
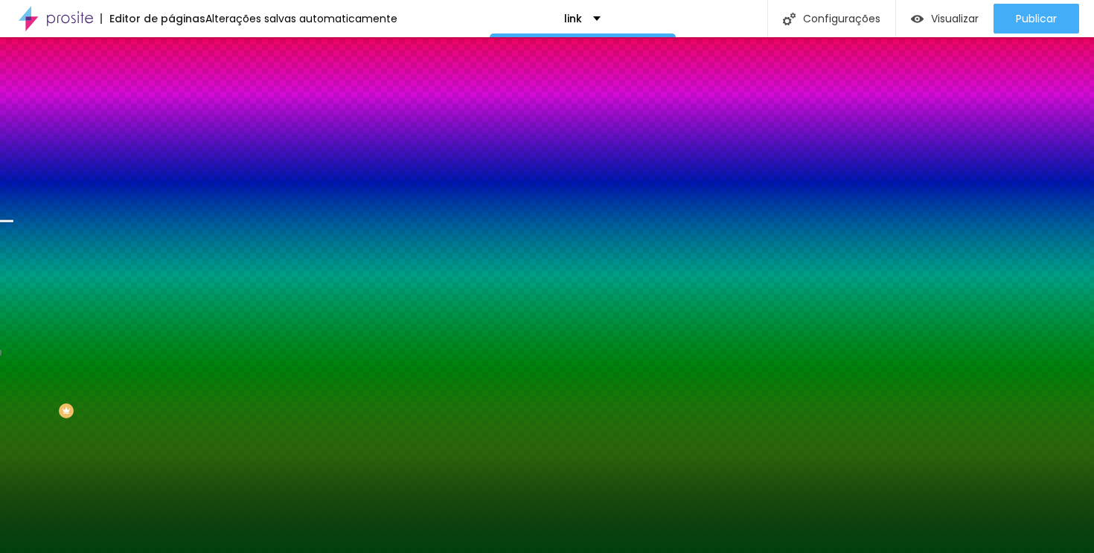
click at [180, 137] on font "Trocar imagem" at bounding box center [216, 130] width 72 height 13
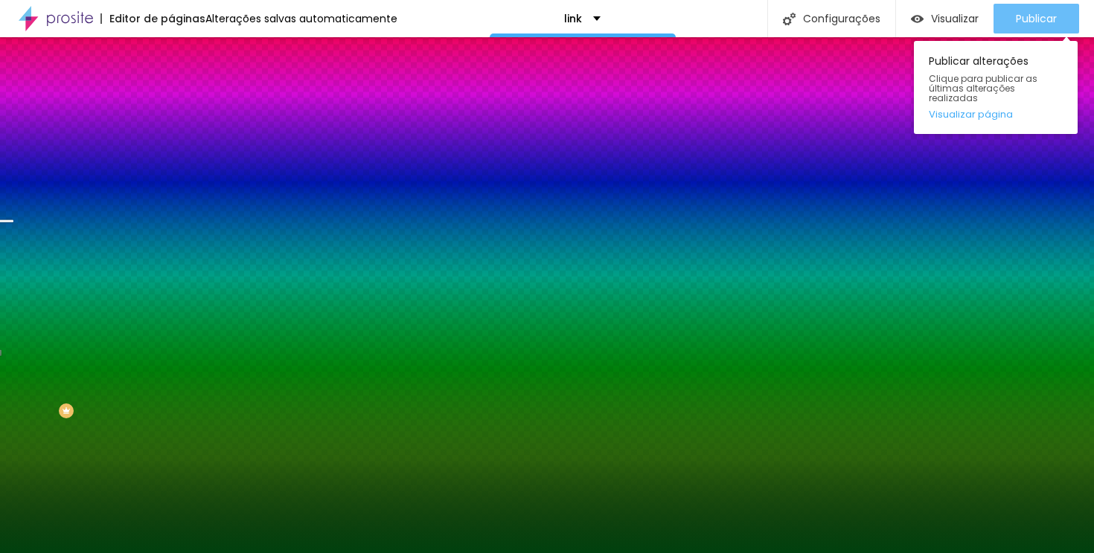
click at [1054, 16] on font "Publicar" at bounding box center [1036, 18] width 41 height 15
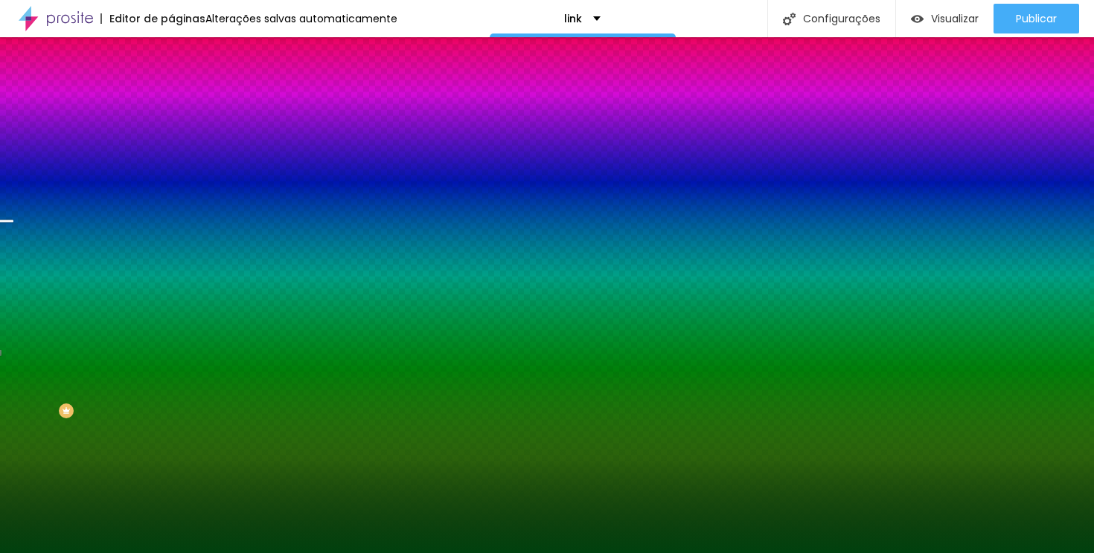
click at [180, 137] on font "Trocar imagem" at bounding box center [216, 130] width 72 height 13
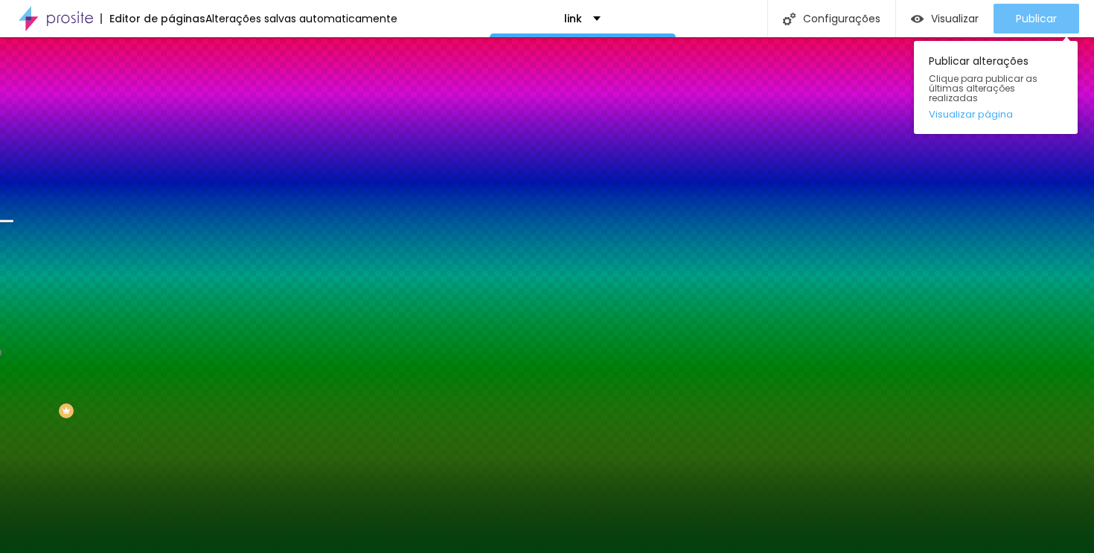
click at [1042, 24] on font "Publicar" at bounding box center [1036, 18] width 41 height 15
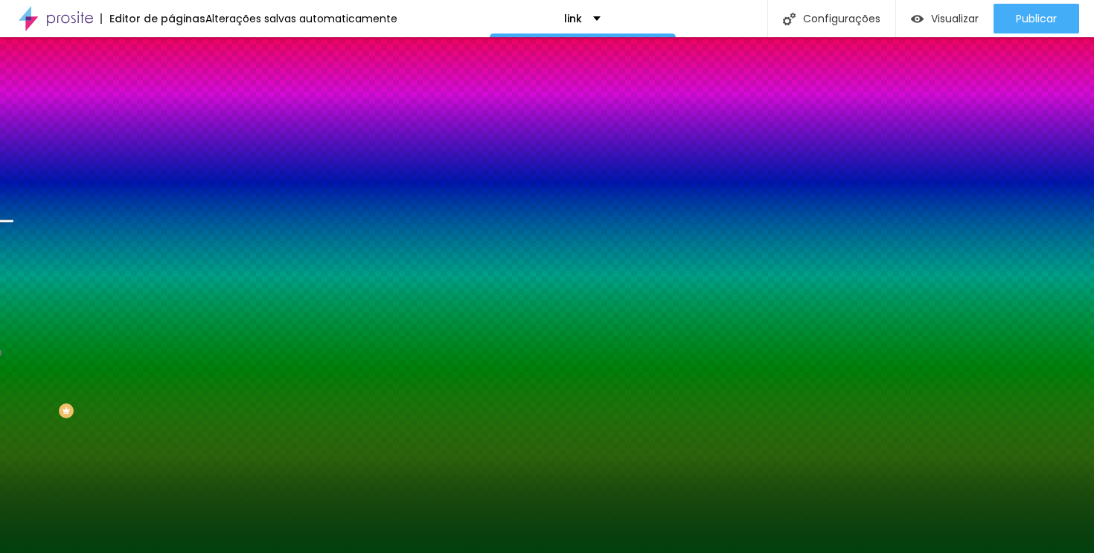
click at [171, 101] on li "Avançado" at bounding box center [256, 108] width 171 height 15
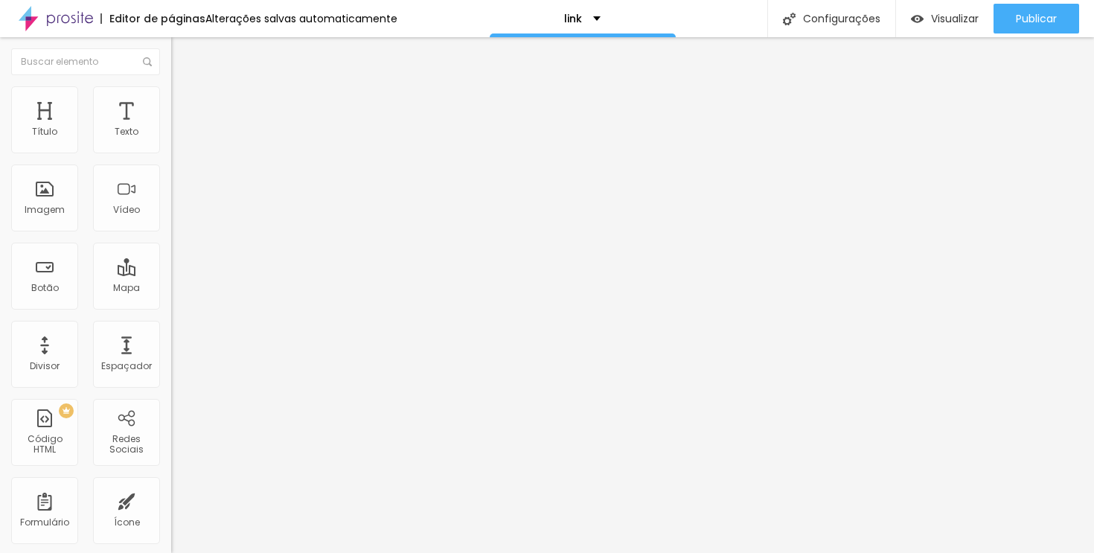
click at [185, 88] on font "Conteúdo" at bounding box center [208, 81] width 46 height 13
click at [205, 51] on font "Editar nulo" at bounding box center [232, 54] width 54 height 15
click at [171, 97] on li "Estilo" at bounding box center [256, 93] width 171 height 15
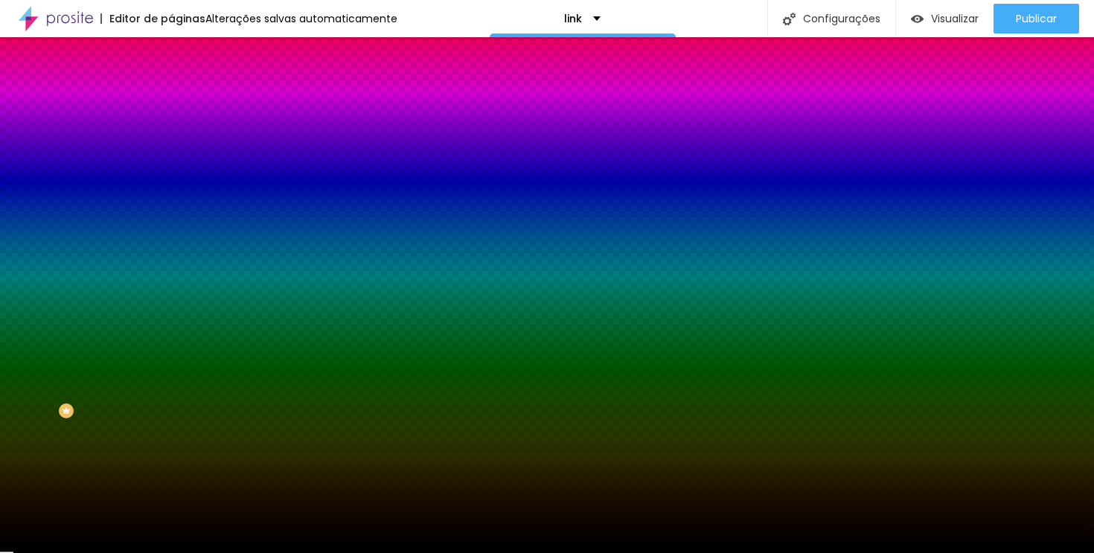
click at [171, 547] on input "#000000" at bounding box center [260, 554] width 179 height 15
paste input "87876D"
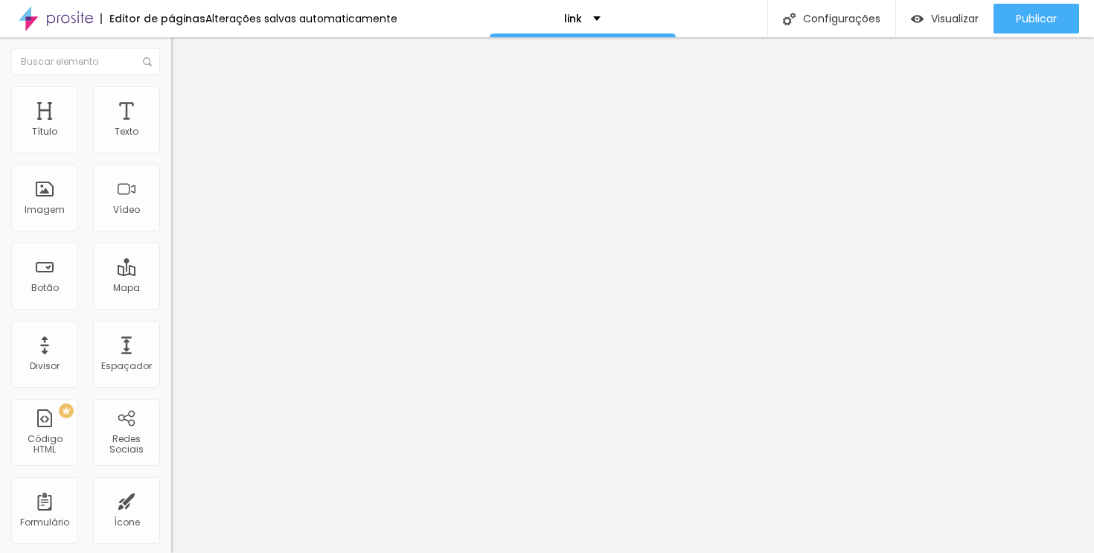
click at [185, 103] on font "Estilo" at bounding box center [196, 96] width 23 height 13
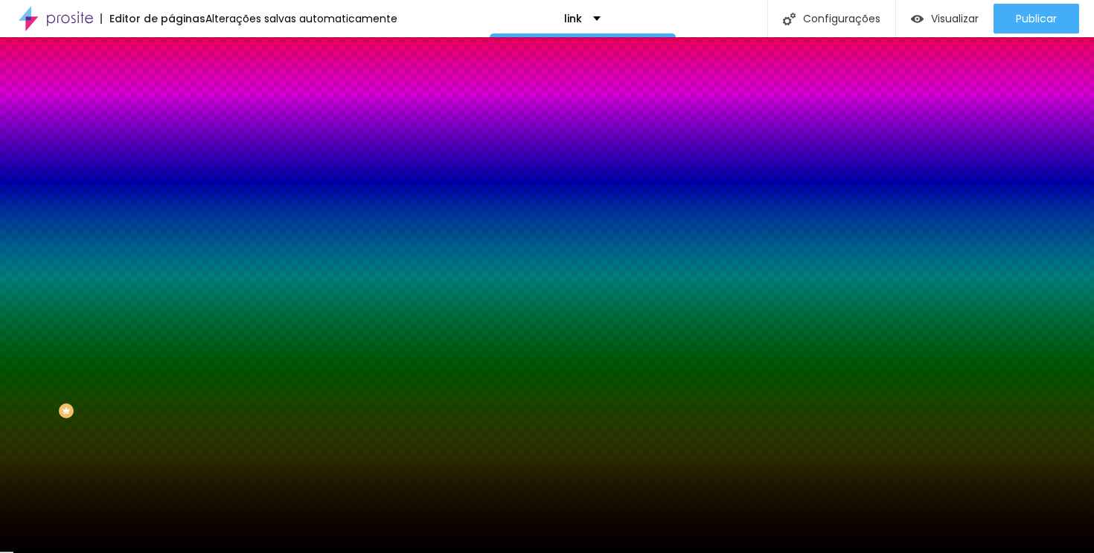
click at [171, 547] on input "#000000" at bounding box center [260, 554] width 179 height 15
paste input "87876D"
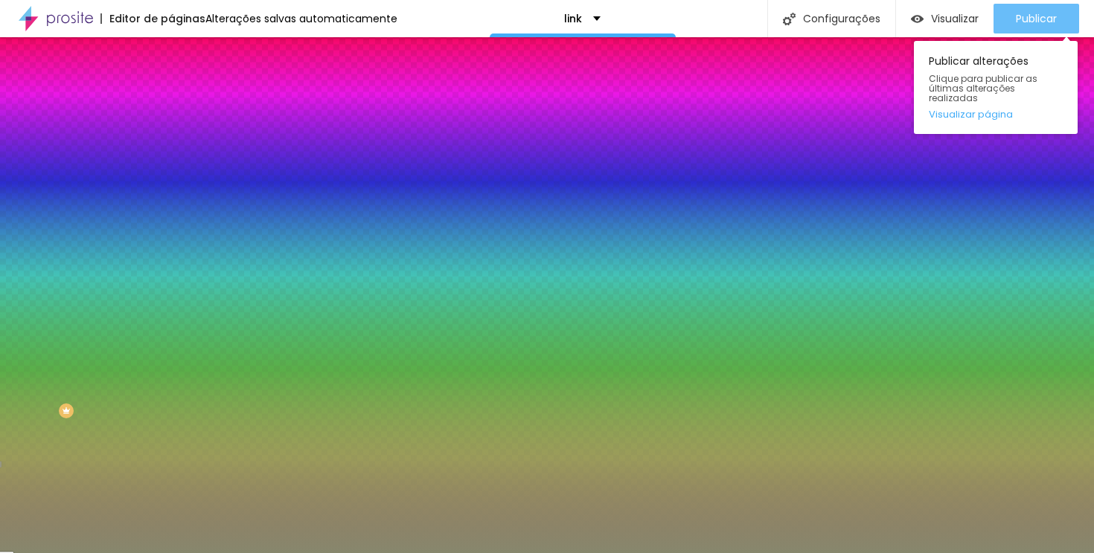
click at [1043, 16] on font "Publicar" at bounding box center [1036, 18] width 41 height 15
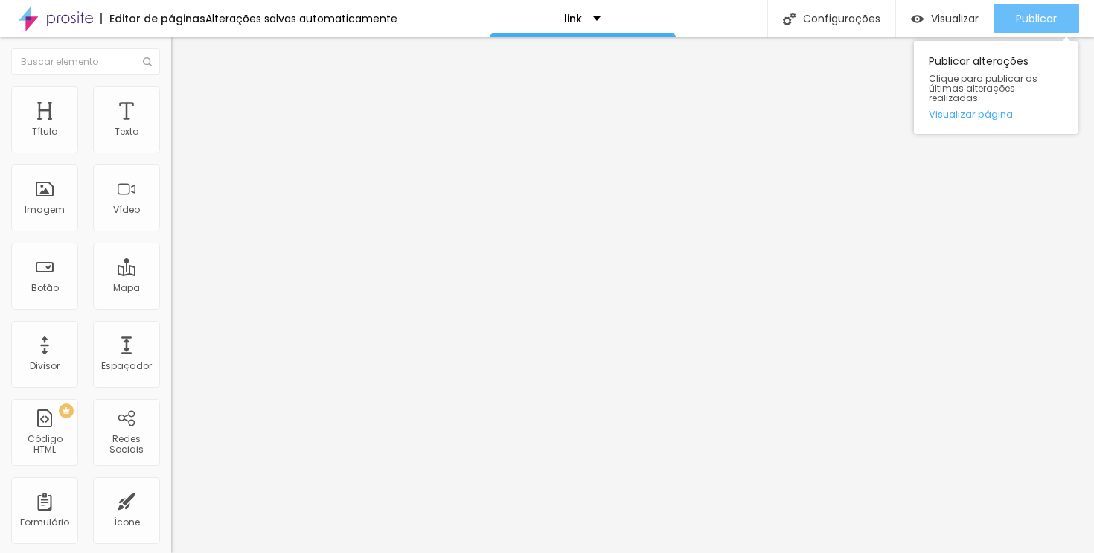
click at [1021, 16] on font "Publicar" at bounding box center [1036, 18] width 41 height 15
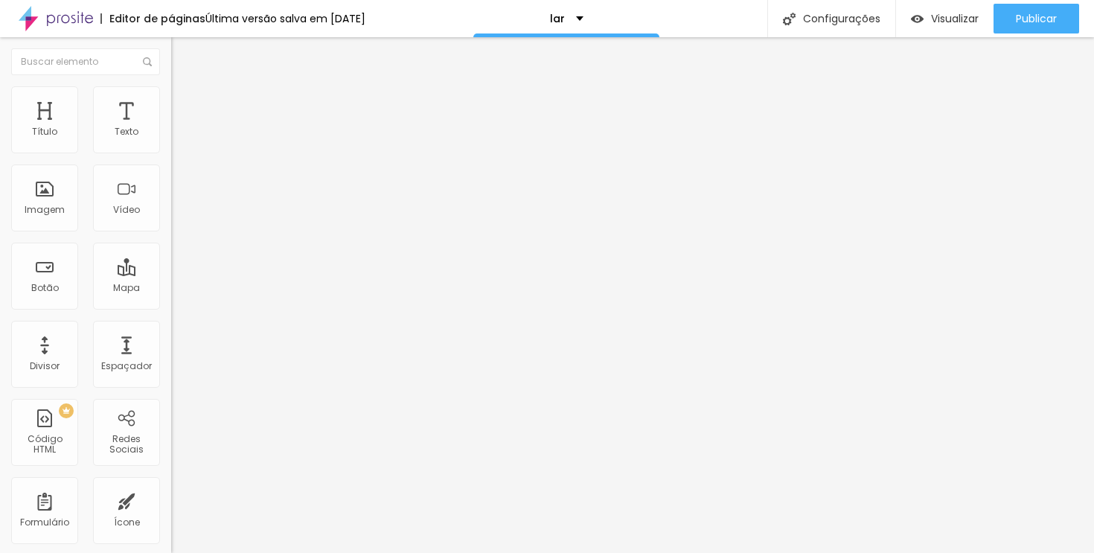
click at [171, 99] on li "Estilo" at bounding box center [256, 93] width 171 height 15
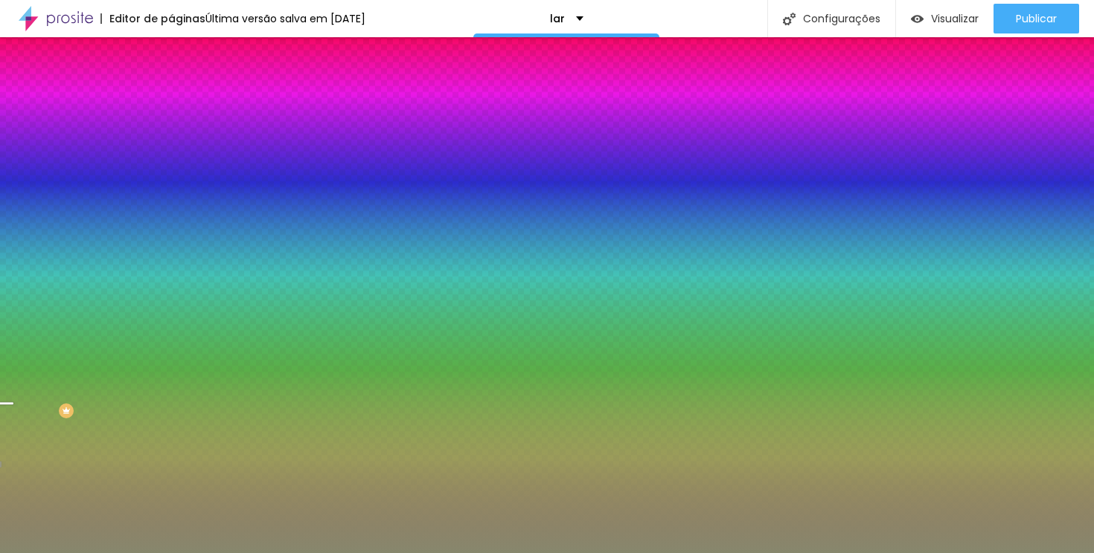
click at [171, 202] on div at bounding box center [256, 202] width 171 height 0
click at [171, 217] on input "#87876D" at bounding box center [260, 209] width 179 height 15
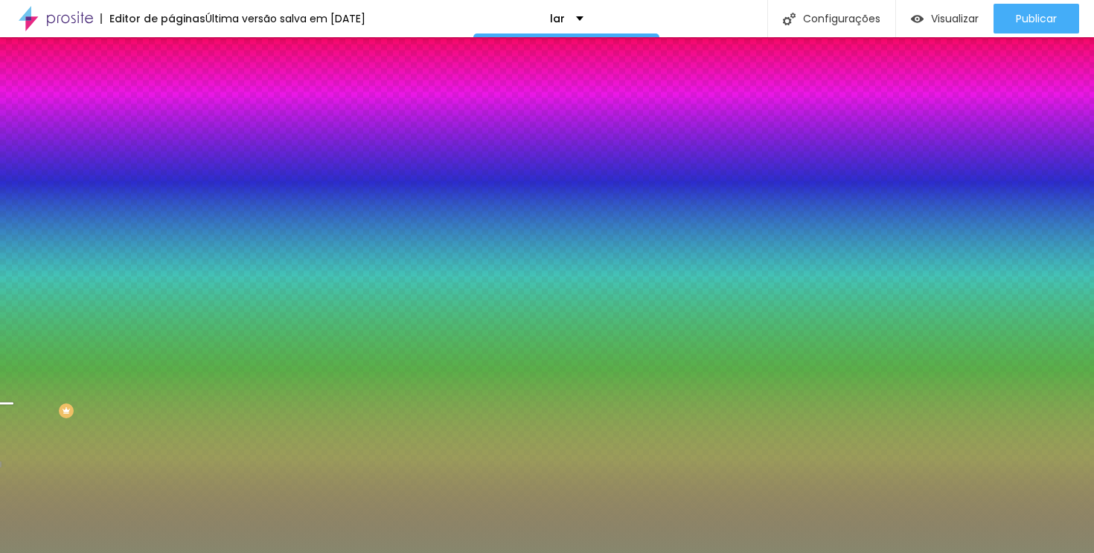
click at [171, 217] on input "#87876D" at bounding box center [260, 209] width 179 height 15
